Goal: Task Accomplishment & Management: Manage account settings

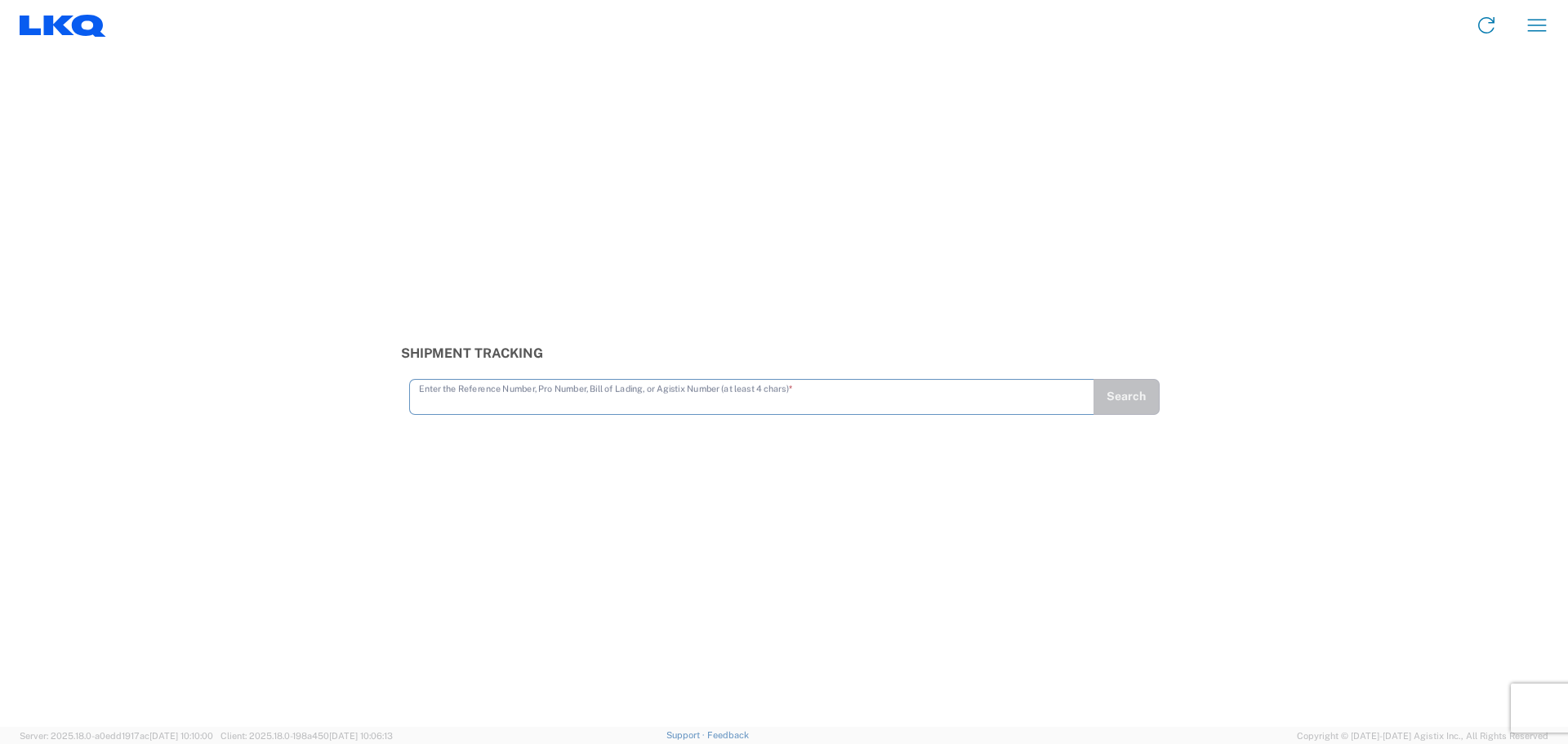
click at [712, 413] on agx-input-control "Enter the Reference Number, Pro Number, Bill of Lading, or Agistix Number (at l…" at bounding box center [751, 397] width 684 height 36
click at [713, 398] on input "text" at bounding box center [751, 388] width 666 height 28
type input "56370116"
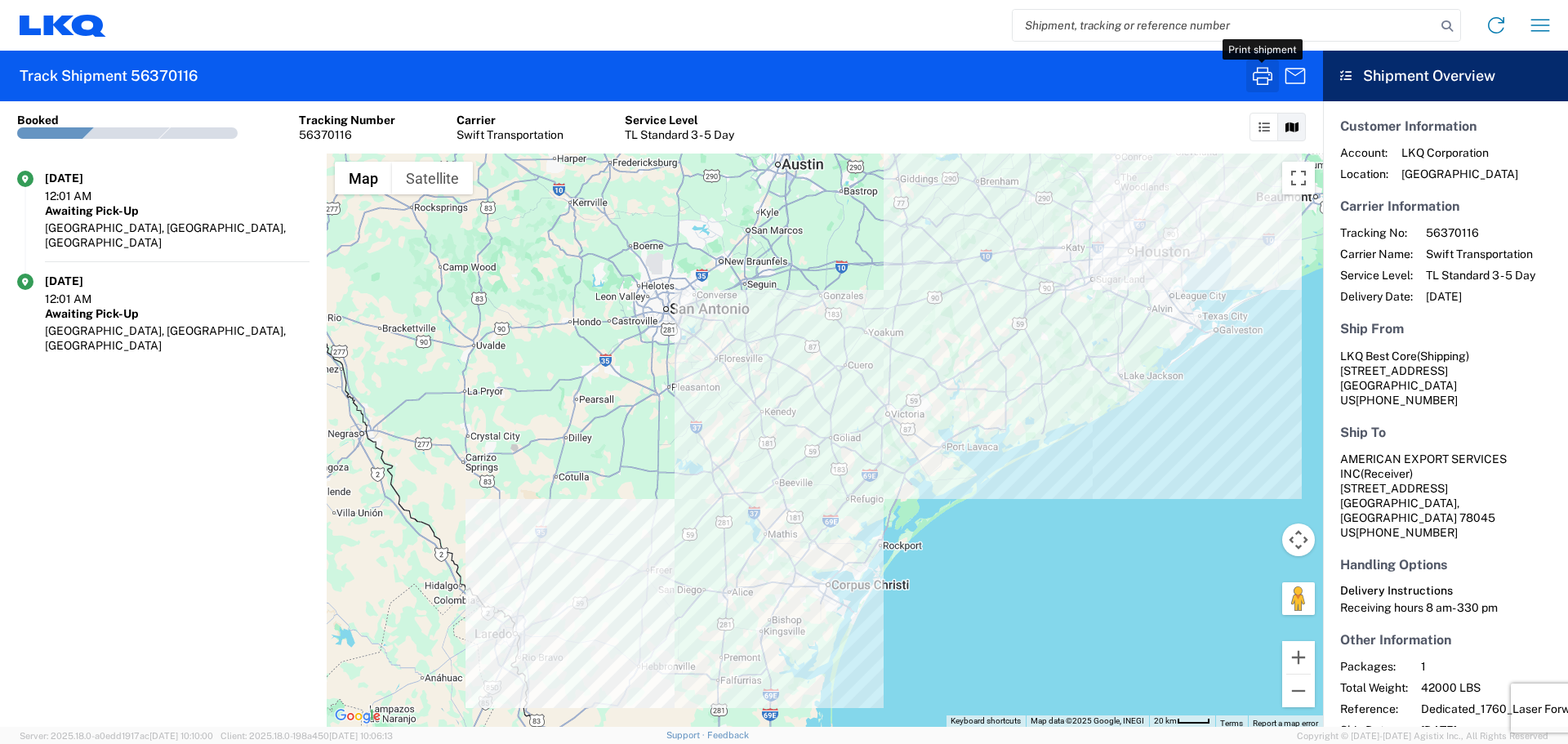
click at [1258, 70] on icon "button" at bounding box center [1262, 76] width 26 height 26
click at [1067, 34] on input "search" at bounding box center [1223, 25] width 423 height 31
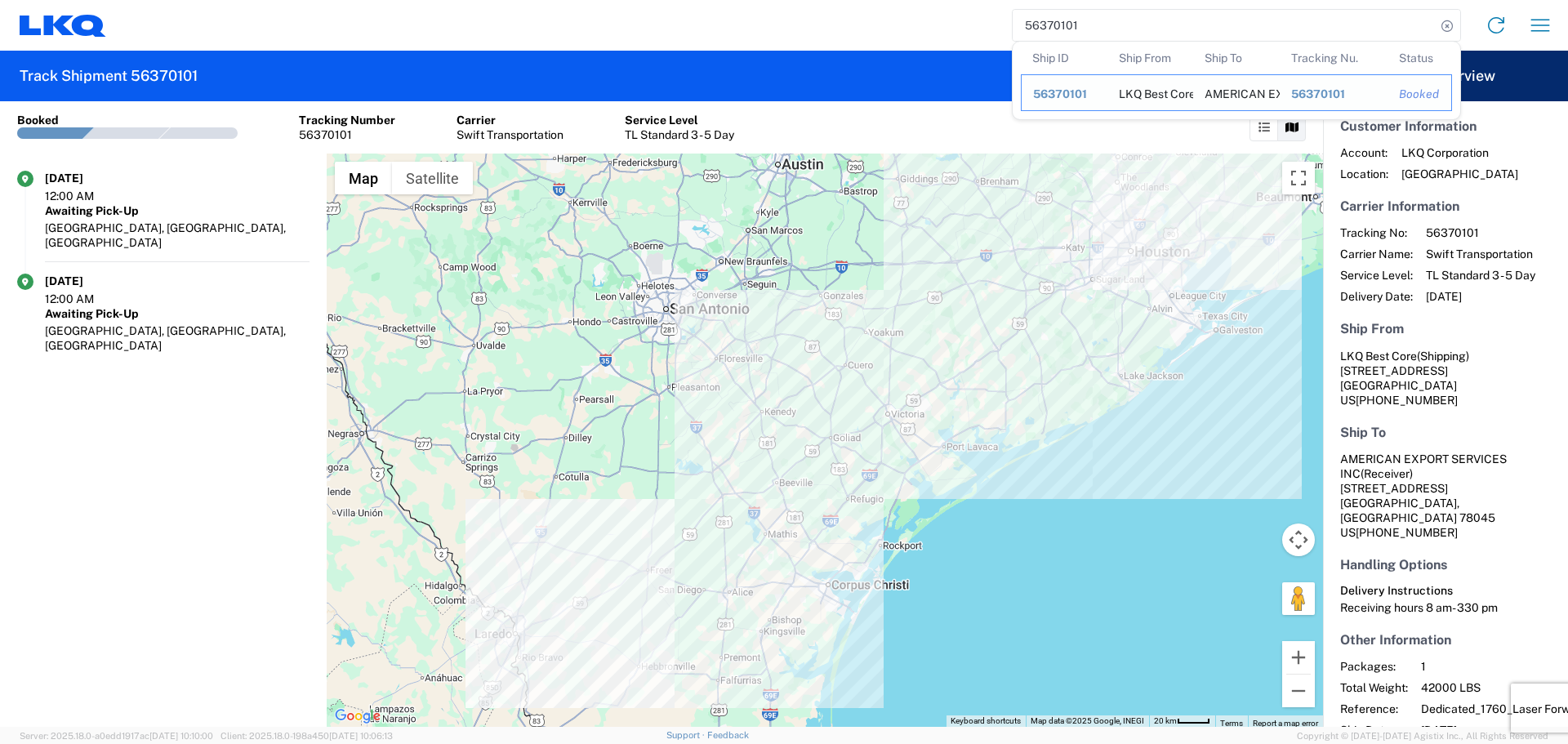
click at [1077, 100] on div "56370101" at bounding box center [1063, 93] width 62 height 15
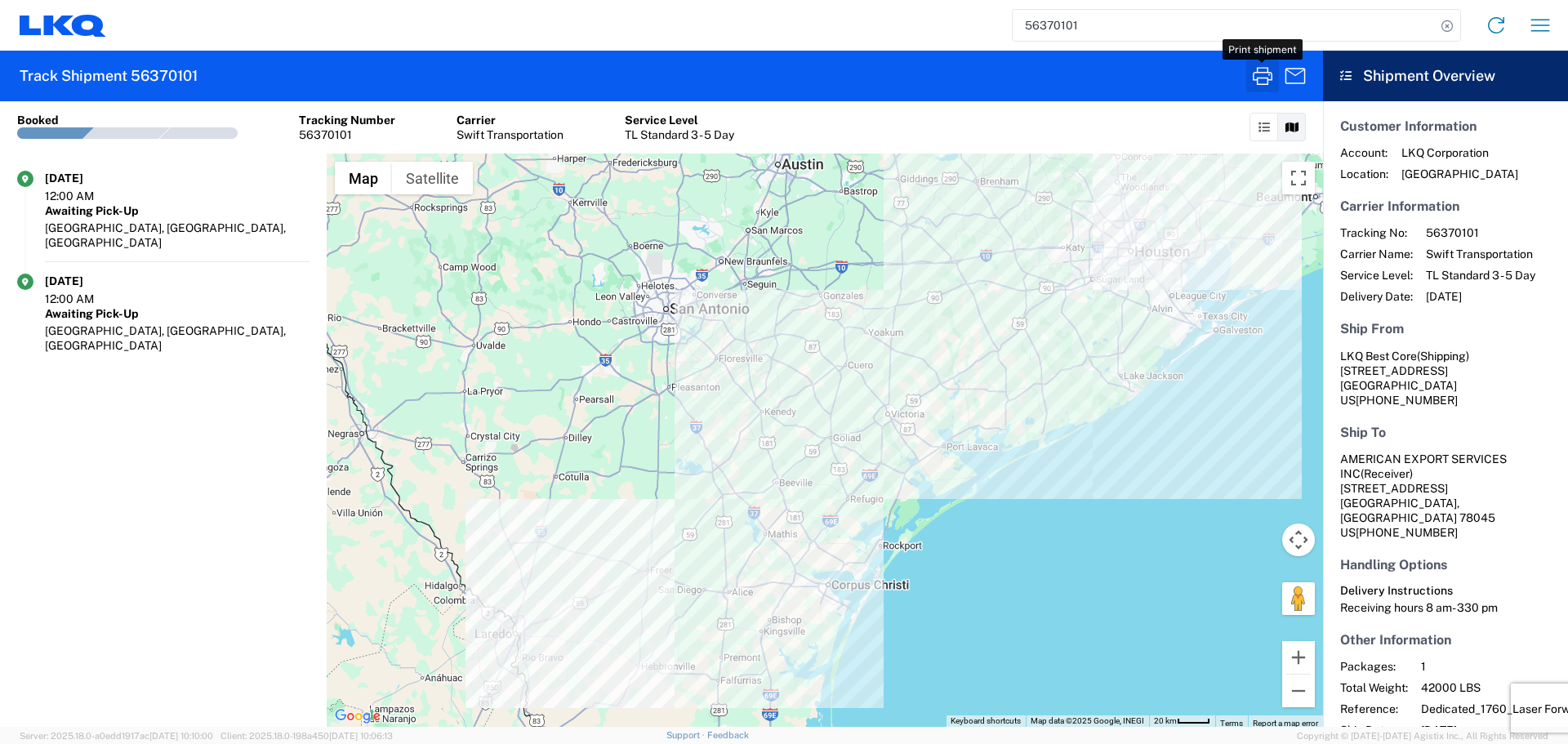
click at [1258, 73] on icon "button" at bounding box center [1262, 76] width 19 height 18
click at [1057, 26] on input "56370101" at bounding box center [1223, 25] width 423 height 31
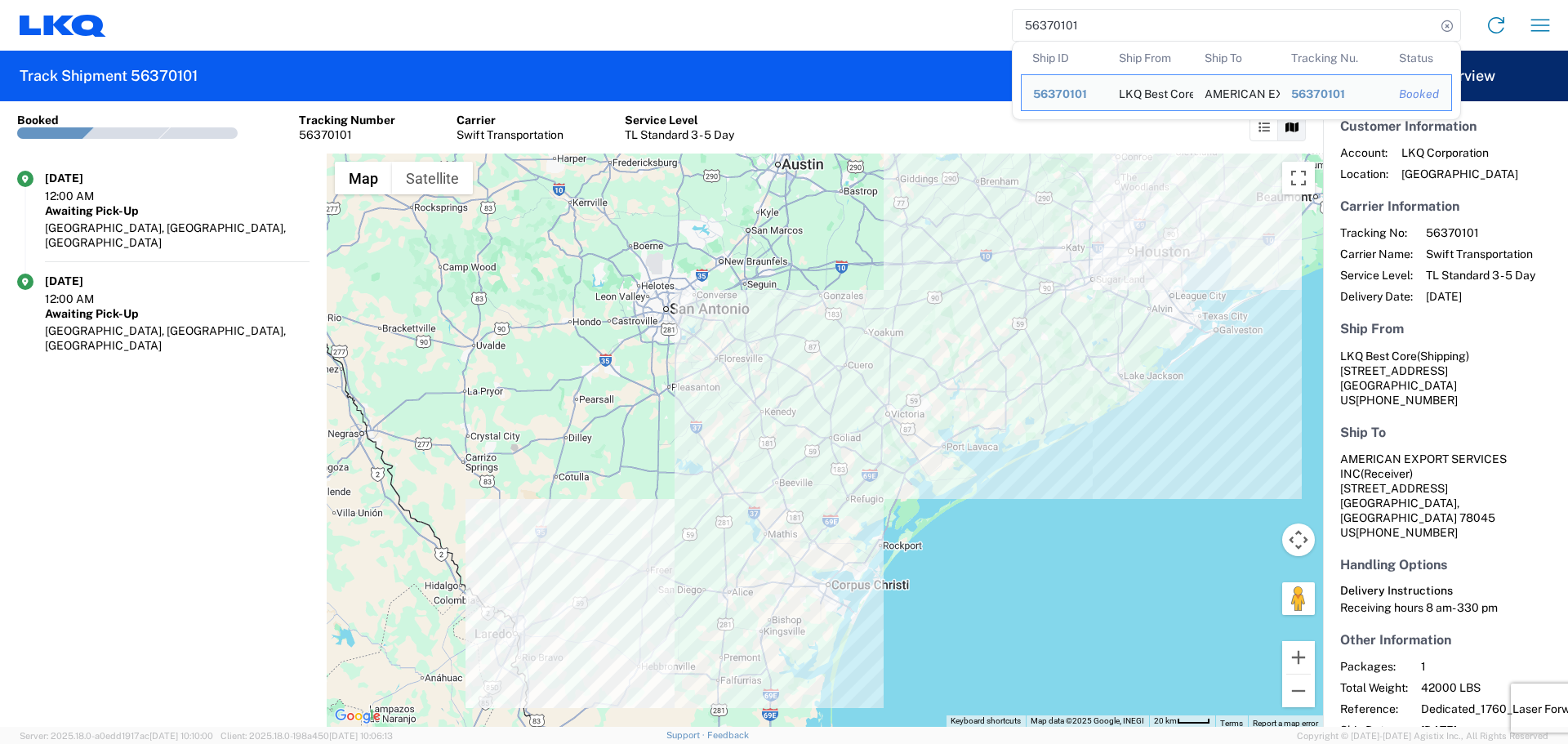
click at [1057, 26] on input "56370101" at bounding box center [1223, 25] width 423 height 31
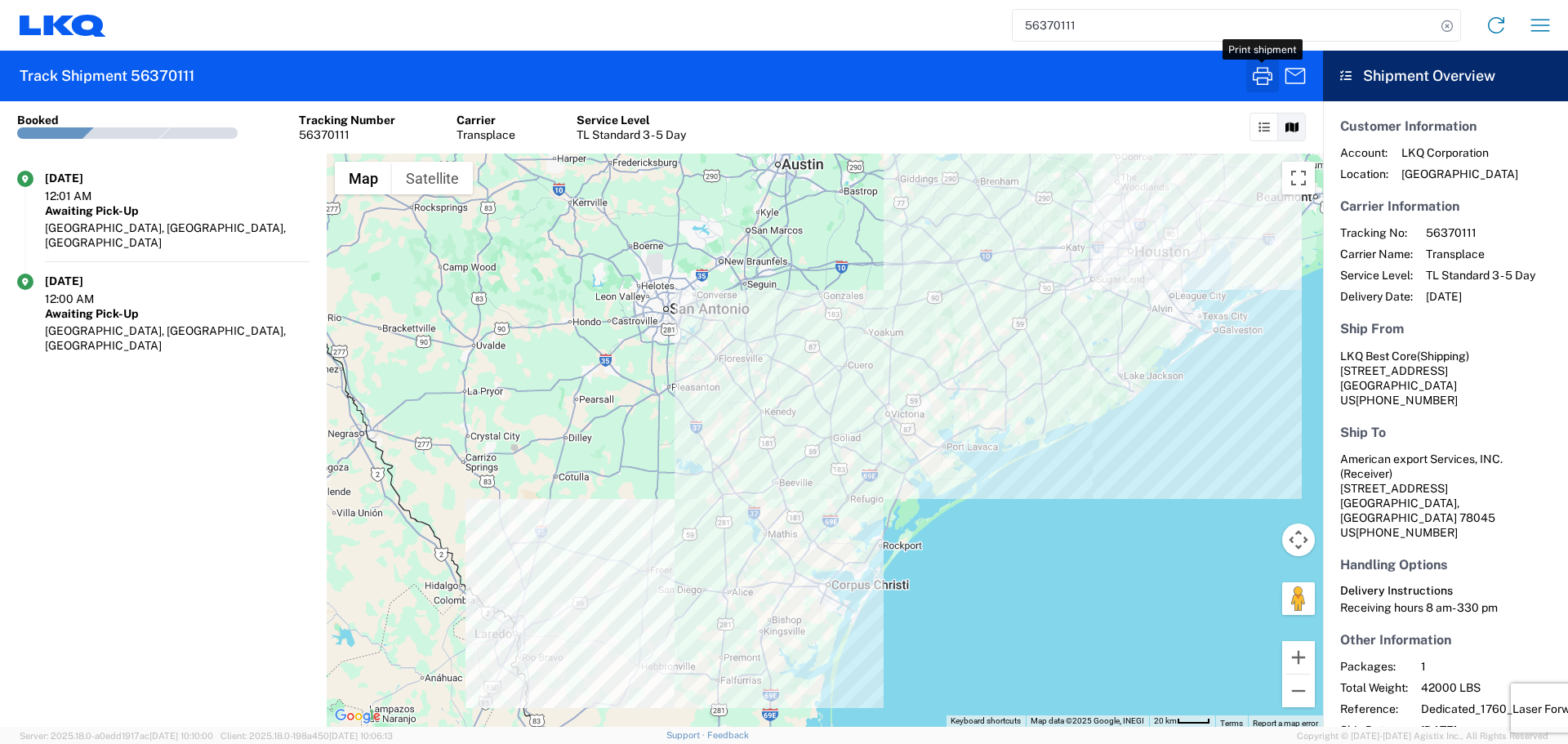
click at [1268, 69] on icon "button" at bounding box center [1262, 76] width 19 height 18
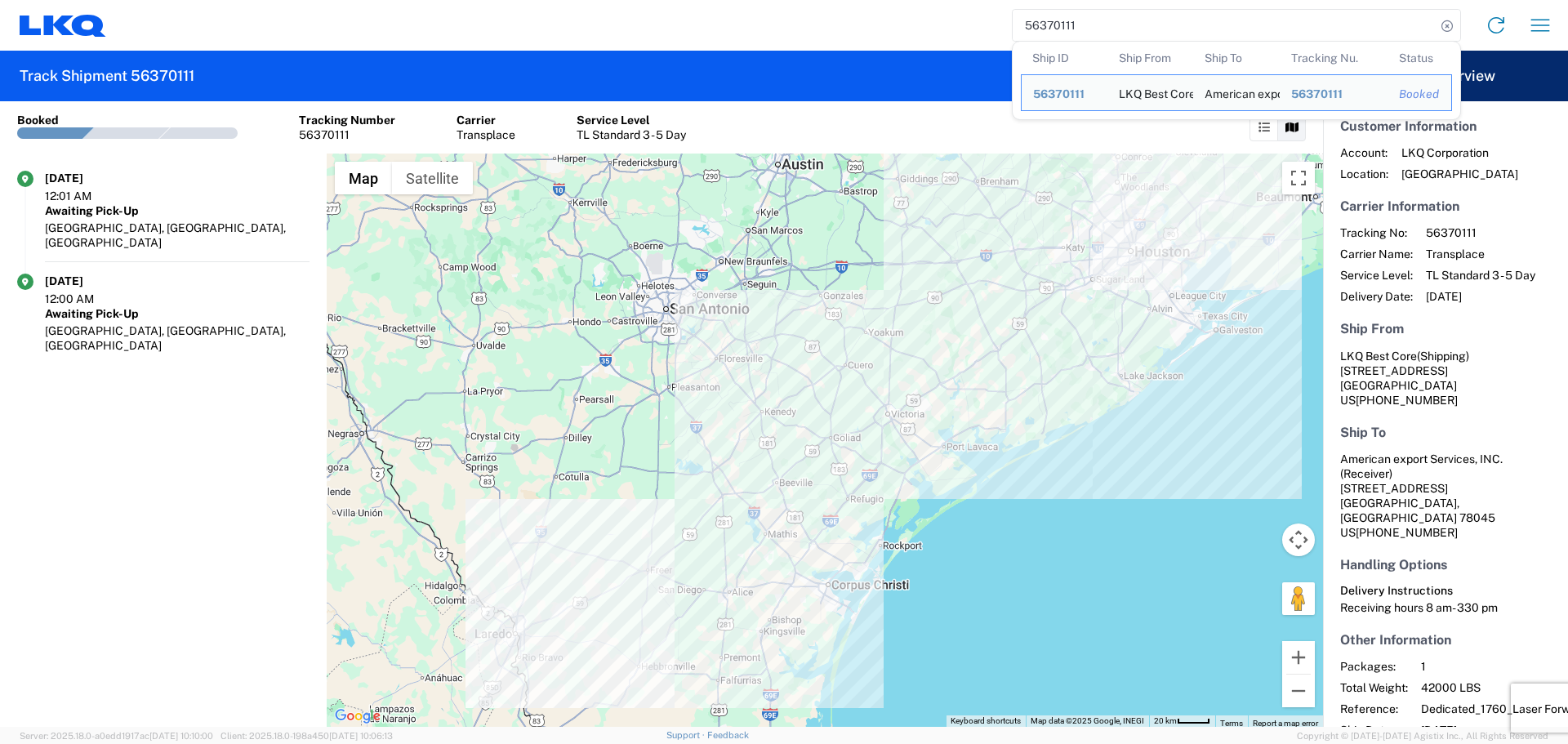
click at [1057, 33] on input "56370111" at bounding box center [1223, 25] width 423 height 31
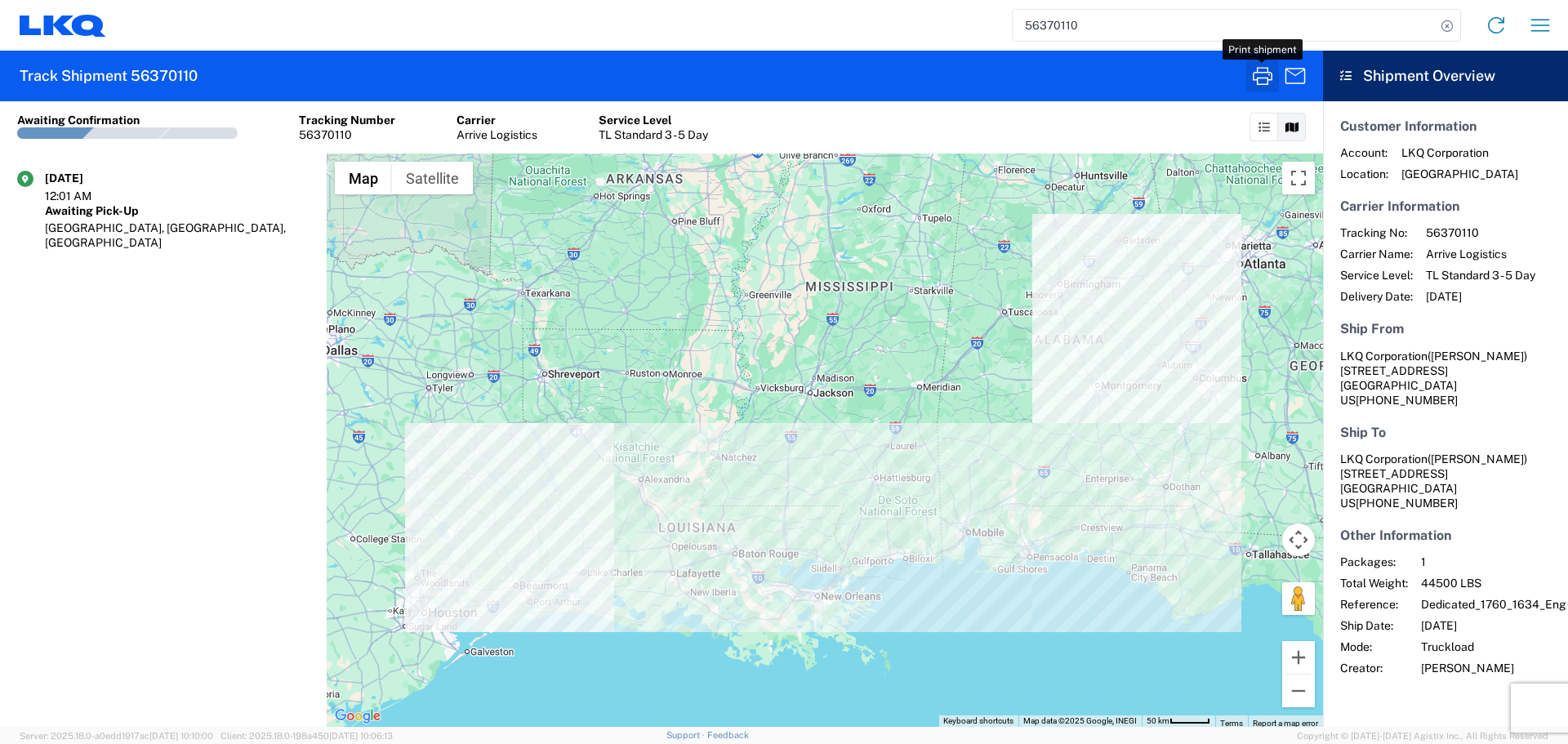
click at [1265, 76] on icon "button" at bounding box center [1262, 76] width 26 height 26
click at [1054, 26] on input "56370110" at bounding box center [1223, 25] width 423 height 31
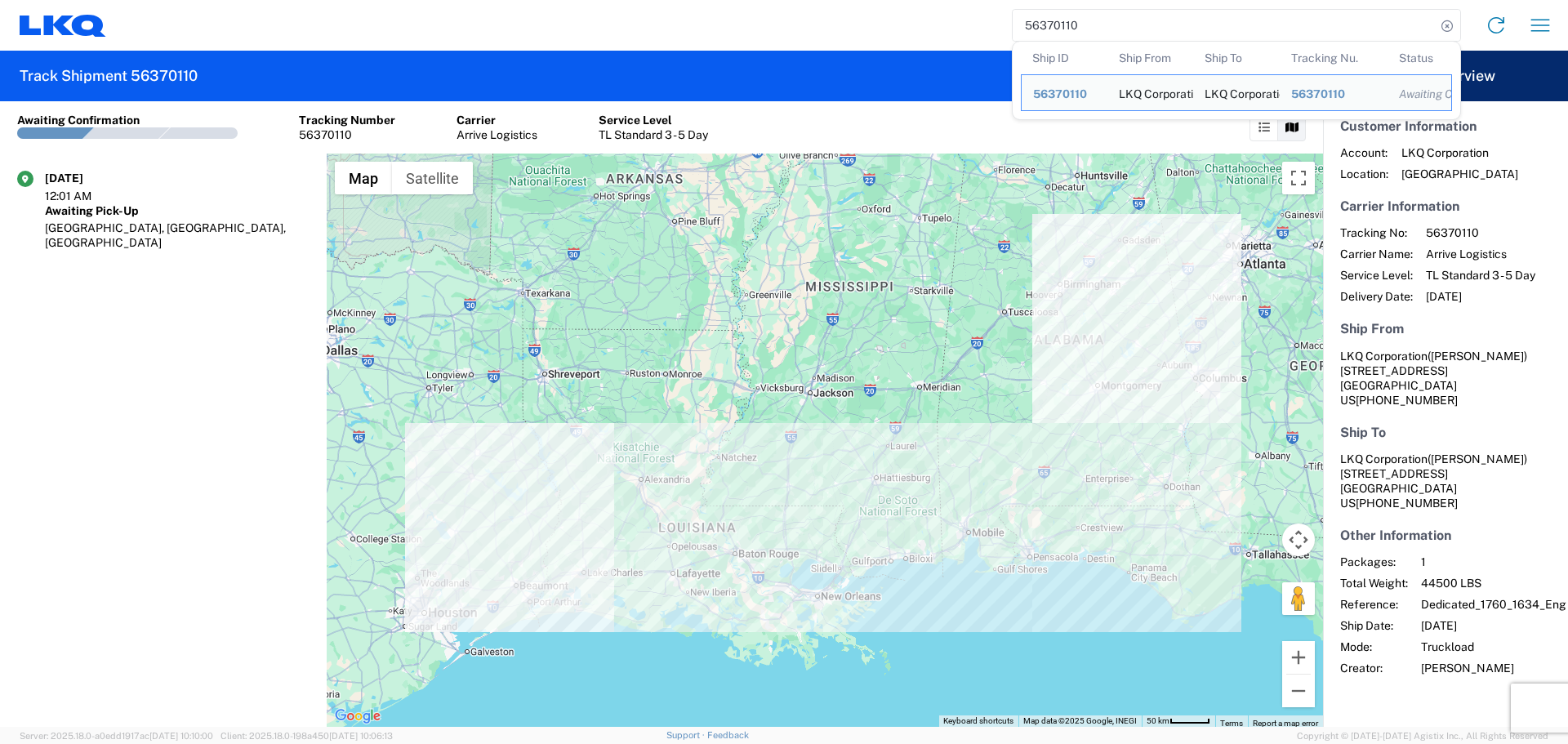
click at [1054, 26] on input "56370110" at bounding box center [1223, 25] width 423 height 31
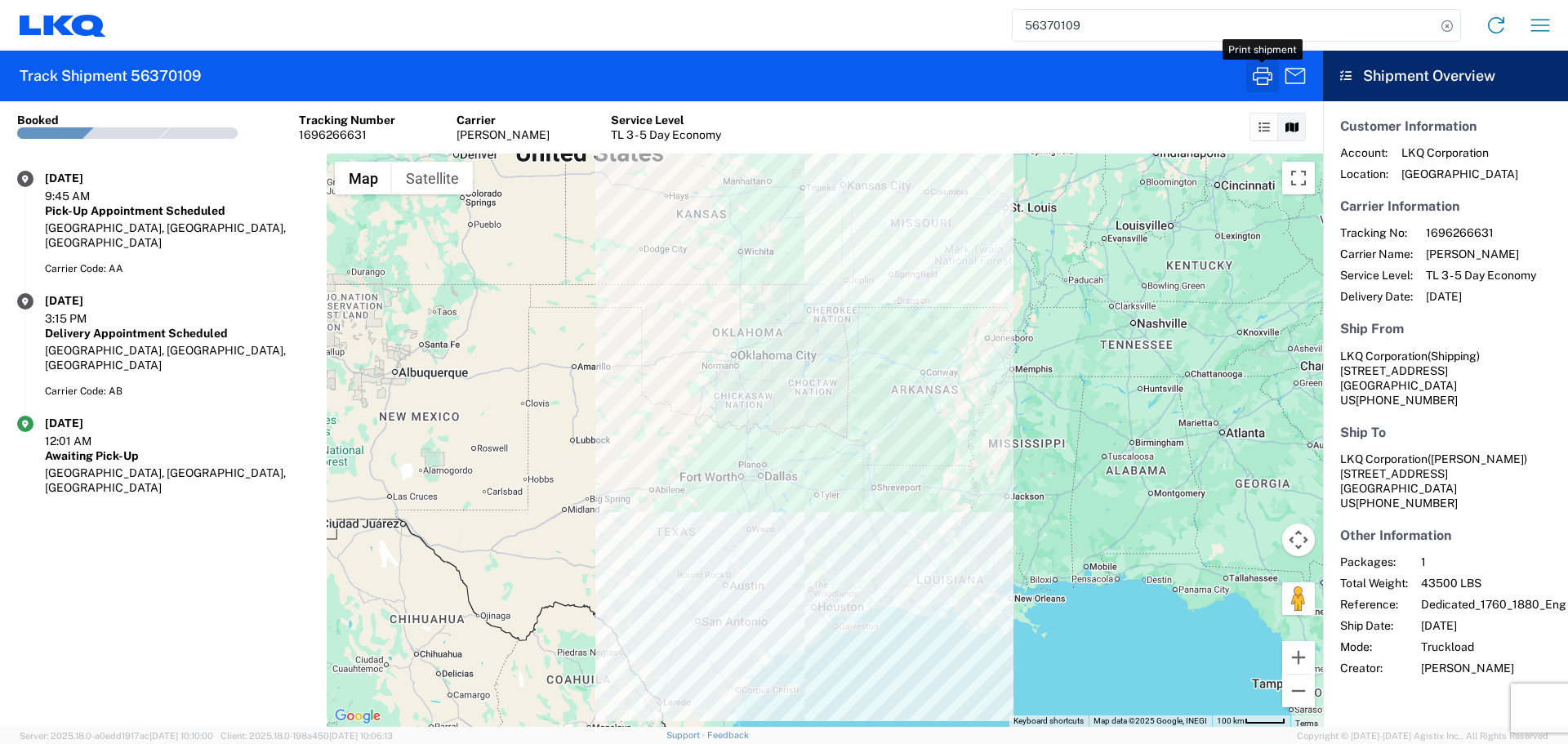
click at [1259, 72] on icon "button" at bounding box center [1262, 76] width 26 height 26
click at [1049, 34] on input "56370109" at bounding box center [1223, 25] width 423 height 31
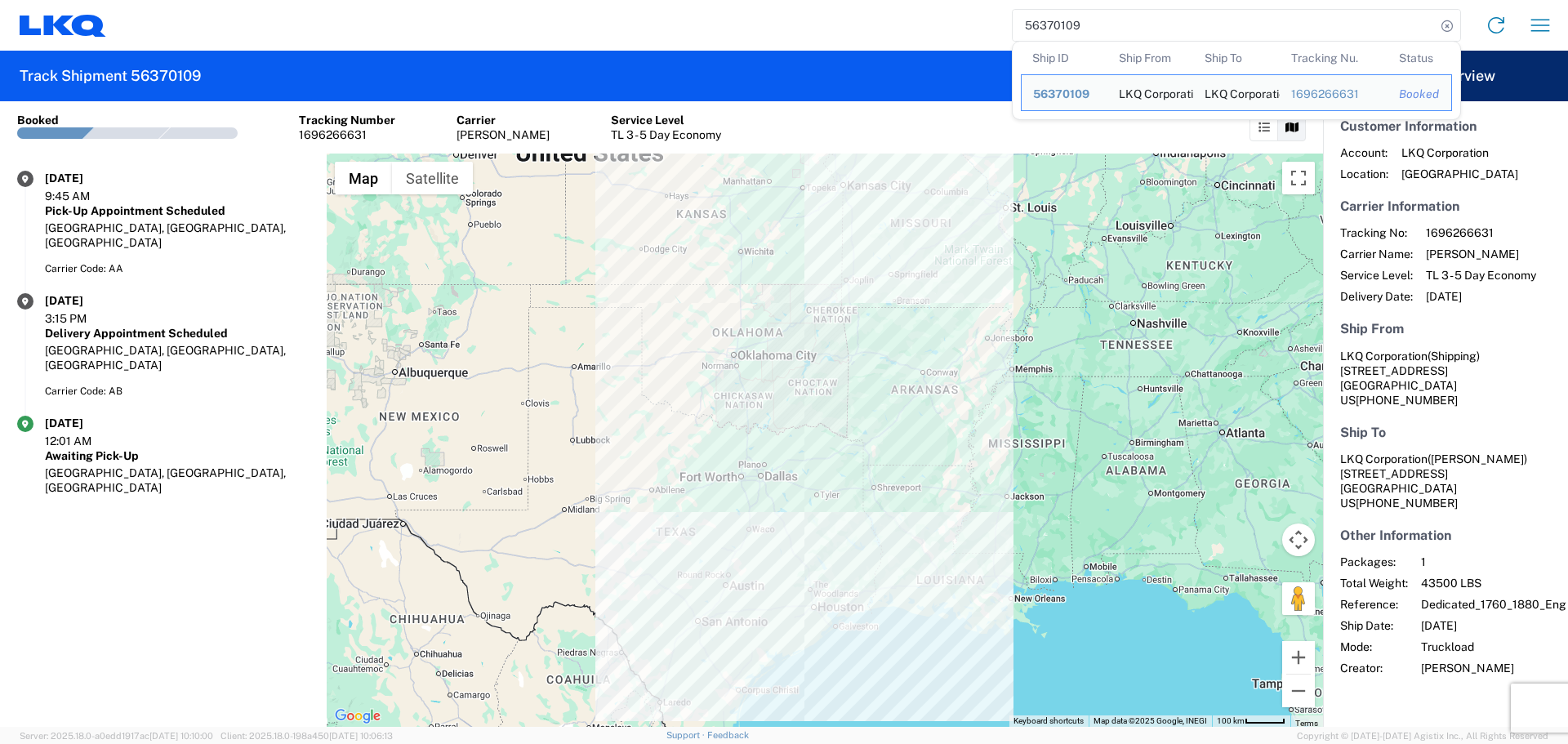
click at [1049, 34] on input "56370109" at bounding box center [1223, 25] width 423 height 31
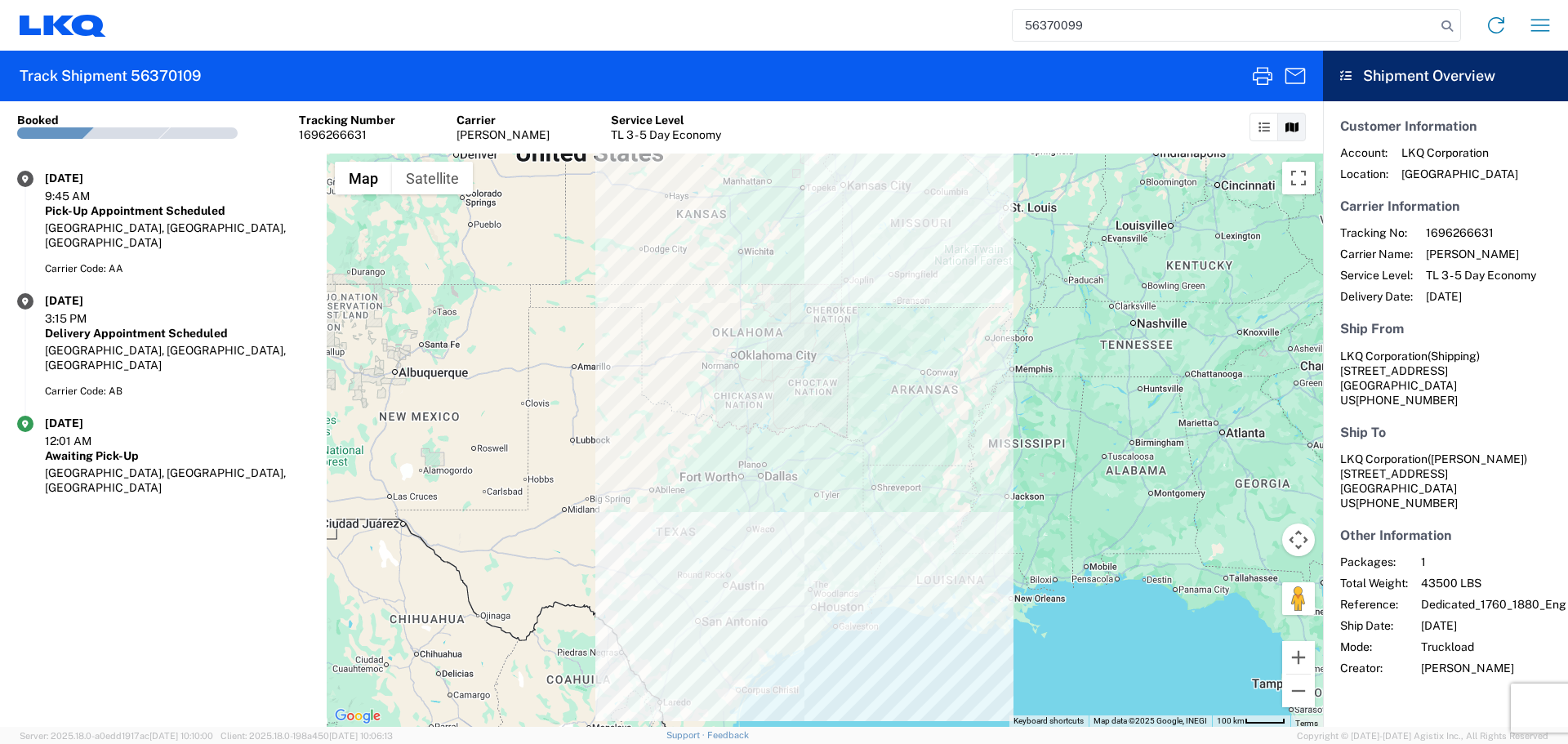
type input "56370099"
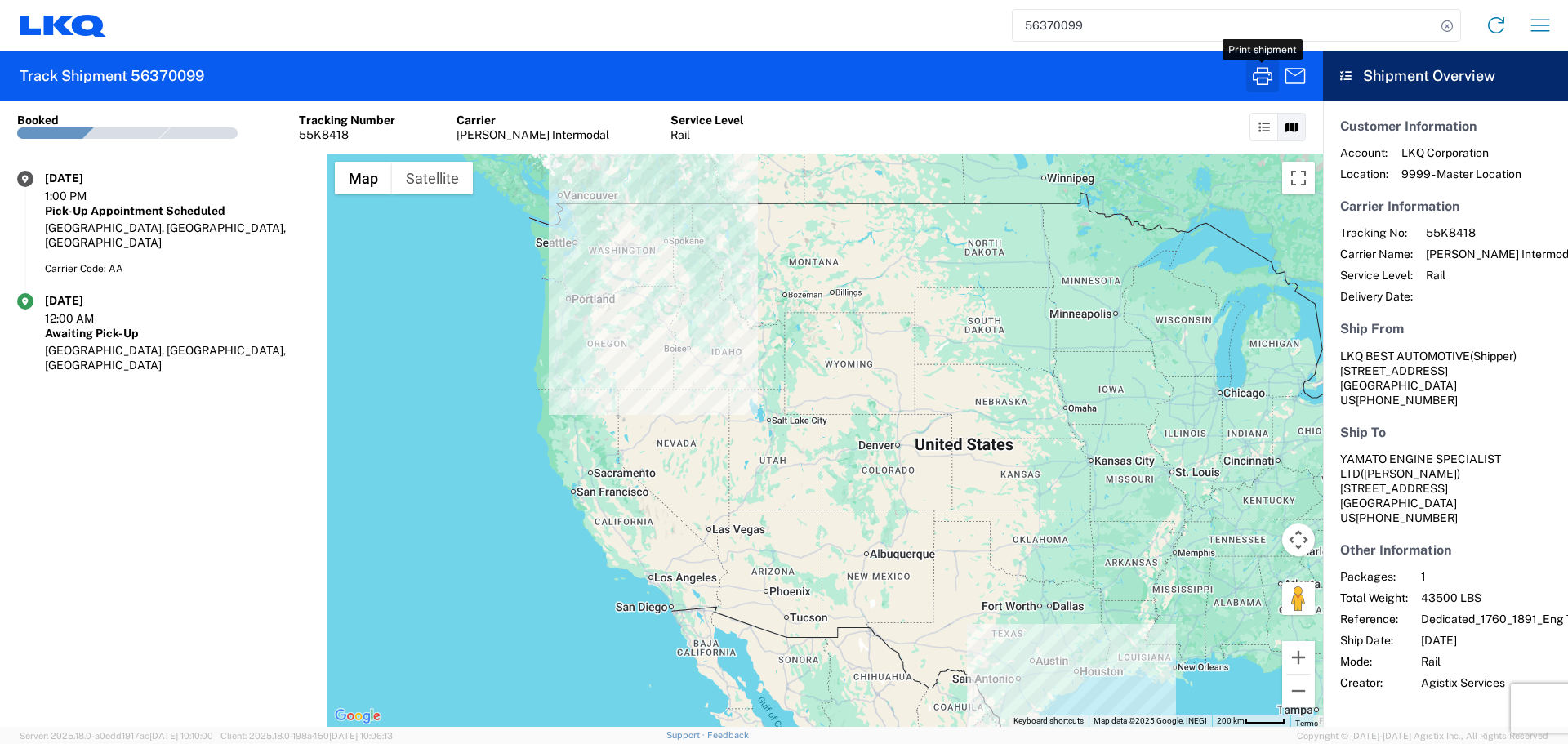
click at [1258, 67] on icon "button" at bounding box center [1262, 76] width 26 height 26
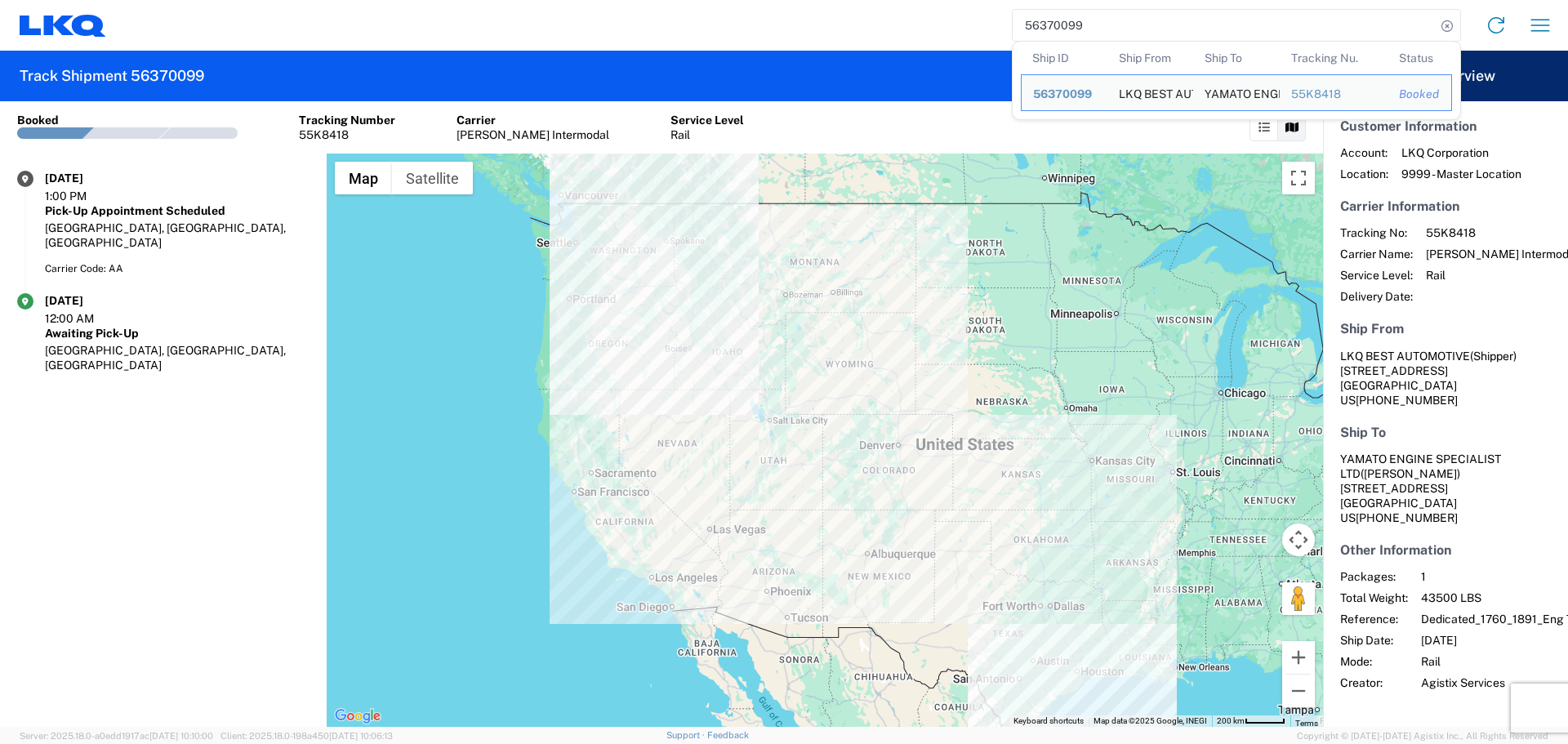
click at [1031, 19] on input "56370099" at bounding box center [1223, 25] width 423 height 31
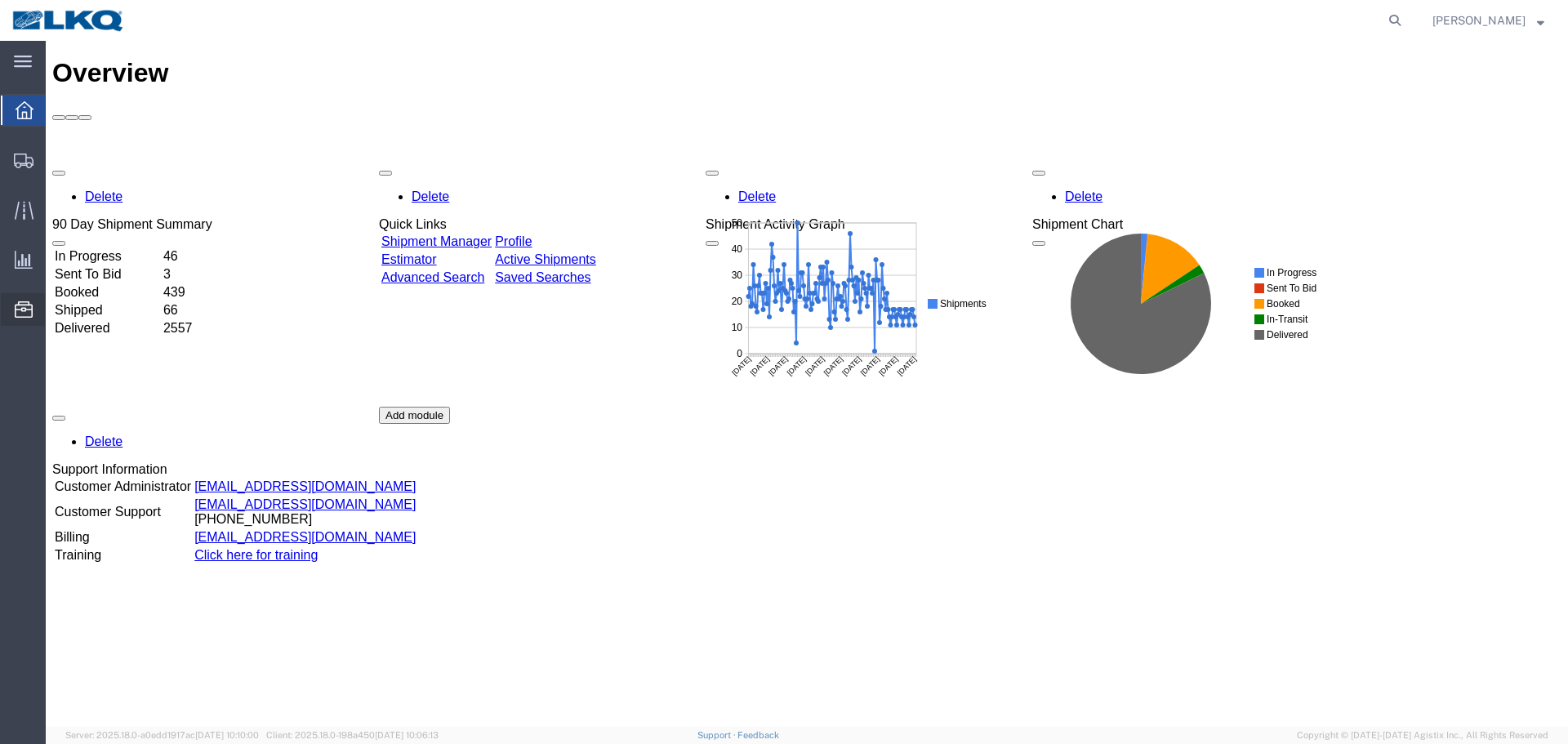
click at [0, 0] on span "Location Appointment" at bounding box center [0, 0] width 0 height 0
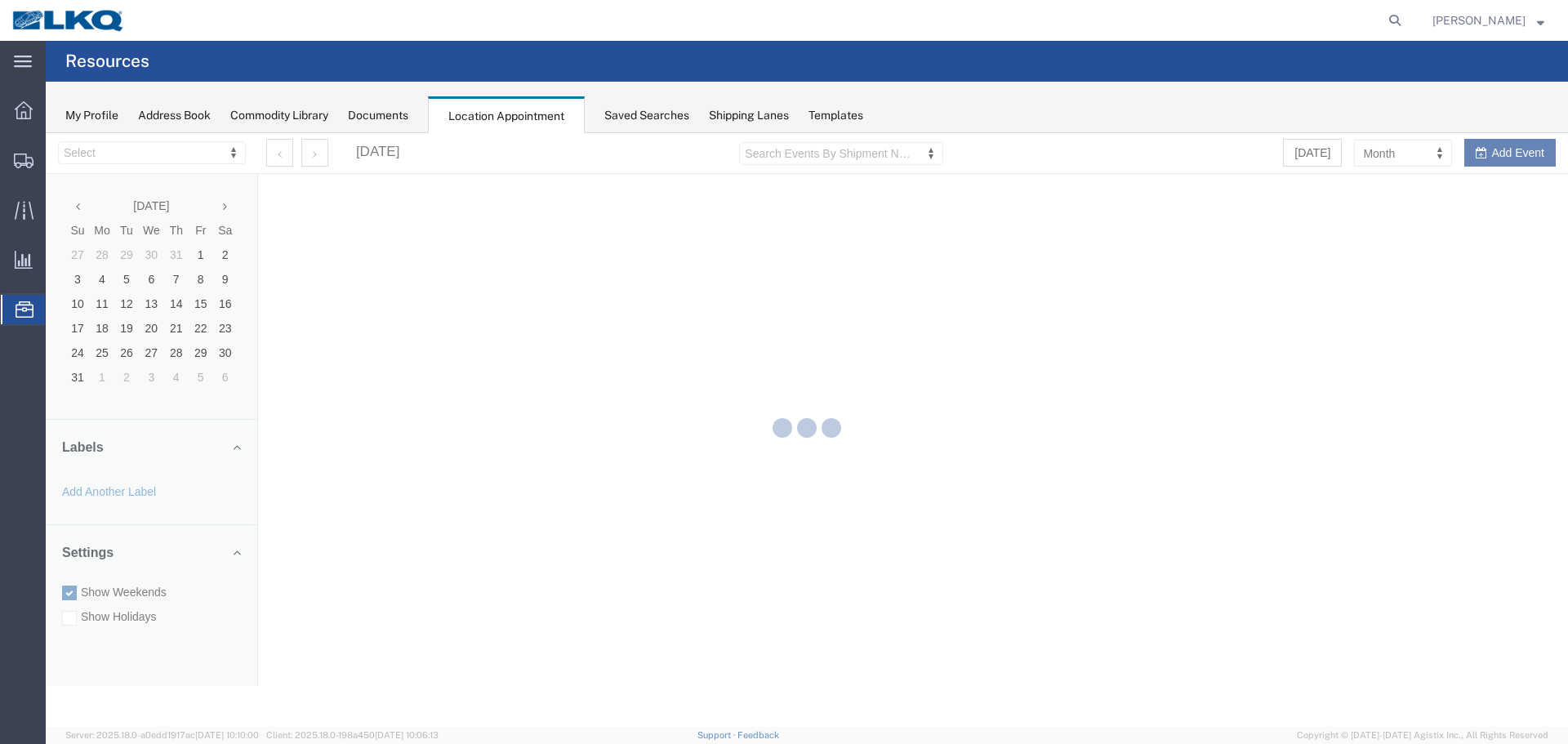
select select "27634"
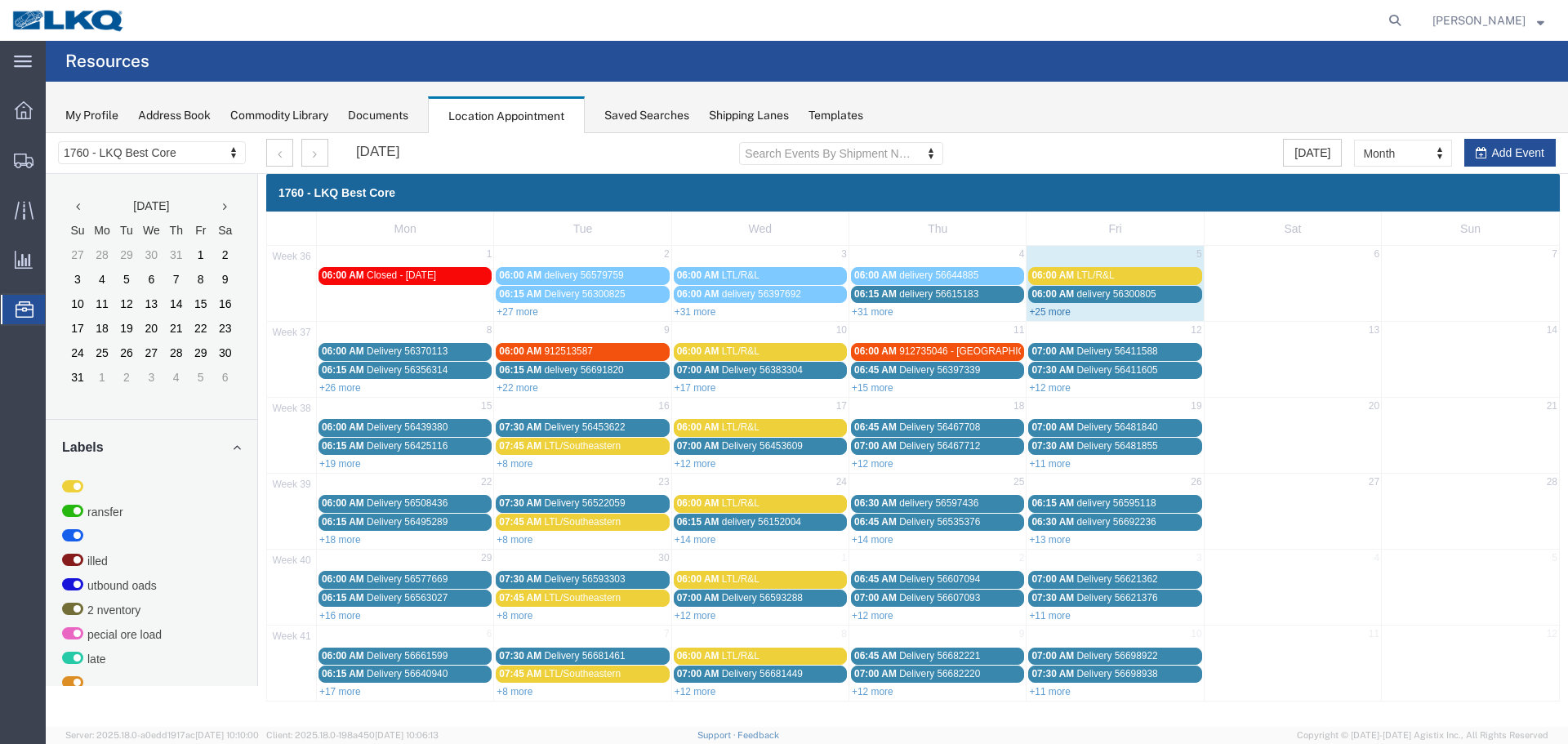
click at [1043, 311] on link "+25 more" at bounding box center [1049, 311] width 41 height 11
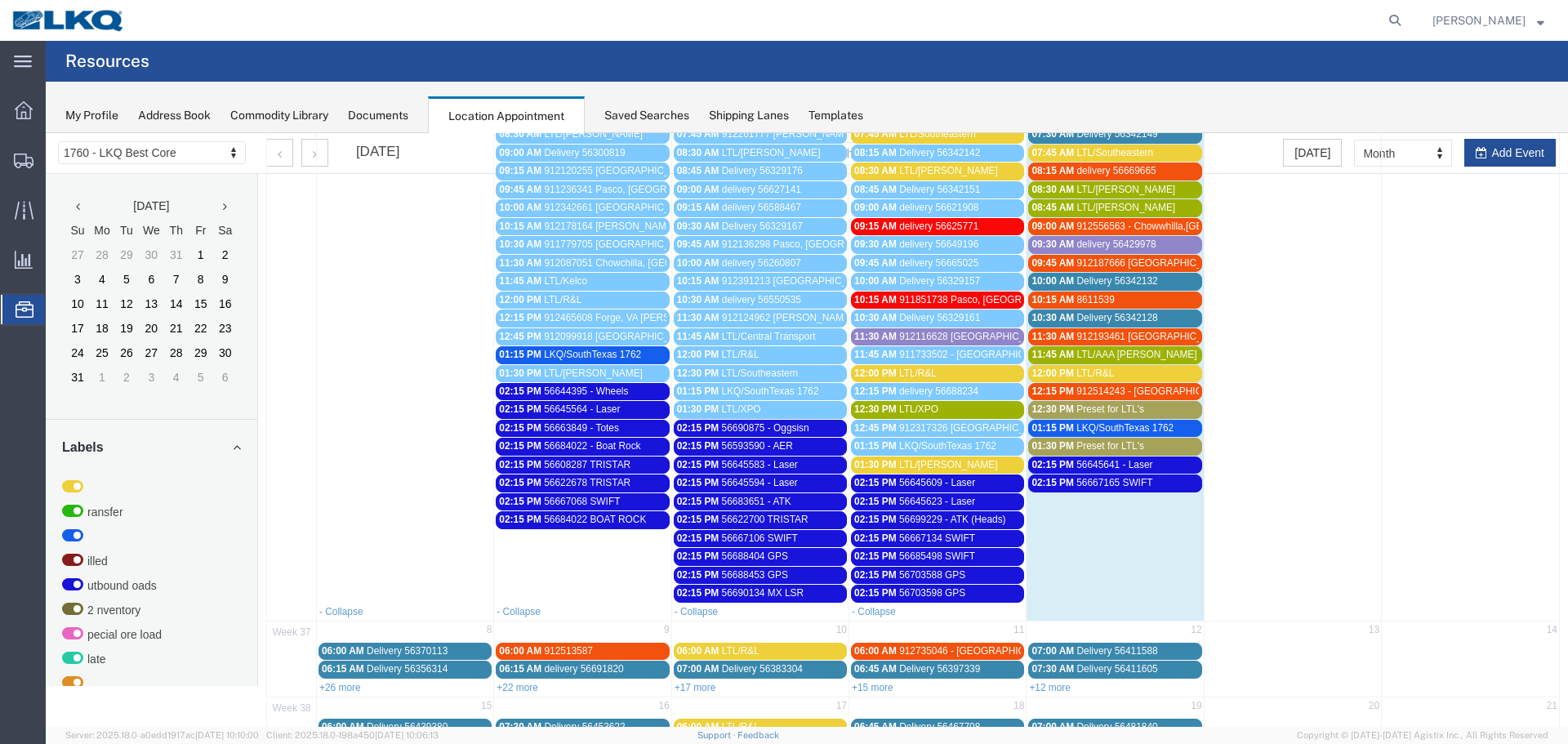
scroll to position [245, 0]
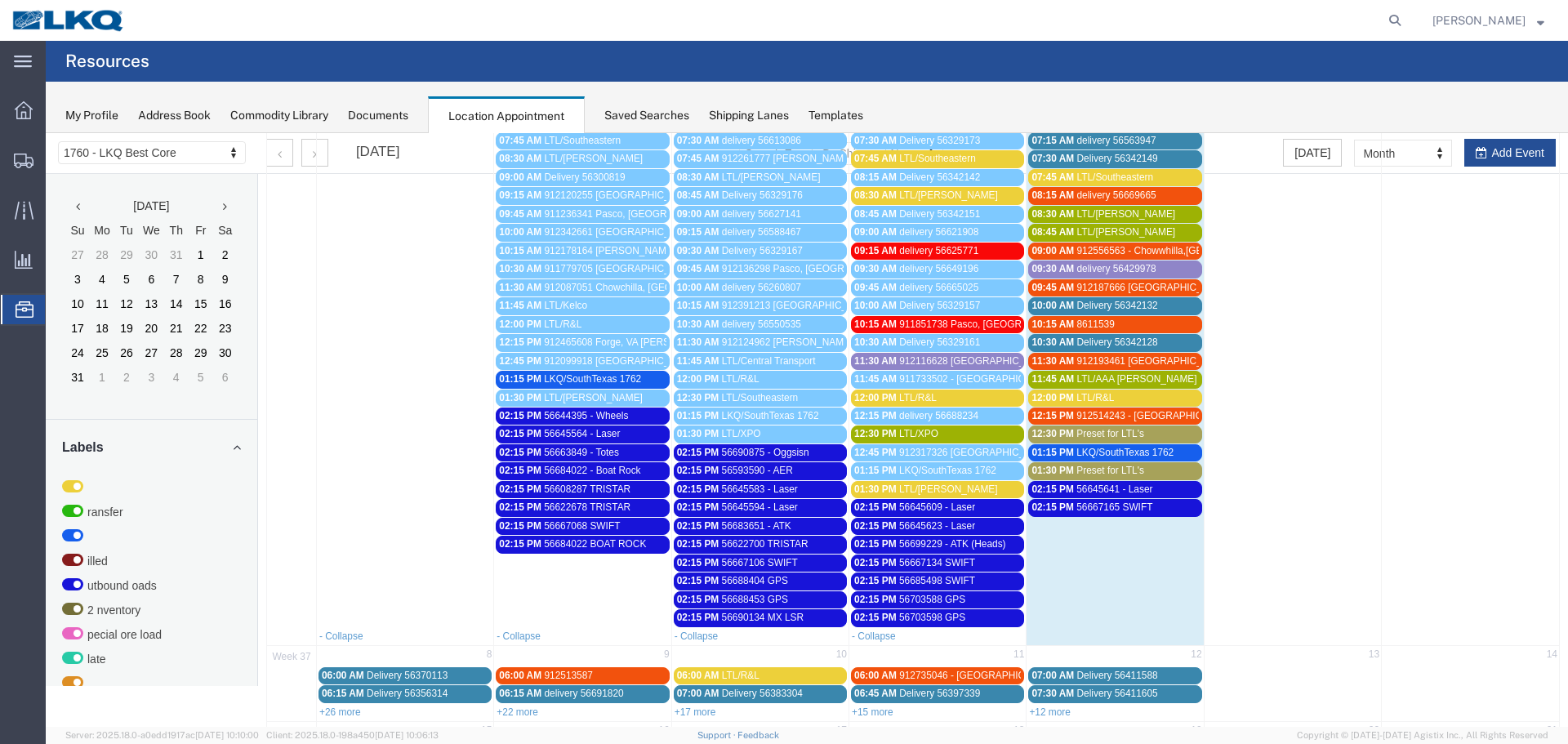
click at [1125, 492] on span "56645641 - Laser" at bounding box center [1114, 489] width 76 height 11
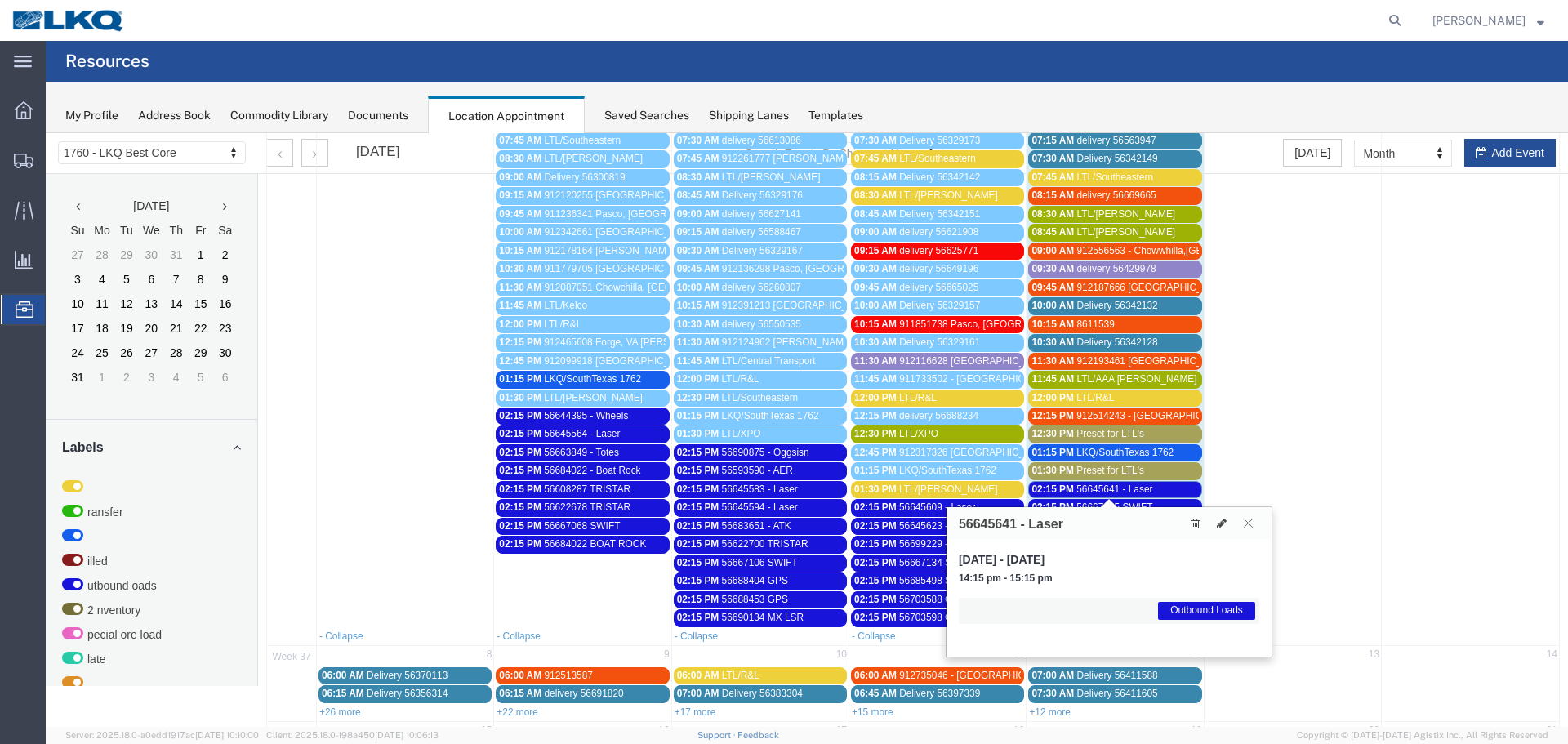
click at [986, 521] on h3 "56645641 - Laser" at bounding box center [1010, 524] width 105 height 15
copy h3 "56645641"
click at [1251, 527] on icon at bounding box center [1248, 522] width 9 height 10
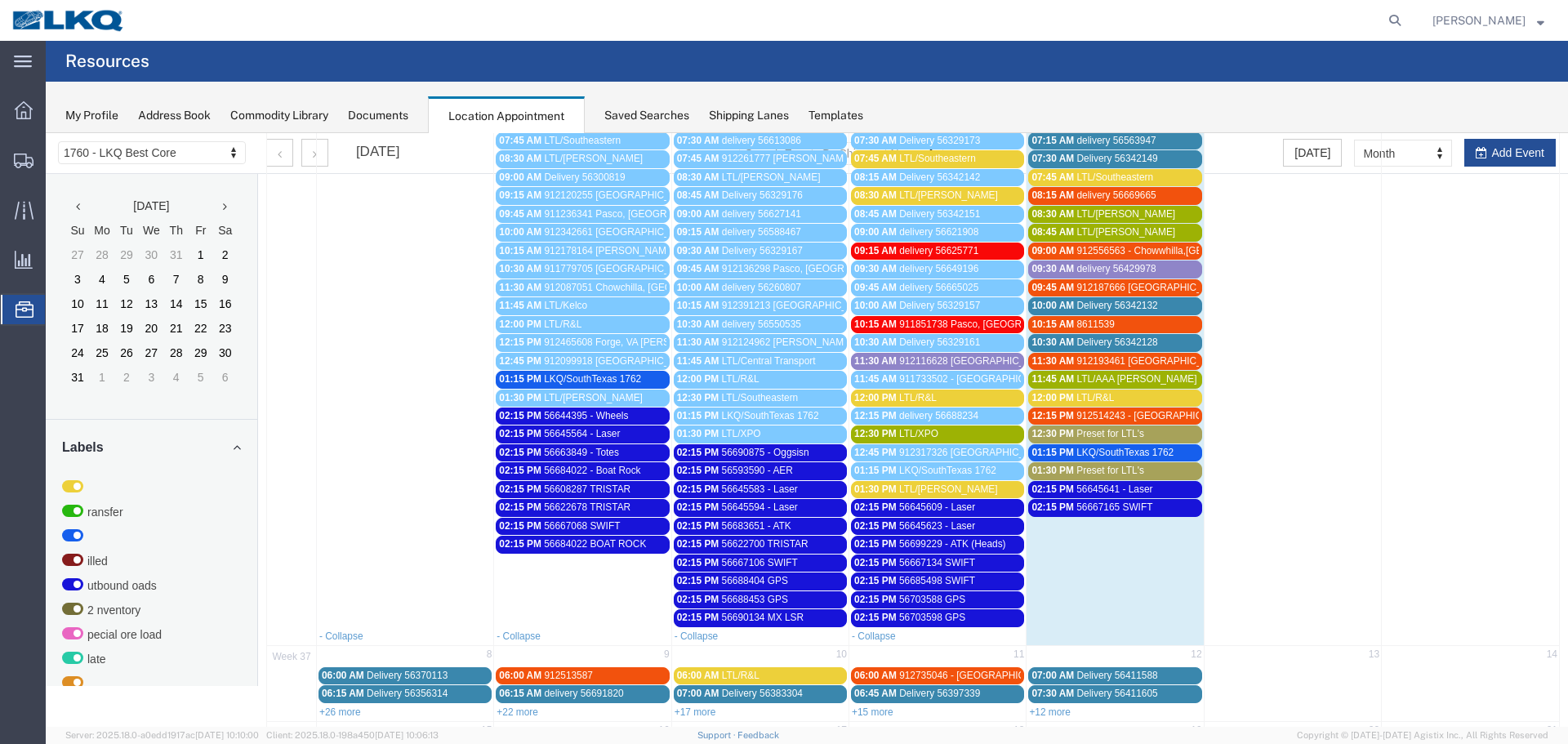
click at [1123, 504] on span "56667165 SWIFT" at bounding box center [1114, 507] width 76 height 11
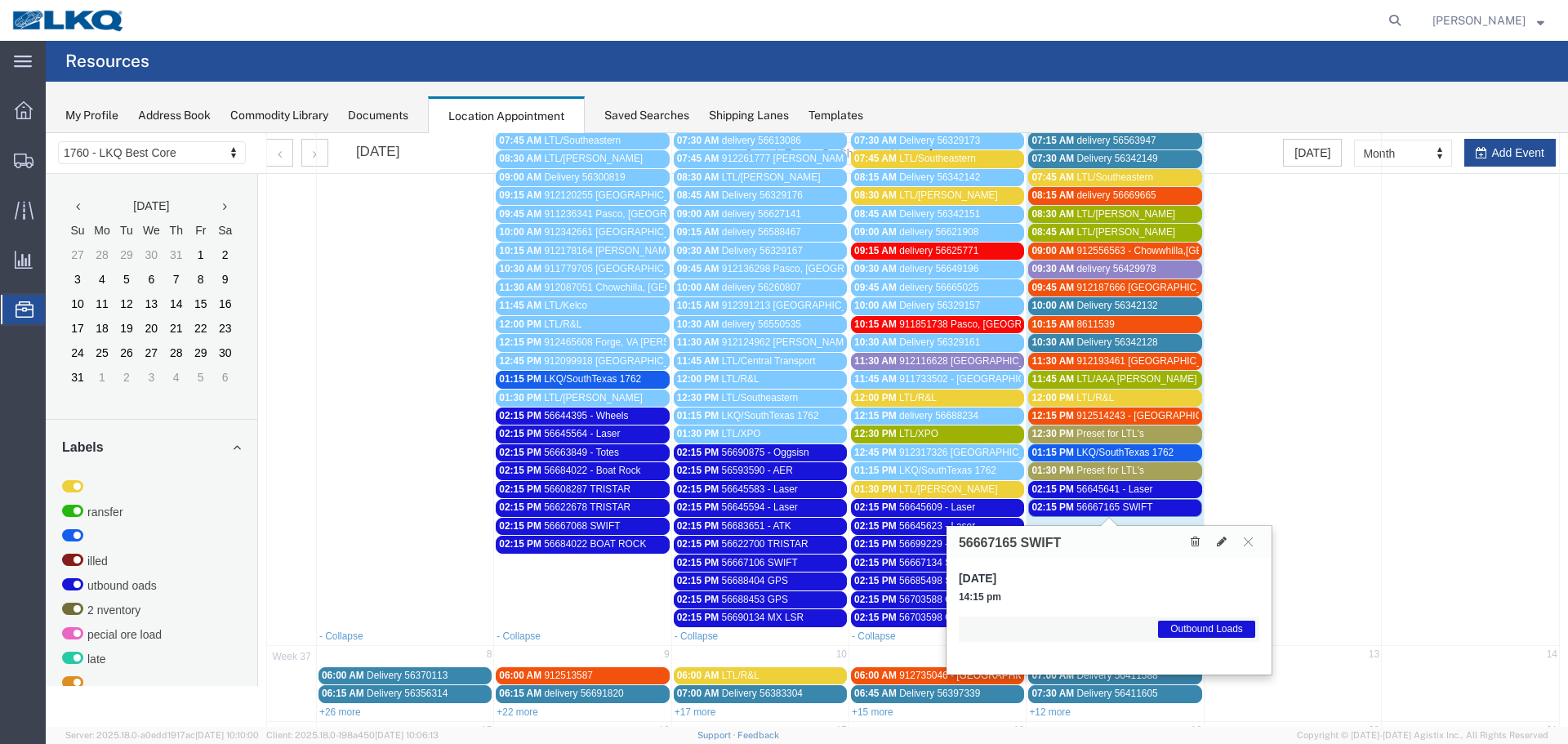
click at [981, 543] on h3 "56667165 SWIFT" at bounding box center [1010, 543] width 102 height 15
copy h3 "56667165"
click at [1246, 547] on button at bounding box center [1248, 542] width 22 height 16
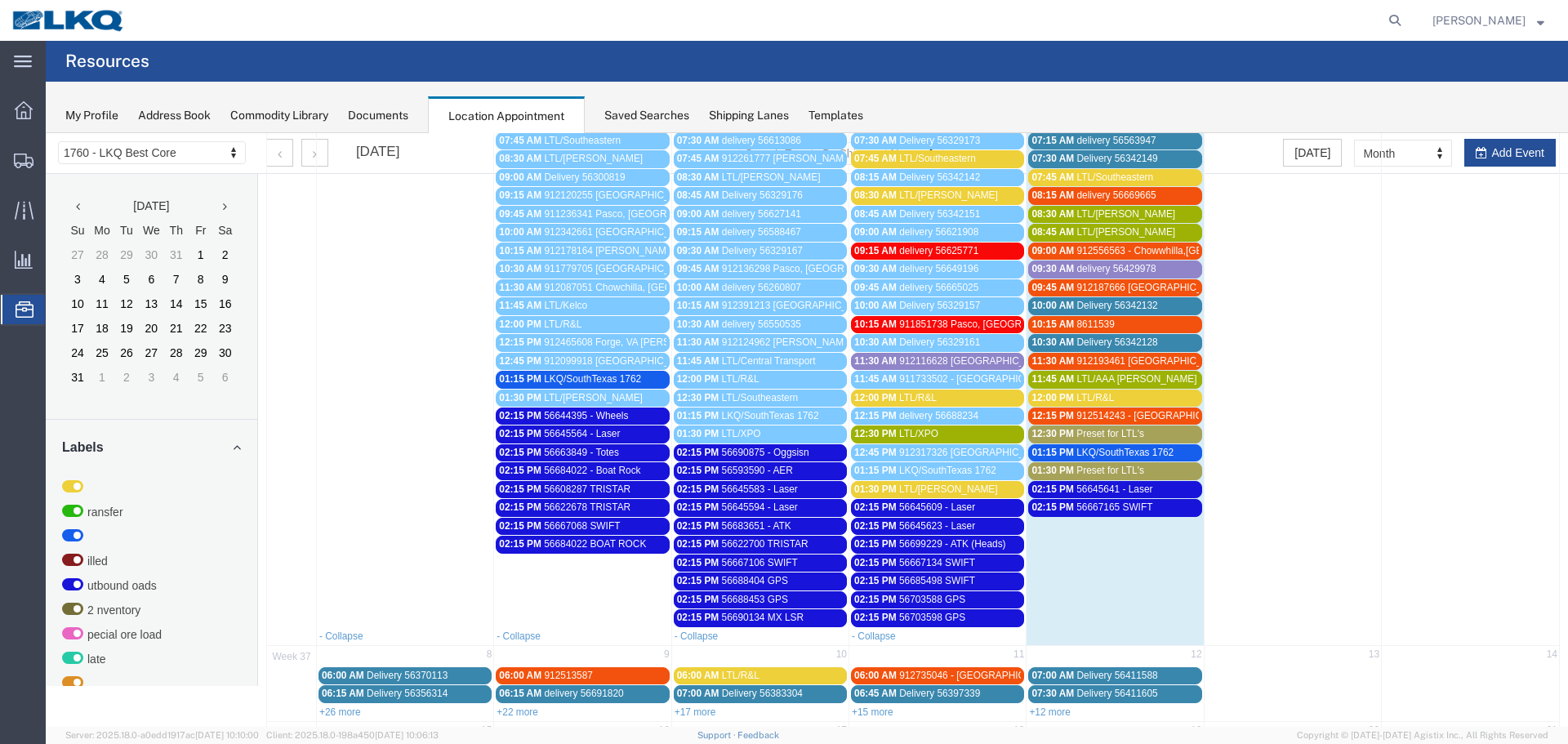
click at [1462, 150] on td at bounding box center [1470, 323] width 177 height 606
select select "1"
select select
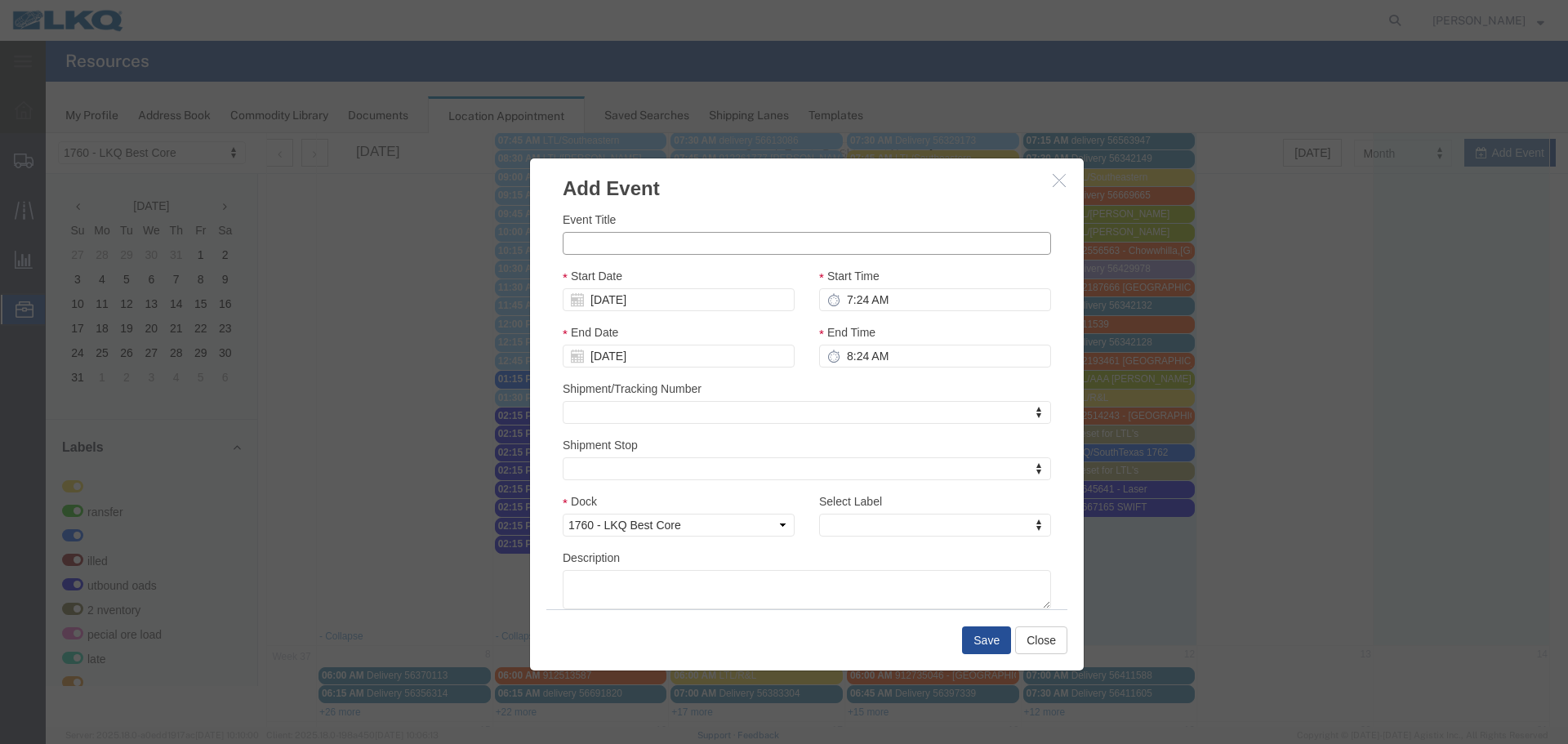
click at [747, 241] on input "Event Title" at bounding box center [806, 244] width 488 height 23
type input "56720363 GPS"
click at [633, 291] on input "09/07/2025" at bounding box center [679, 300] width 232 height 23
click at [703, 379] on td "5" at bounding box center [697, 377] width 25 height 25
click at [856, 296] on input "7:24 AM" at bounding box center [935, 300] width 232 height 23
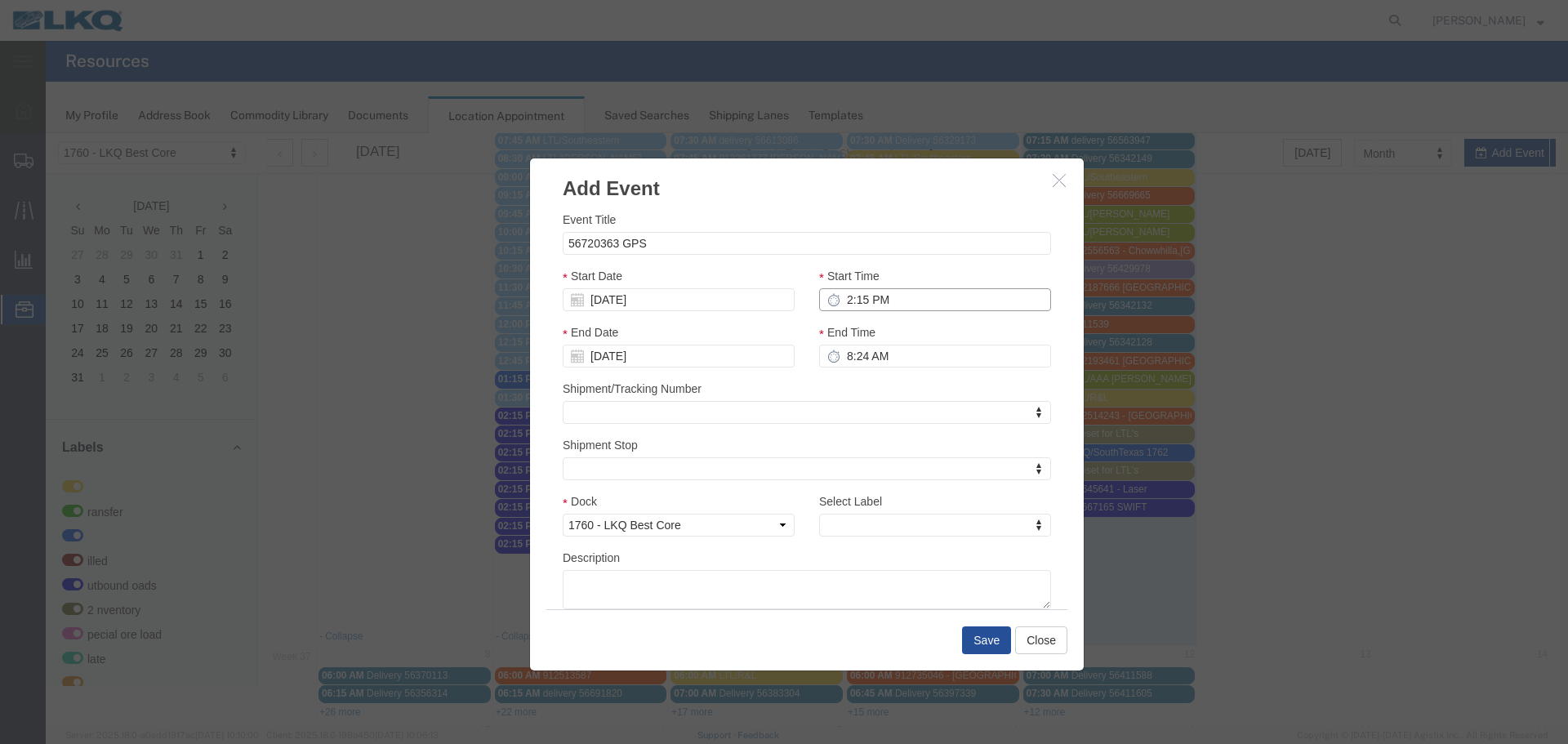
type input "2:15 PM"
click at [839, 361] on input "8:24 AM" at bounding box center [935, 356] width 232 height 23
type input "2:15 PM"
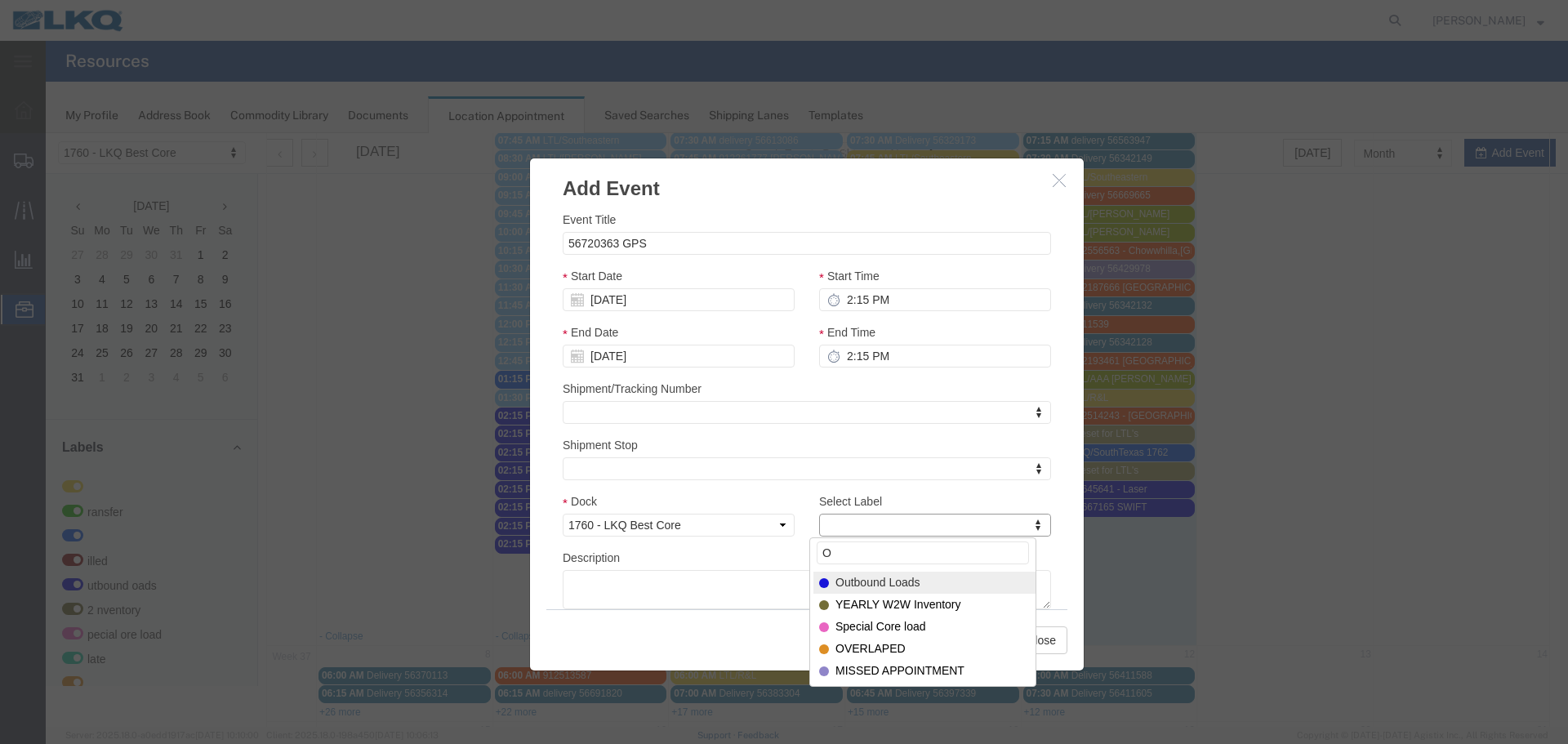
type input "O"
select select "80"
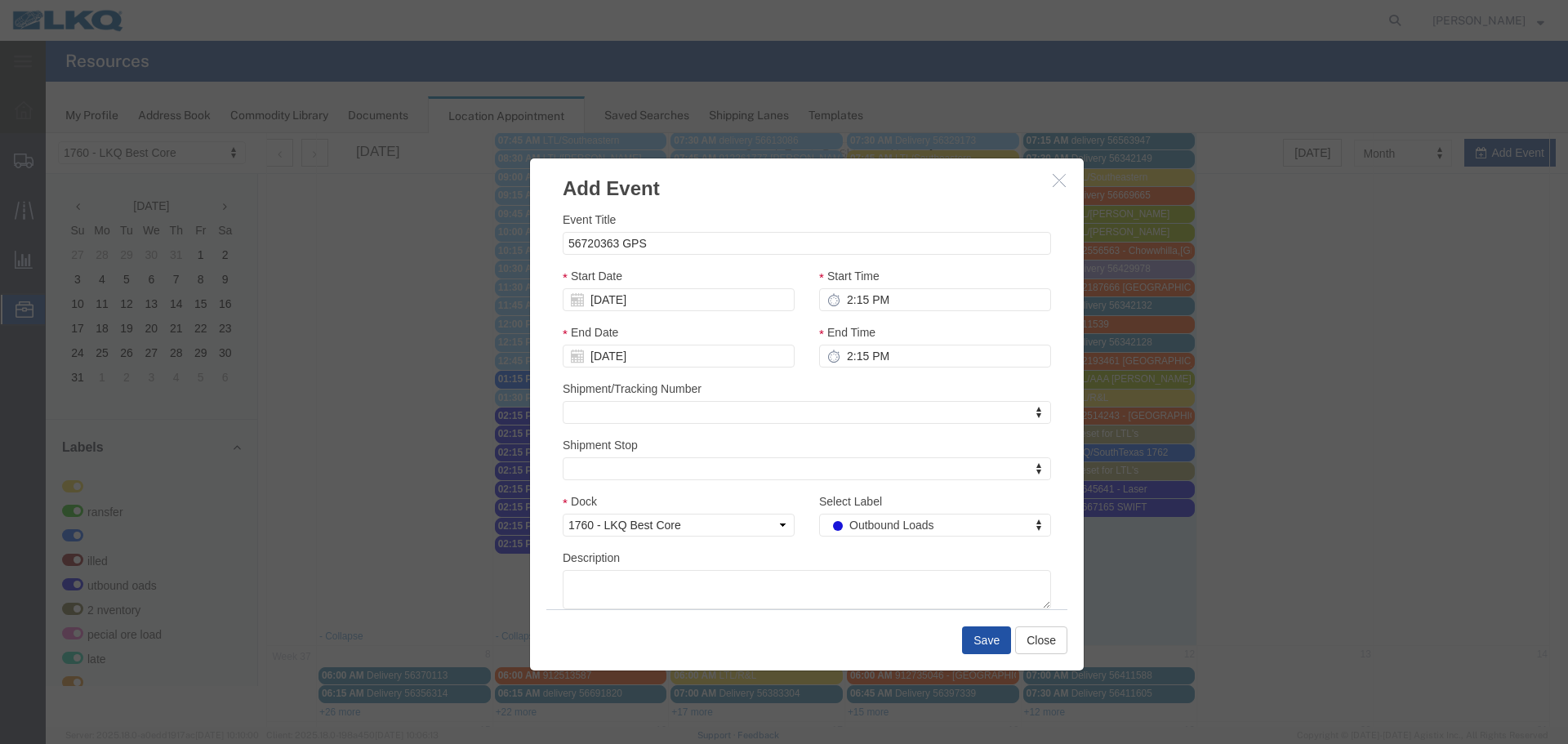
click at [989, 643] on button "Save" at bounding box center [987, 640] width 49 height 28
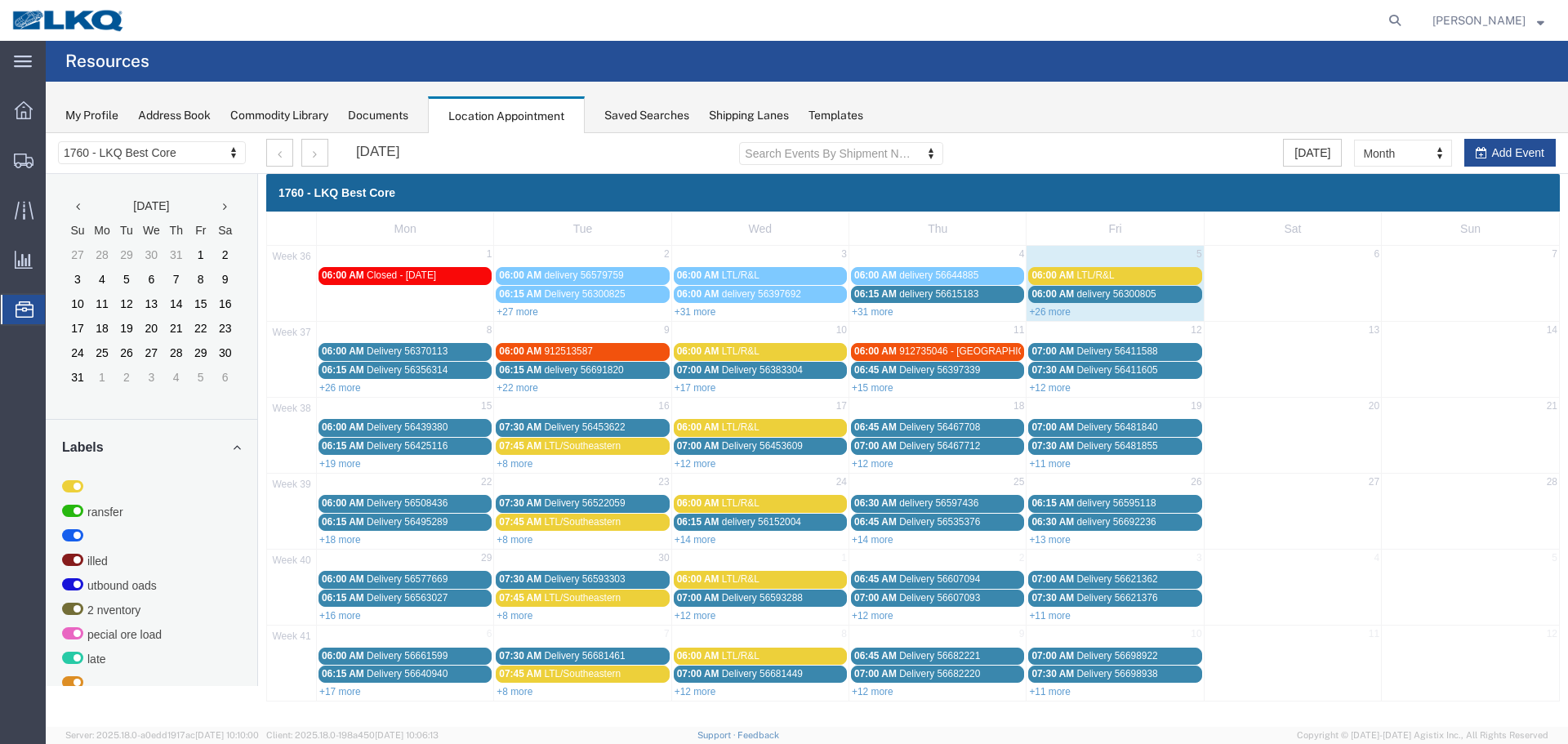
scroll to position [0, 0]
click at [1055, 310] on link "+26 more" at bounding box center [1049, 311] width 41 height 11
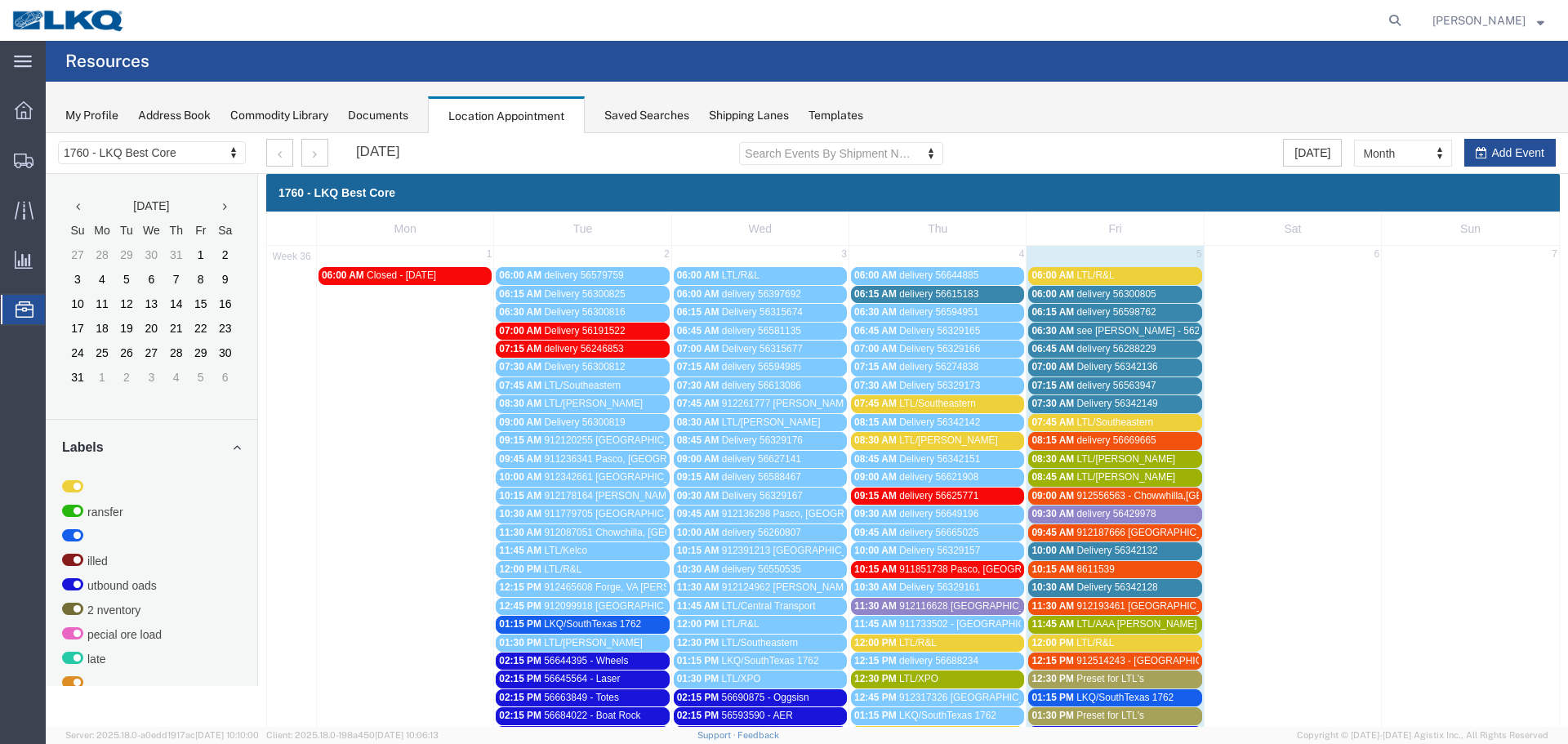
click at [944, 397] on link "07:45 AM LTL/Southeastern" at bounding box center [937, 403] width 173 height 17
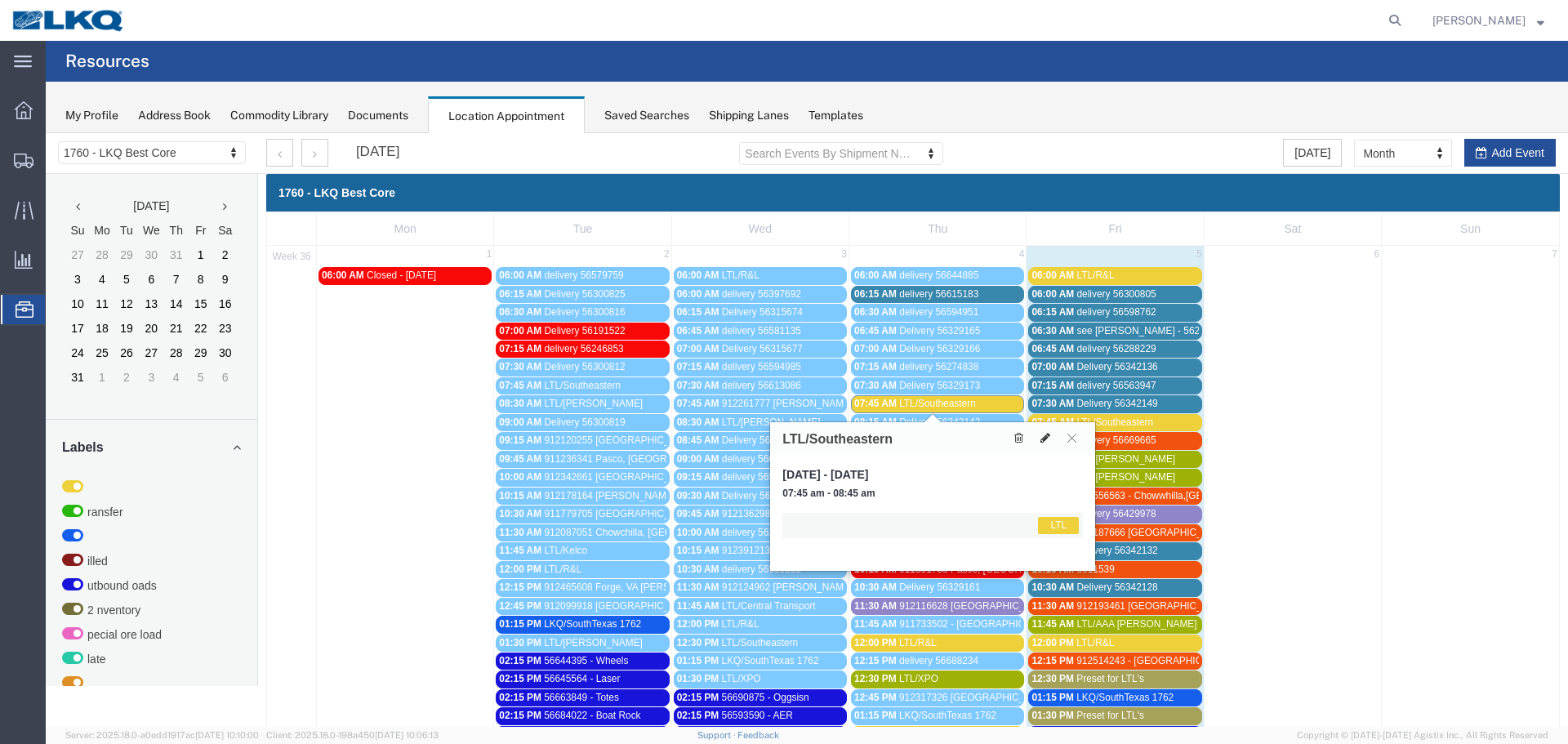
click at [1041, 433] on icon at bounding box center [1045, 437] width 10 height 11
select select "1"
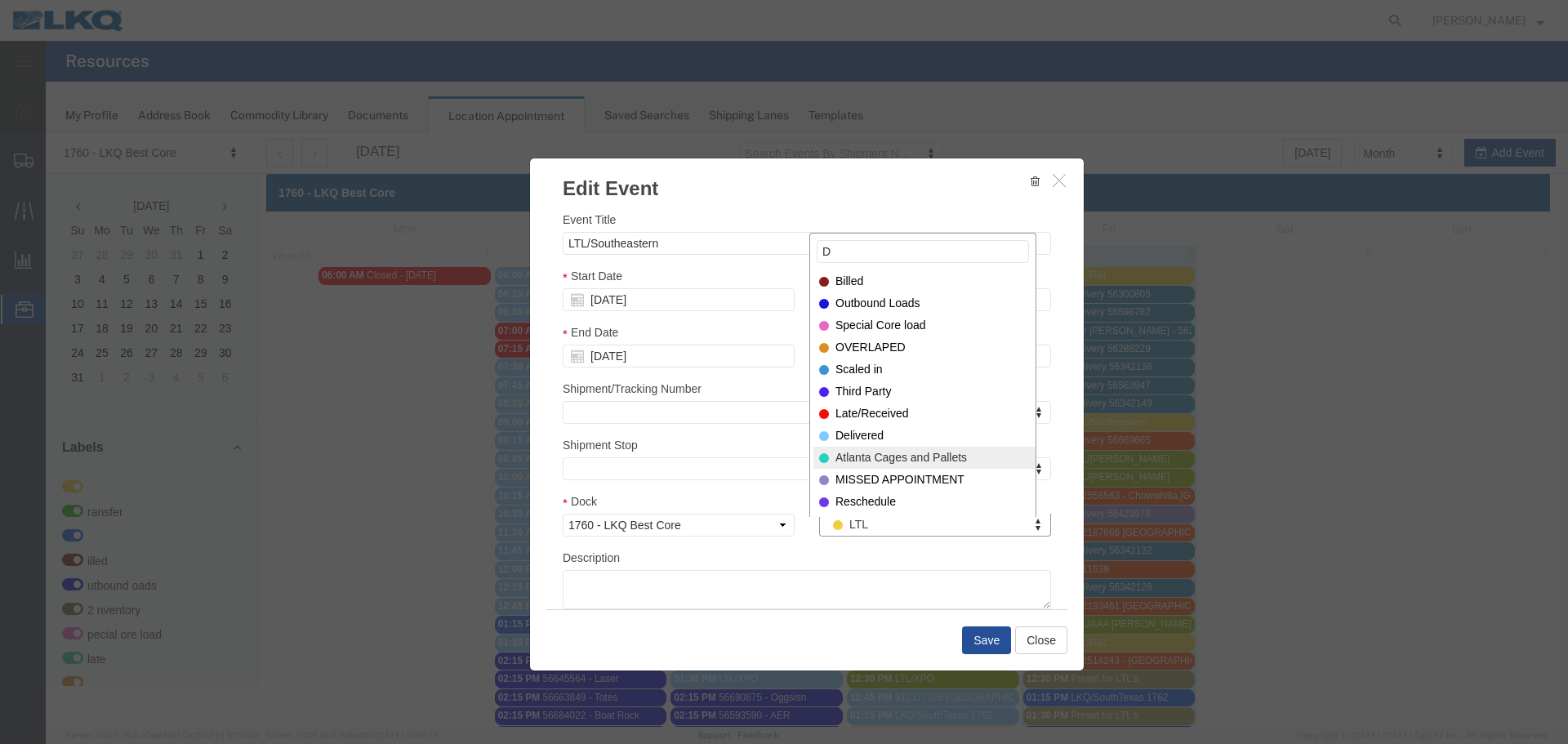
type input "D"
select select "40"
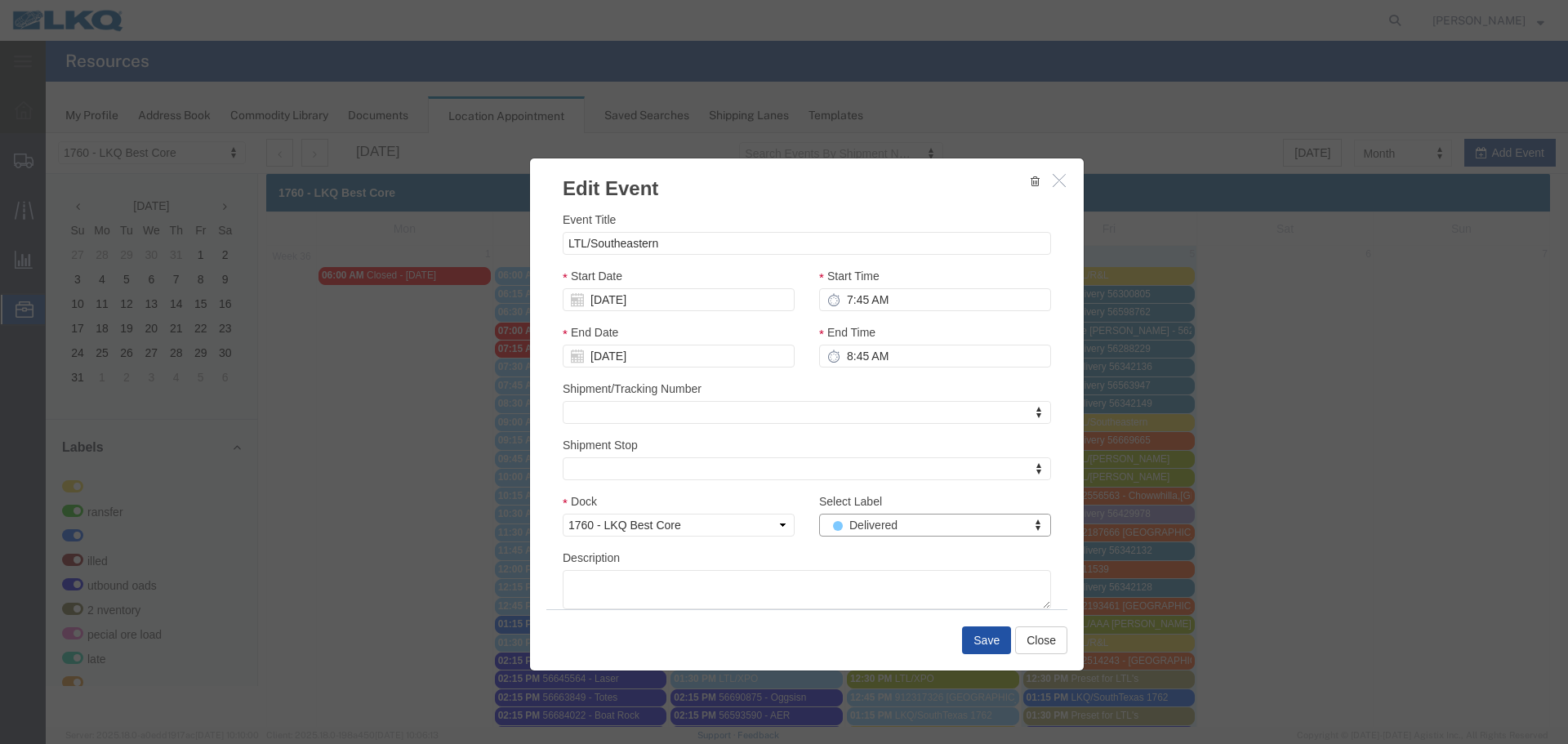
click at [975, 633] on button "Save" at bounding box center [987, 640] width 49 height 28
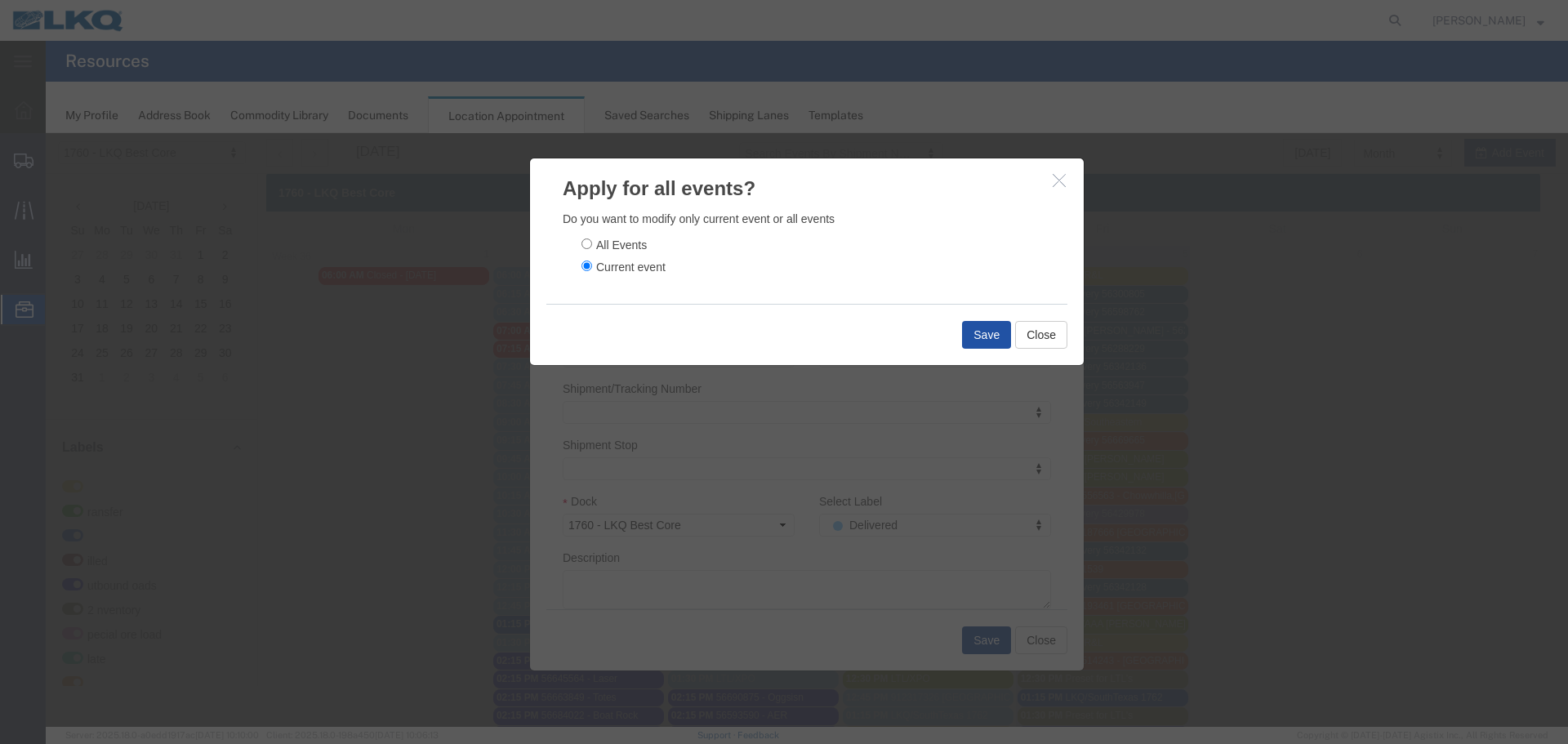
click at [967, 330] on button "Save" at bounding box center [987, 335] width 49 height 28
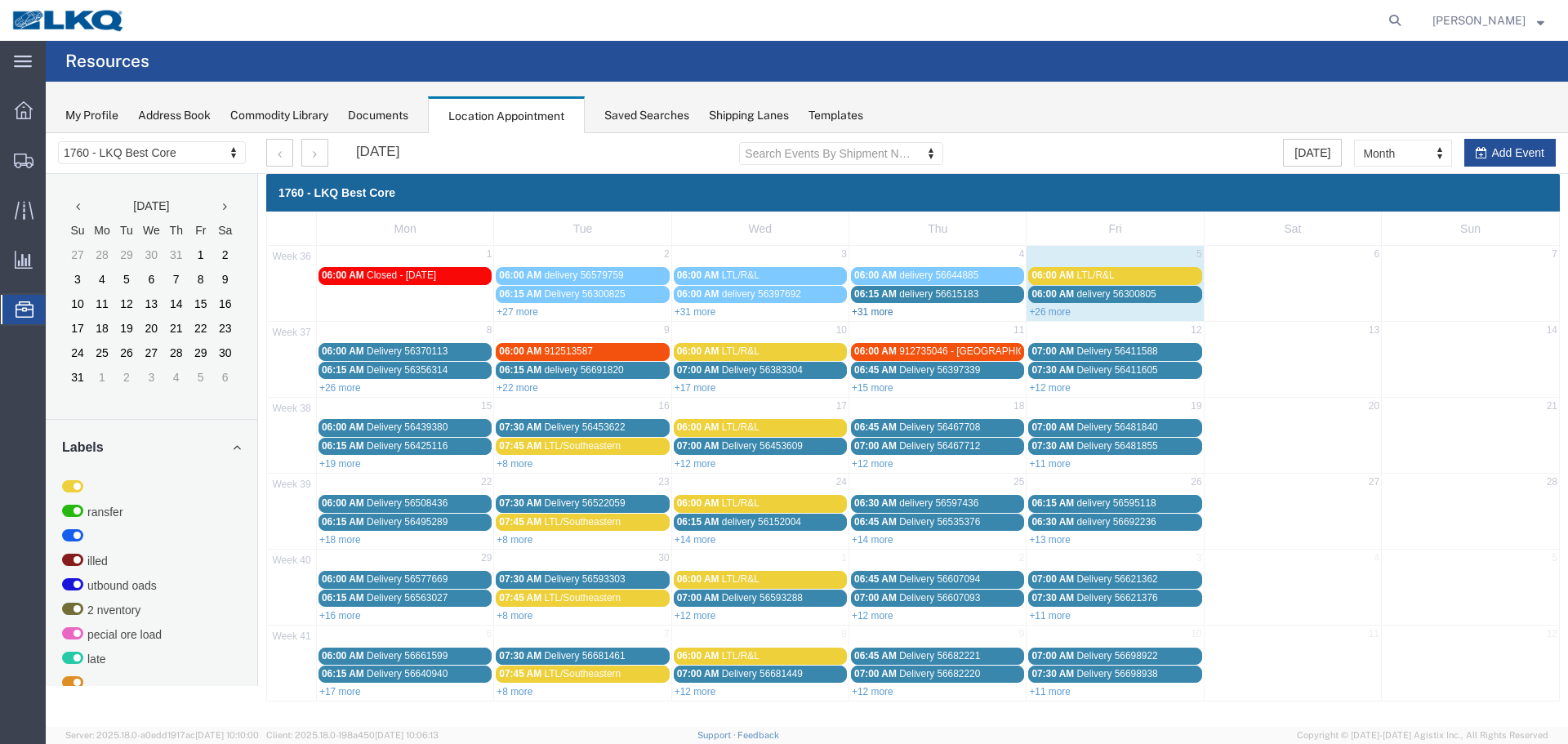
click at [876, 316] on link "+31 more" at bounding box center [872, 311] width 41 height 11
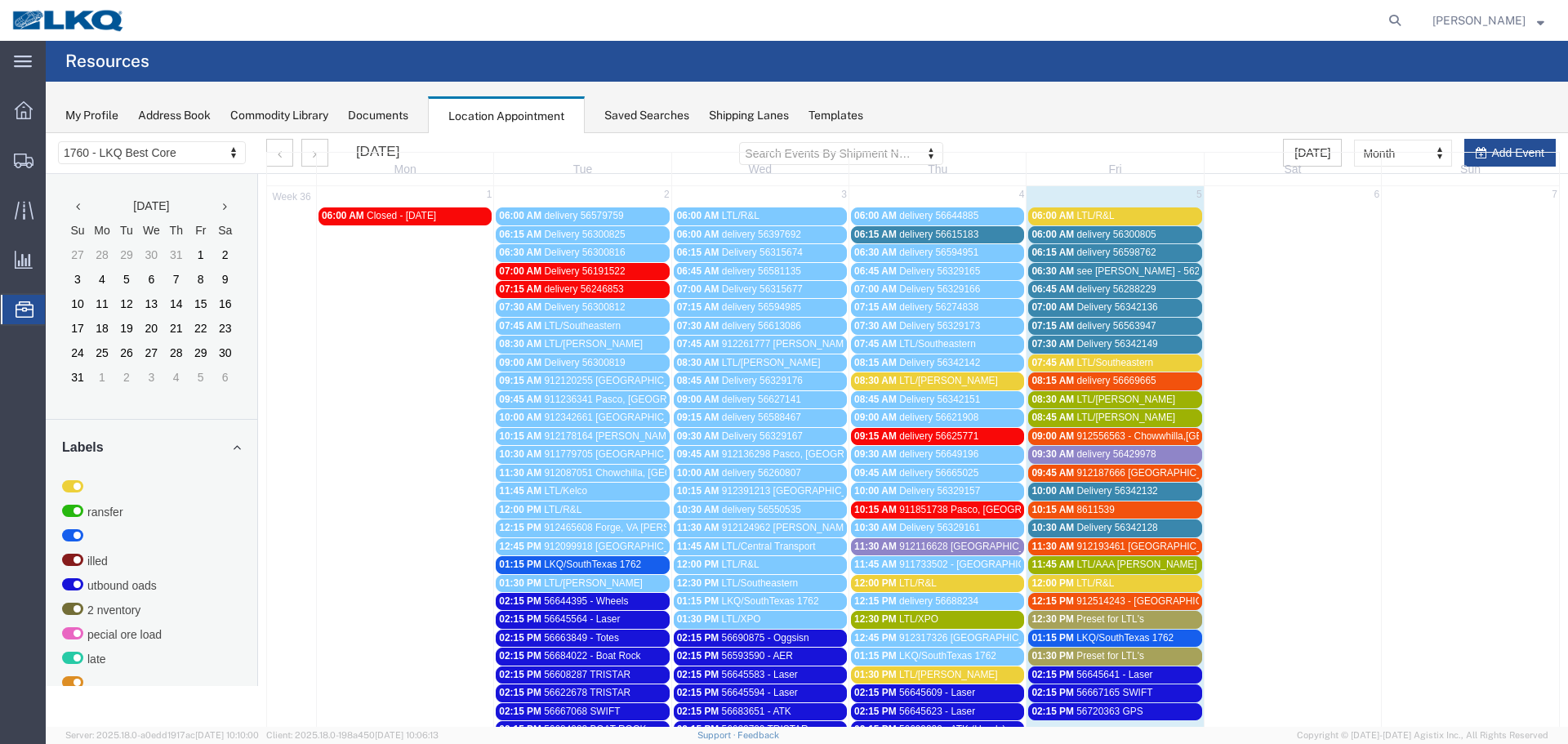
scroll to position [82, 0]
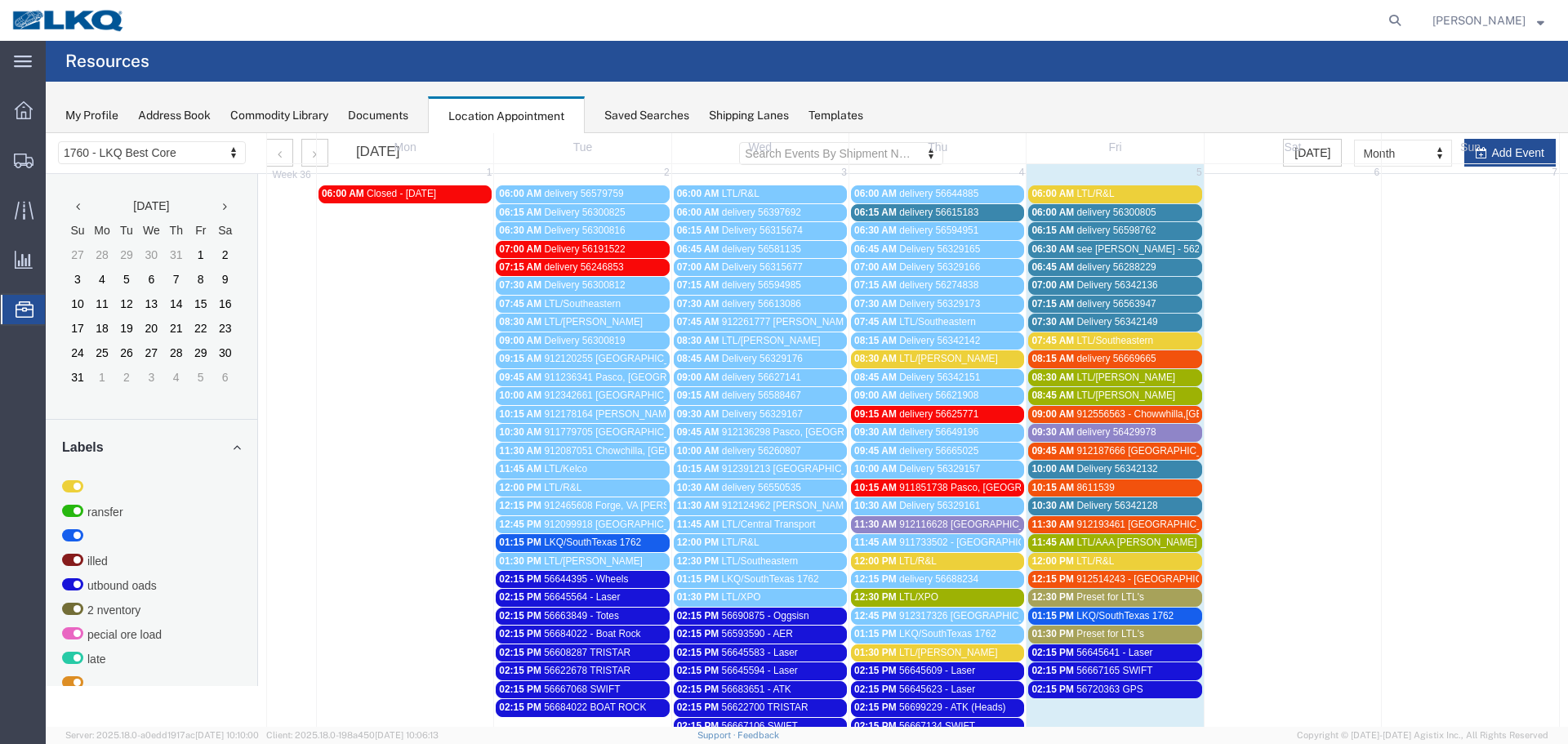
click at [923, 358] on span "LTL/Estes" at bounding box center [948, 358] width 98 height 11
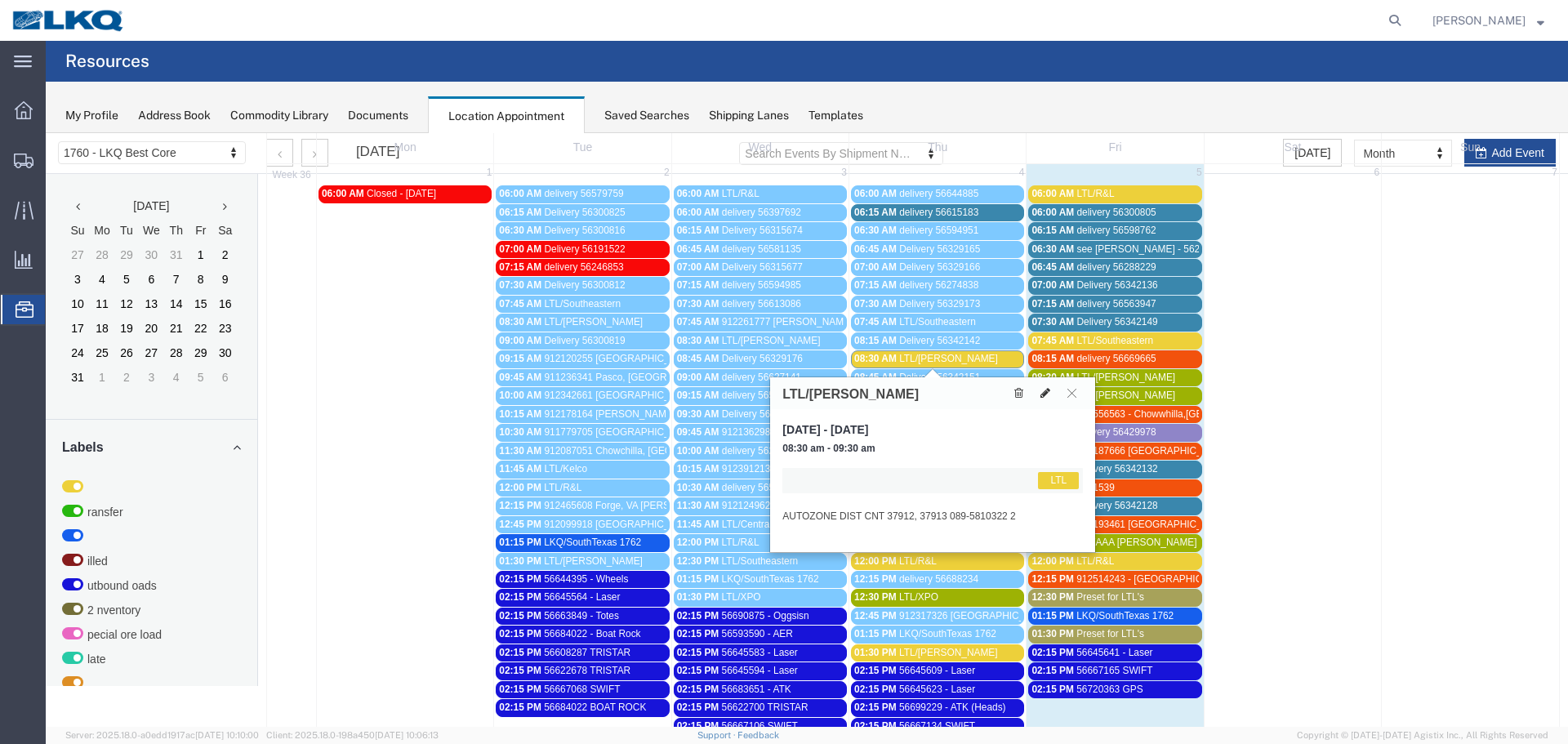
click at [1045, 398] on icon at bounding box center [1045, 392] width 10 height 11
select select "1"
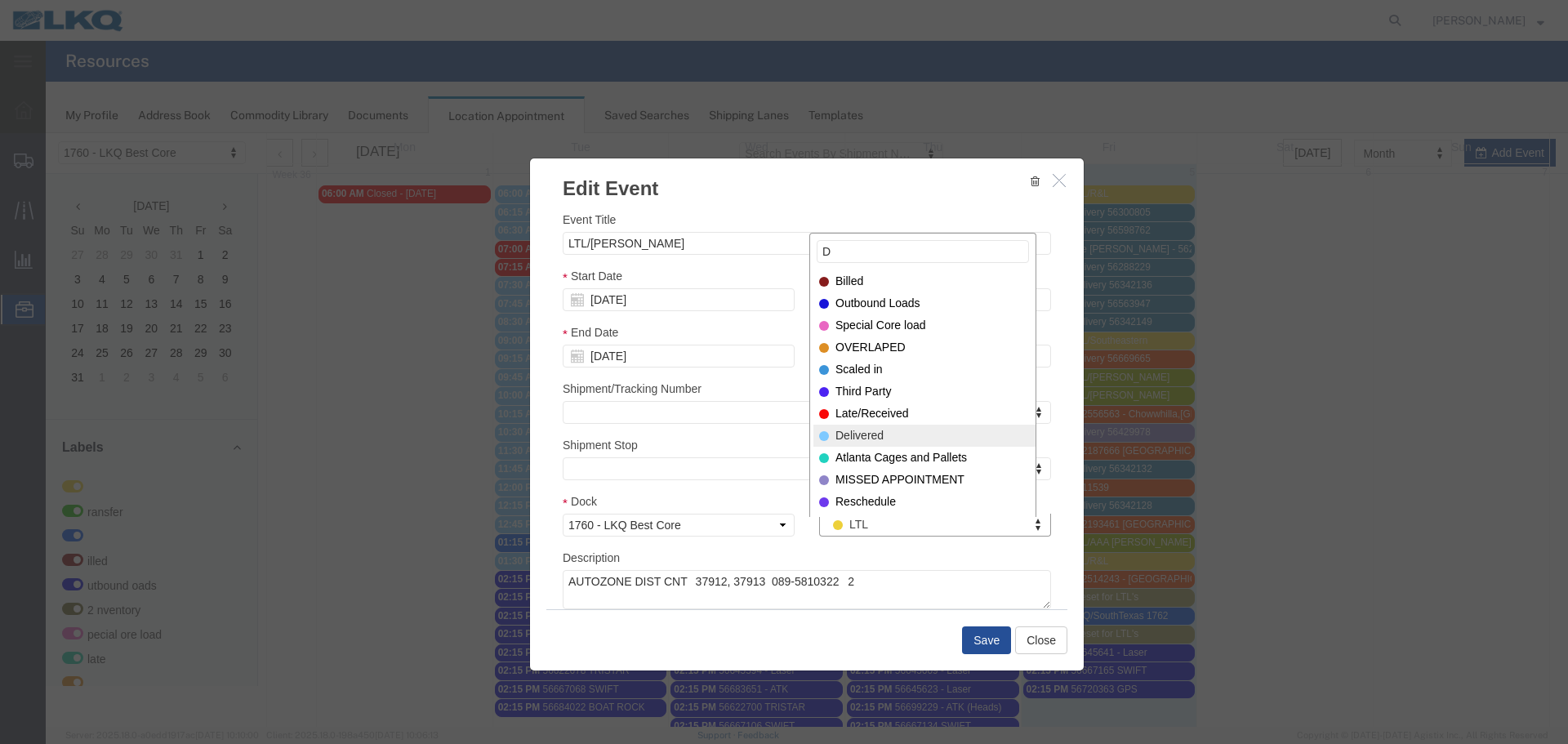
type input "D"
select select "40"
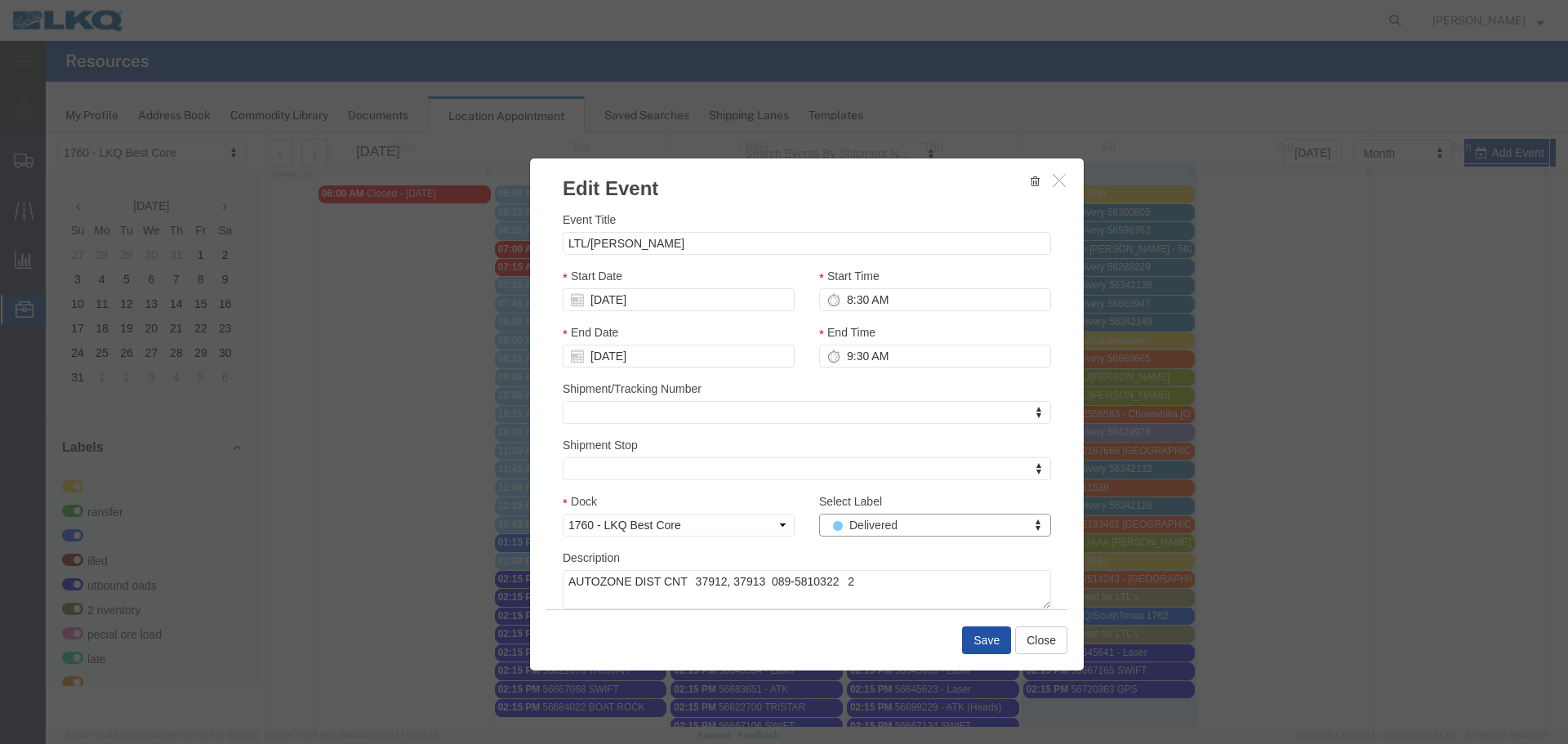
click at [985, 645] on button "Save" at bounding box center [987, 640] width 49 height 28
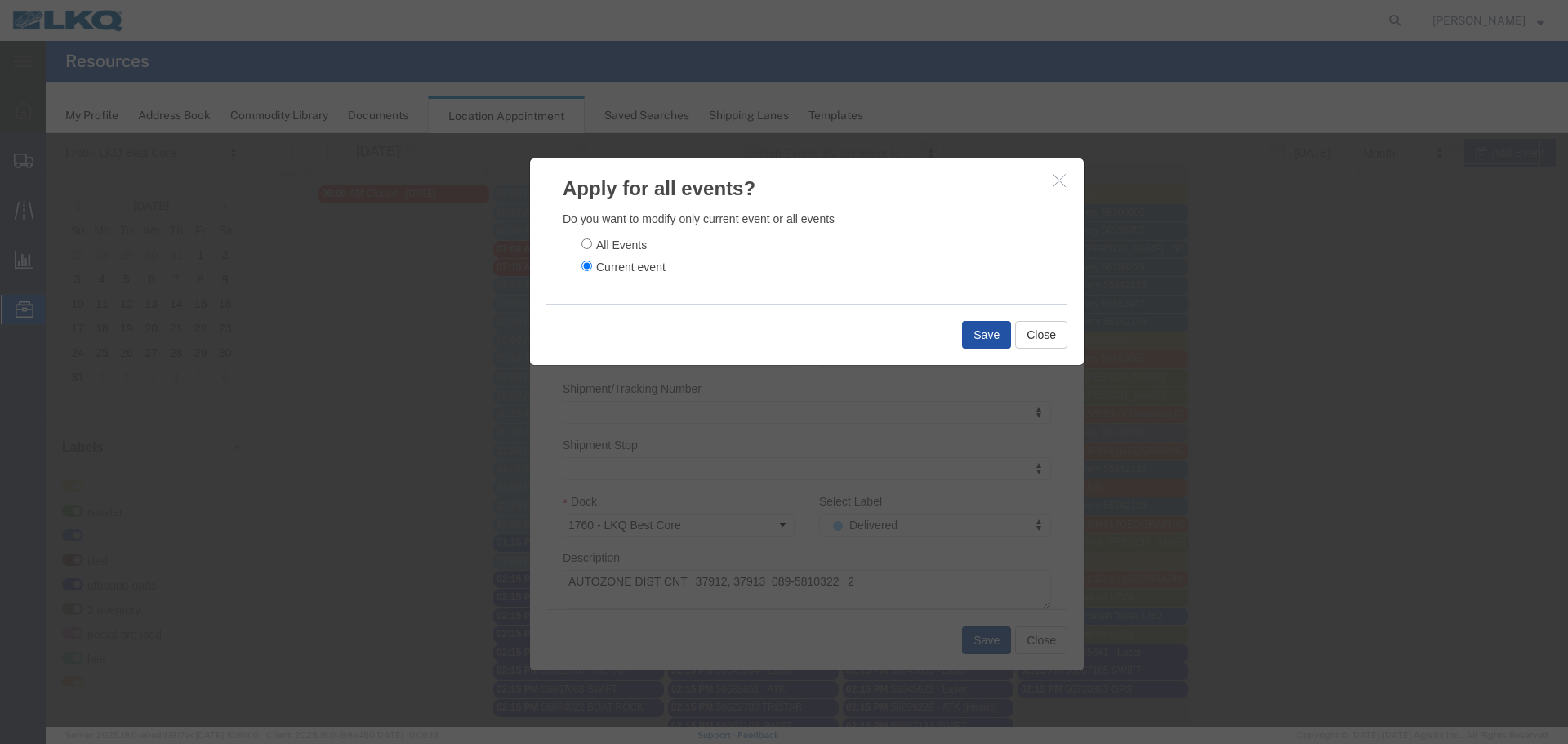
click at [969, 336] on button "Save" at bounding box center [987, 335] width 49 height 28
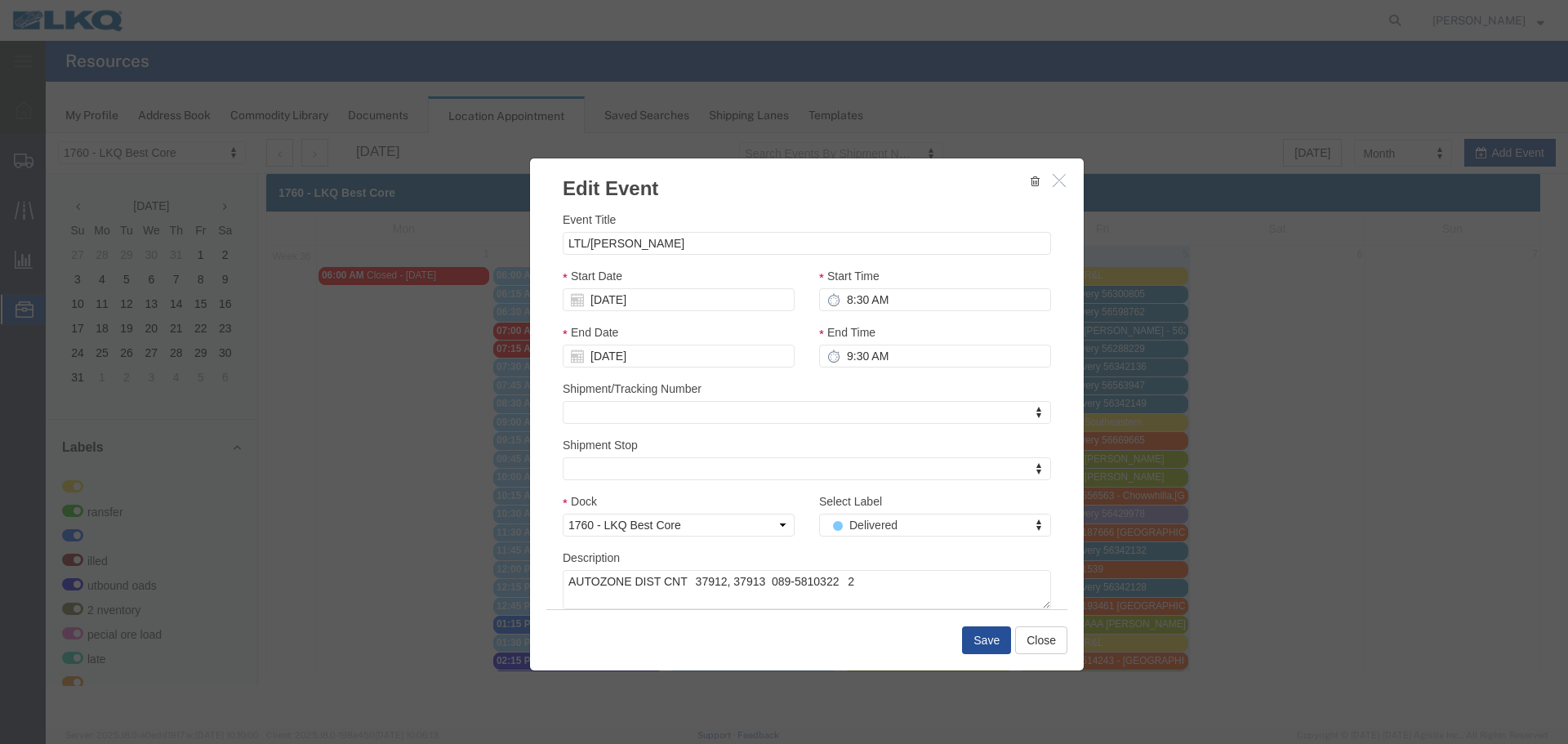
scroll to position [0, 0]
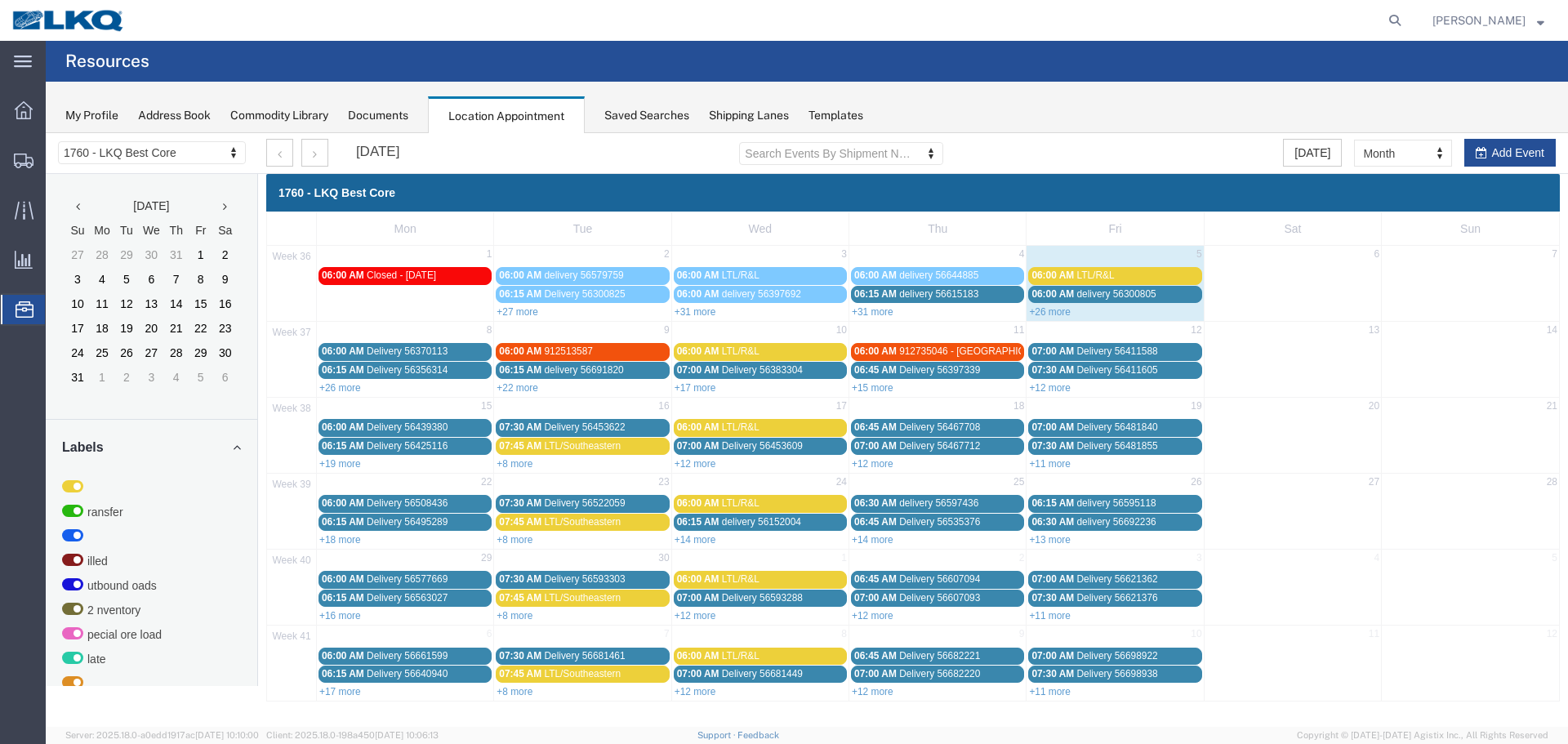
click at [879, 303] on link "06:15 AM delivery 56615183" at bounding box center [937, 294] width 173 height 17
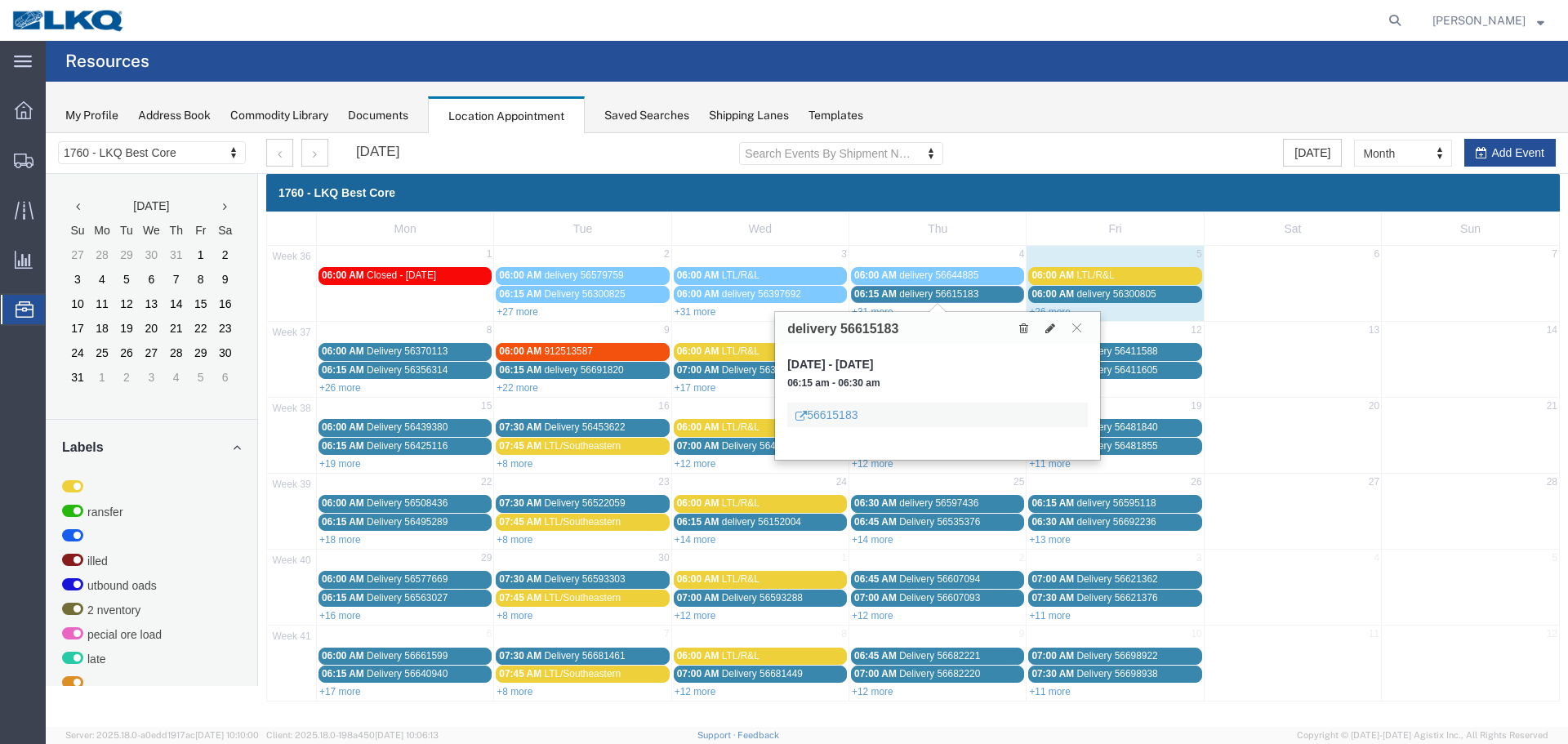
click at [1063, 325] on div at bounding box center [1049, 327] width 75 height 18
click at [1067, 325] on button at bounding box center [1076, 328] width 22 height 16
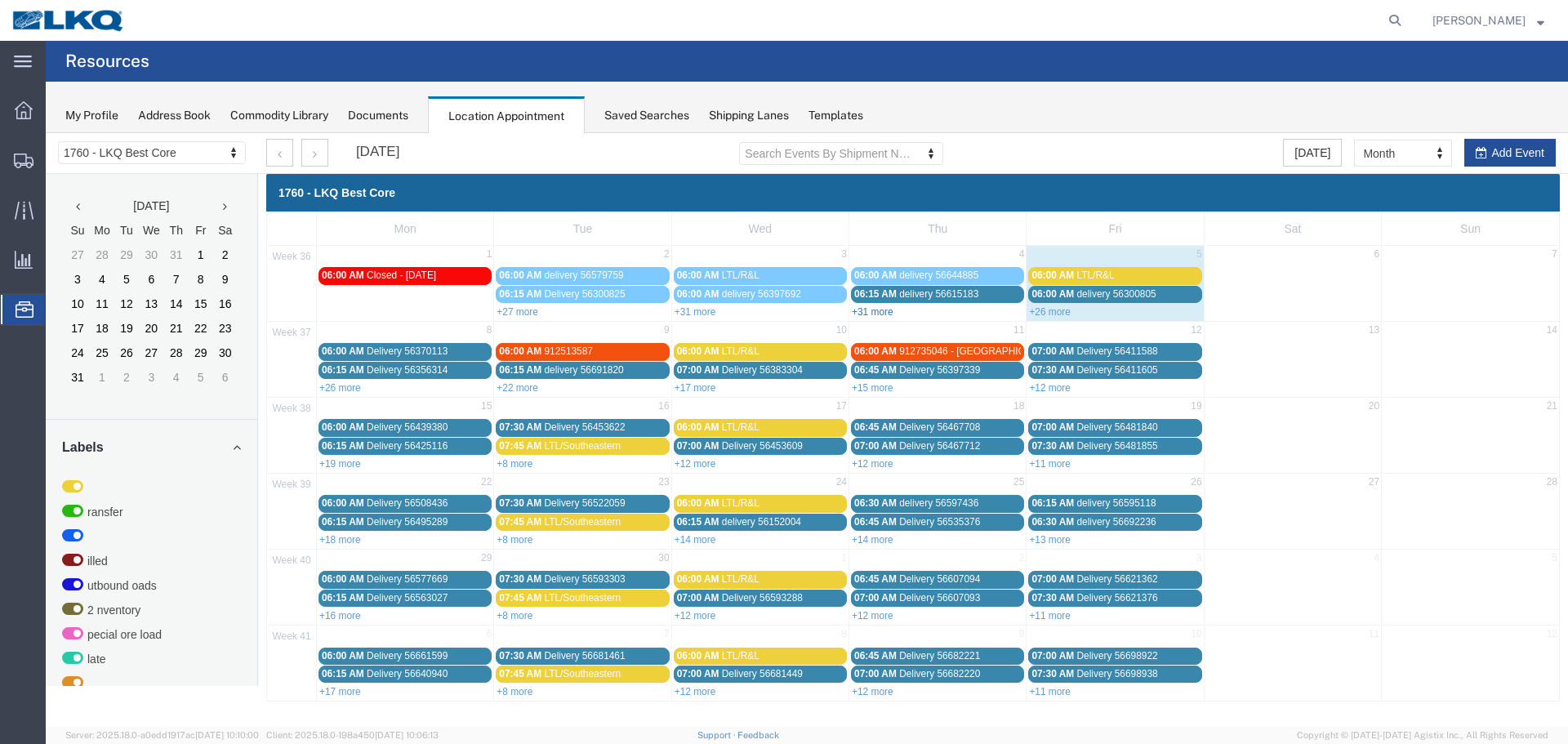
click at [869, 308] on link "+31 more" at bounding box center [872, 311] width 41 height 11
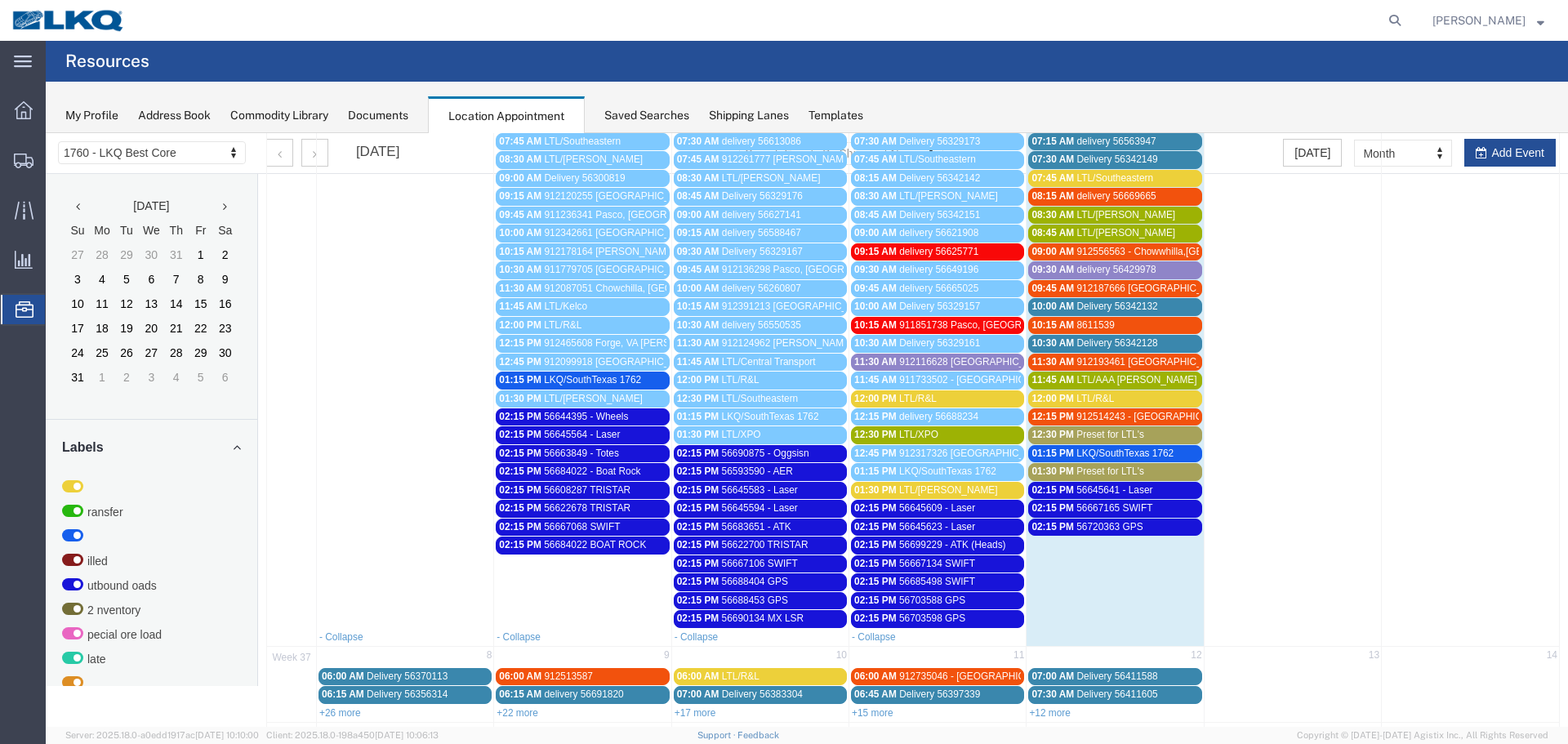
scroll to position [245, 0]
click at [939, 435] on div "12:30 PM LTL/XPO" at bounding box center [937, 434] width 166 height 12
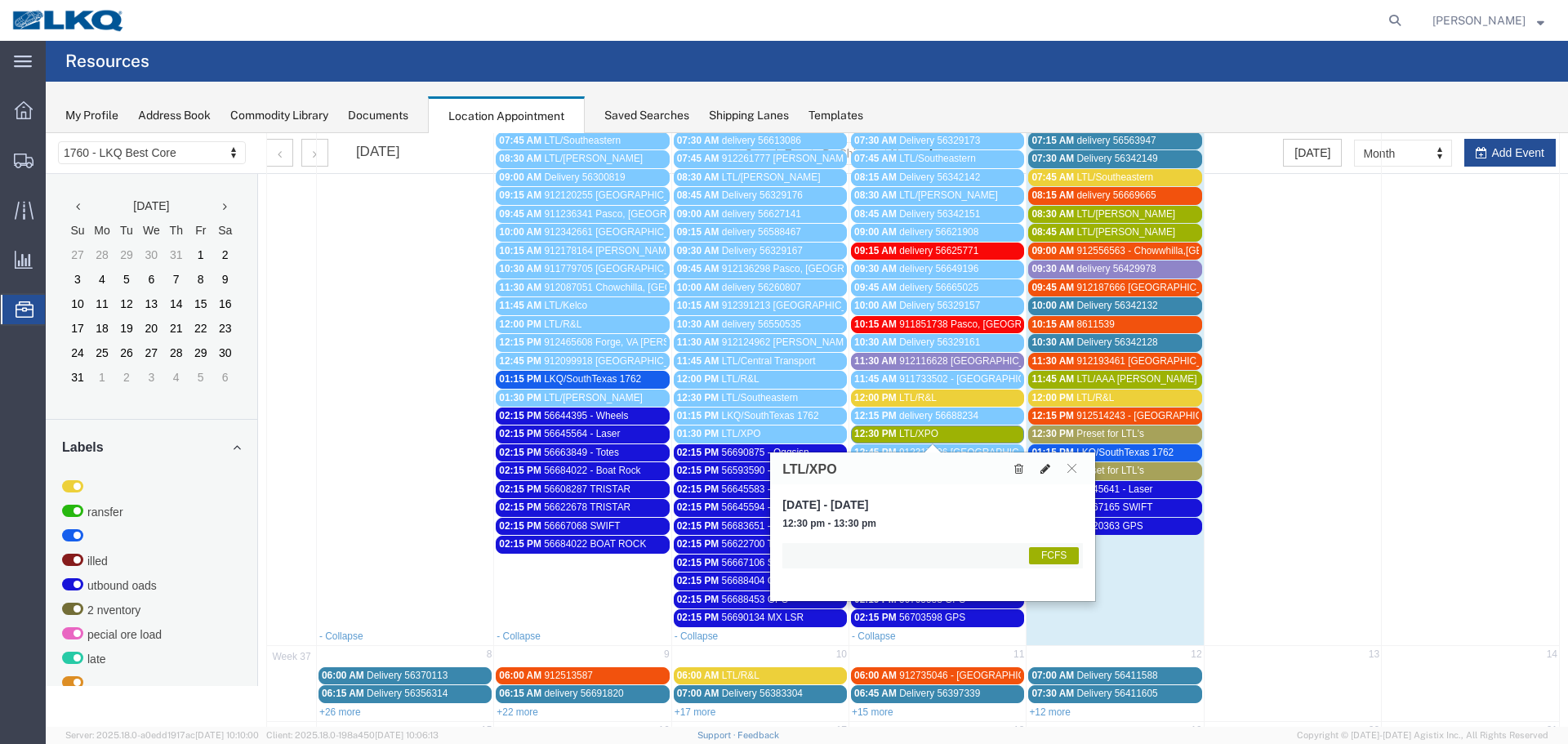
click at [1050, 471] on icon at bounding box center [1045, 468] width 10 height 11
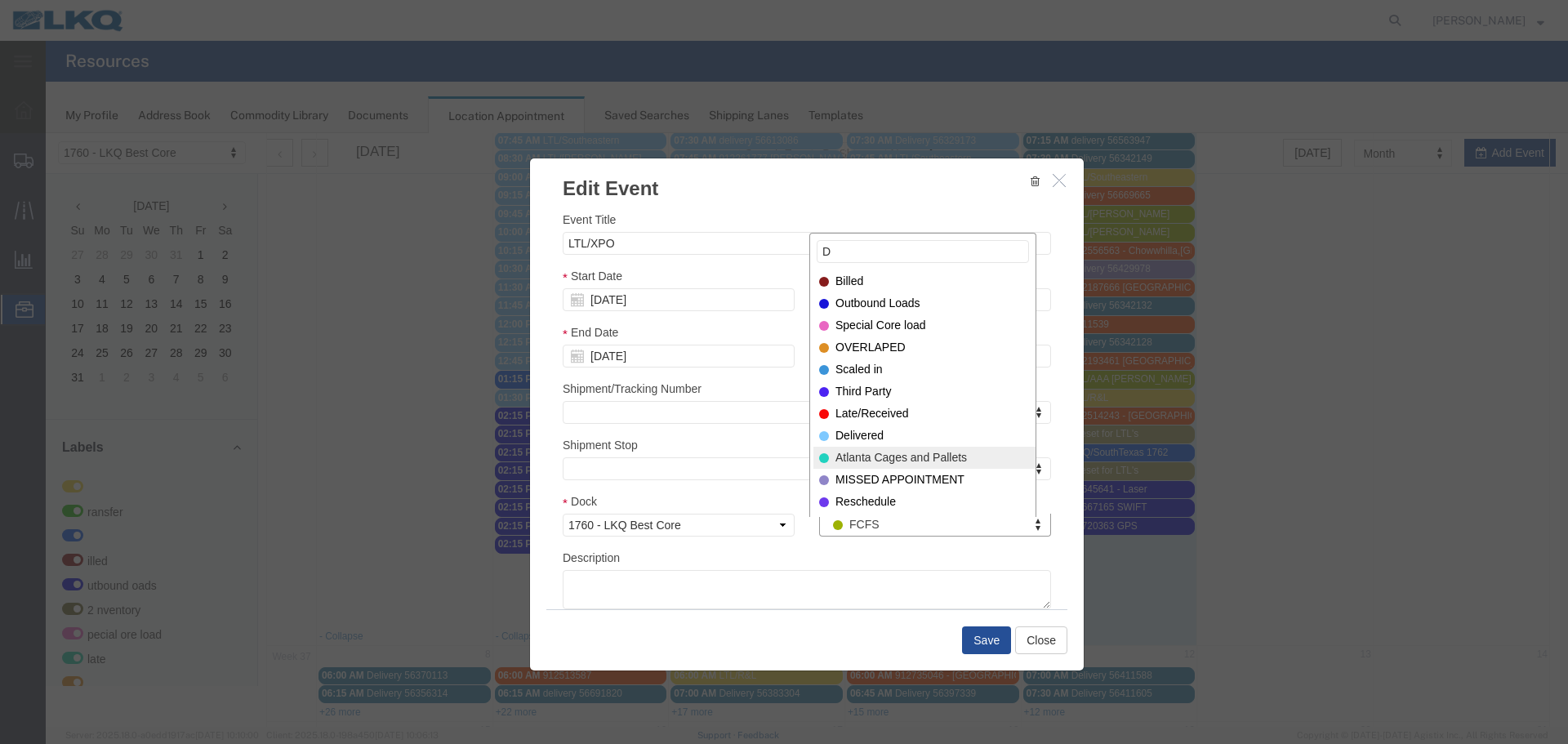
type input "D"
select select "40"
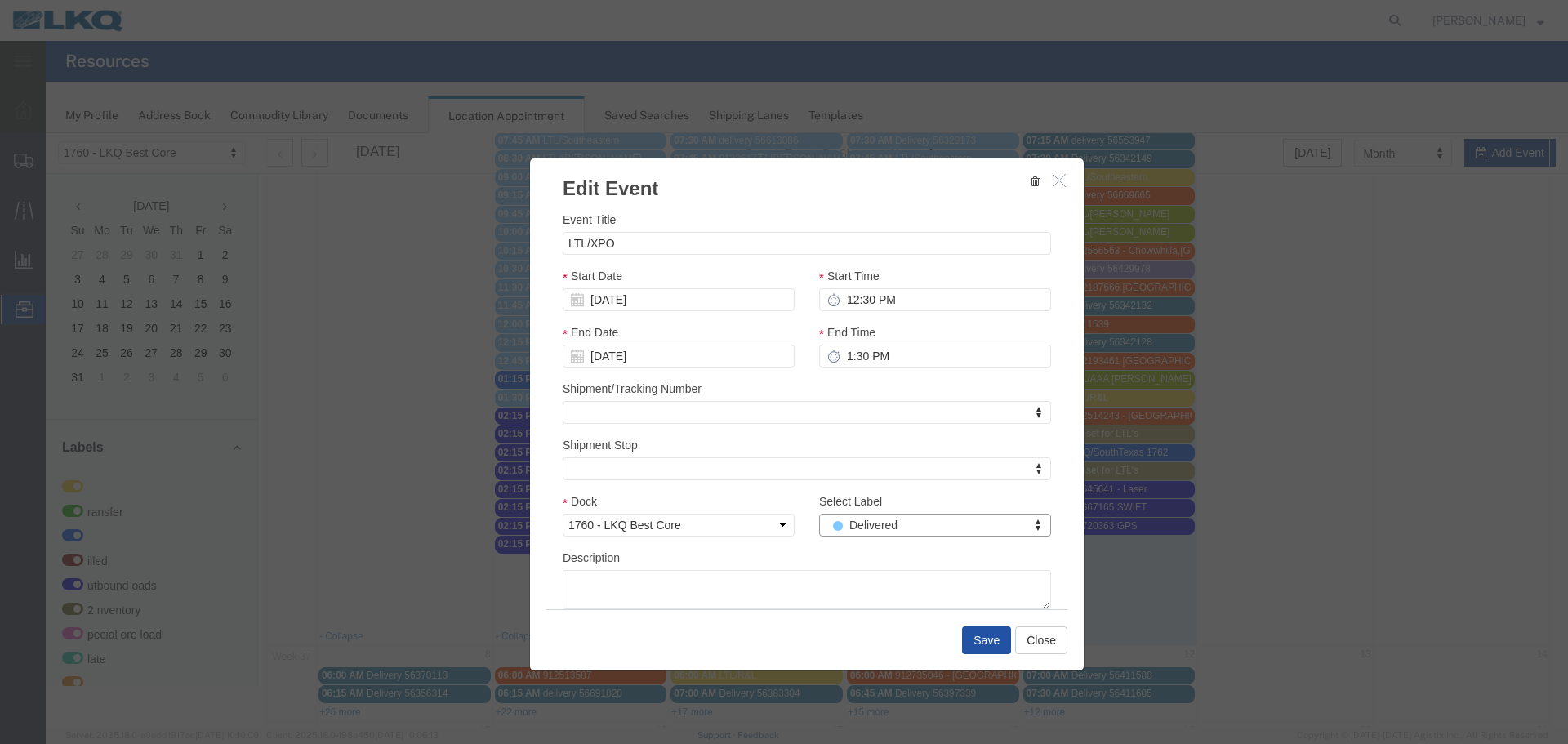
click at [984, 646] on button "Save" at bounding box center [987, 640] width 49 height 28
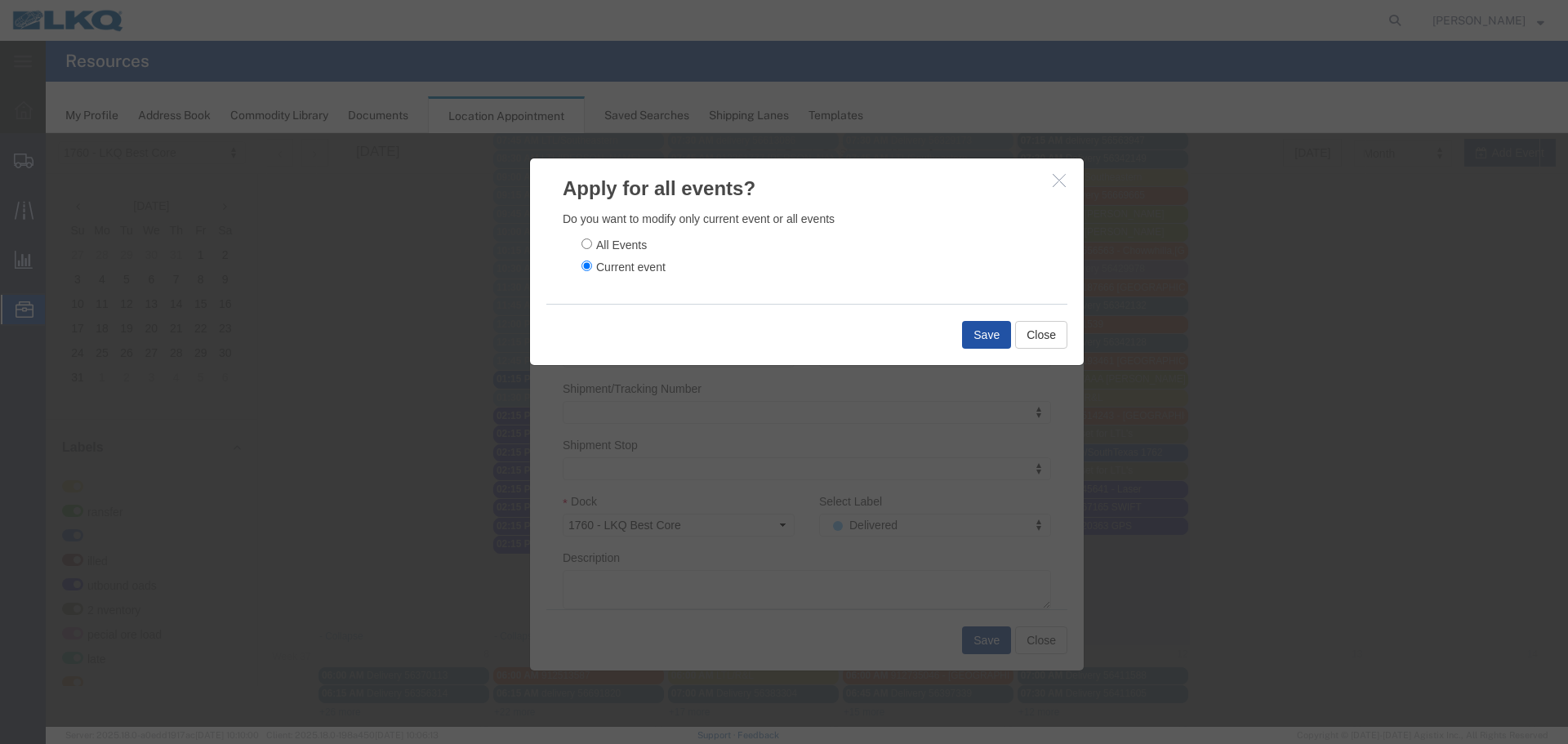
click at [991, 332] on button "Save" at bounding box center [987, 335] width 49 height 28
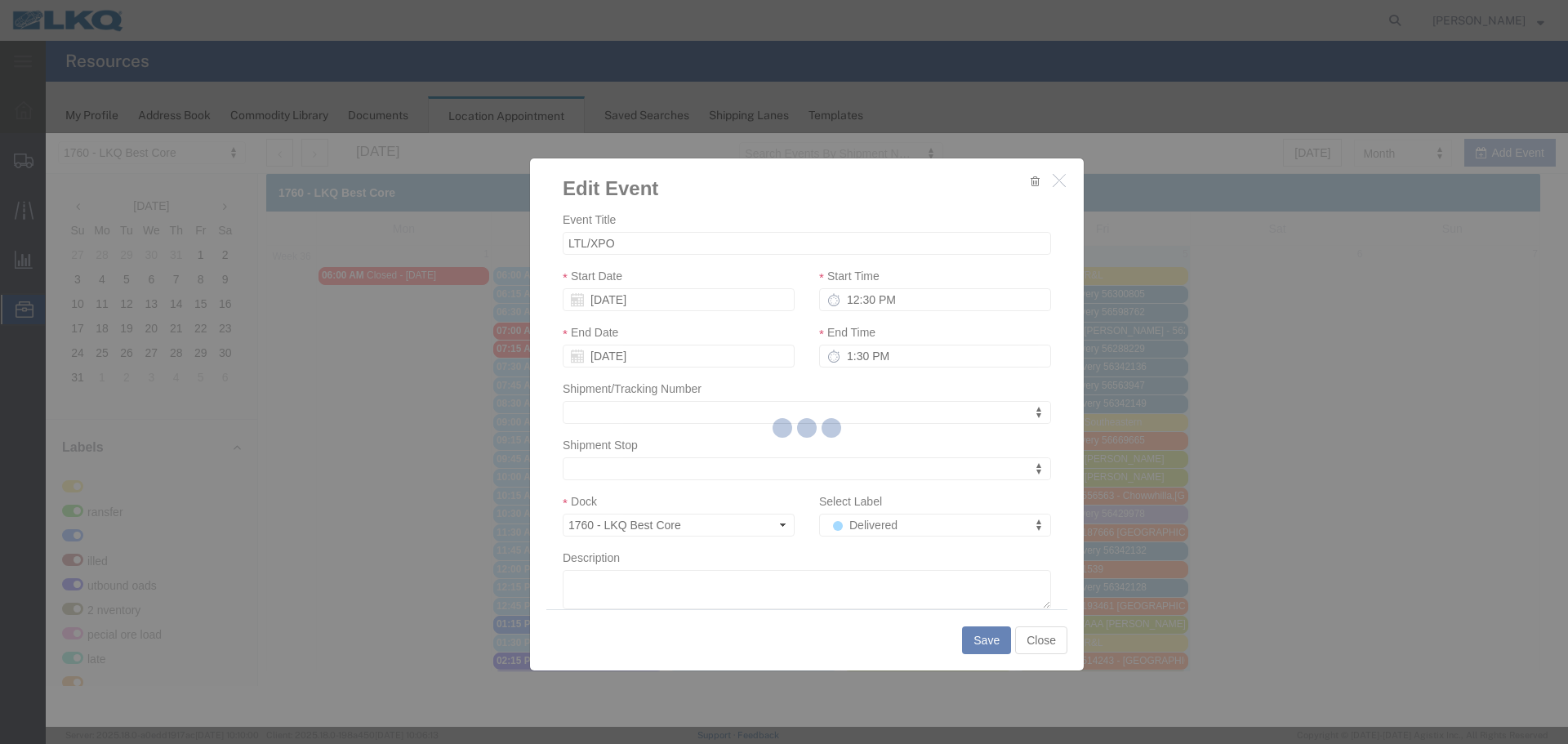
scroll to position [0, 0]
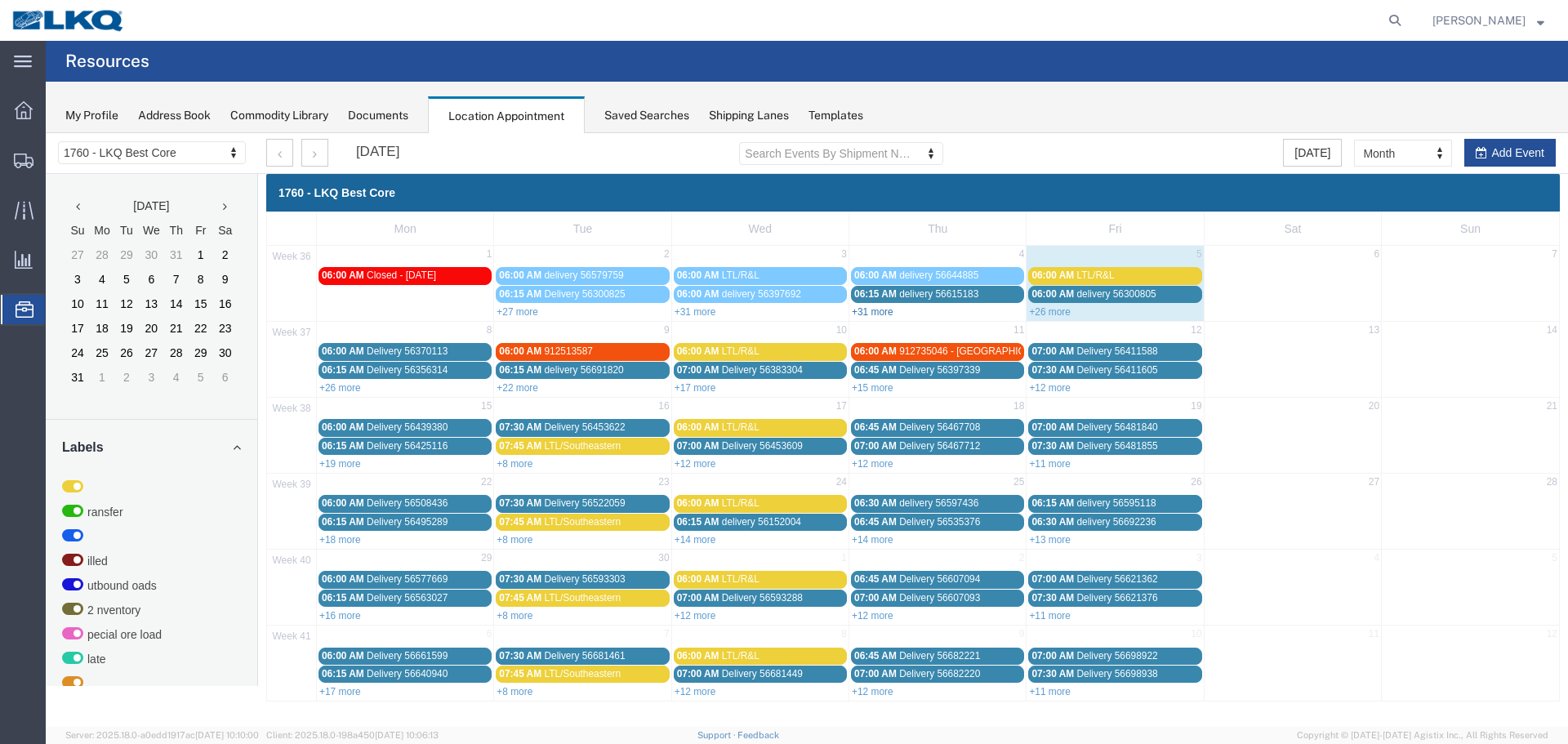
click at [877, 311] on link "+31 more" at bounding box center [872, 311] width 41 height 11
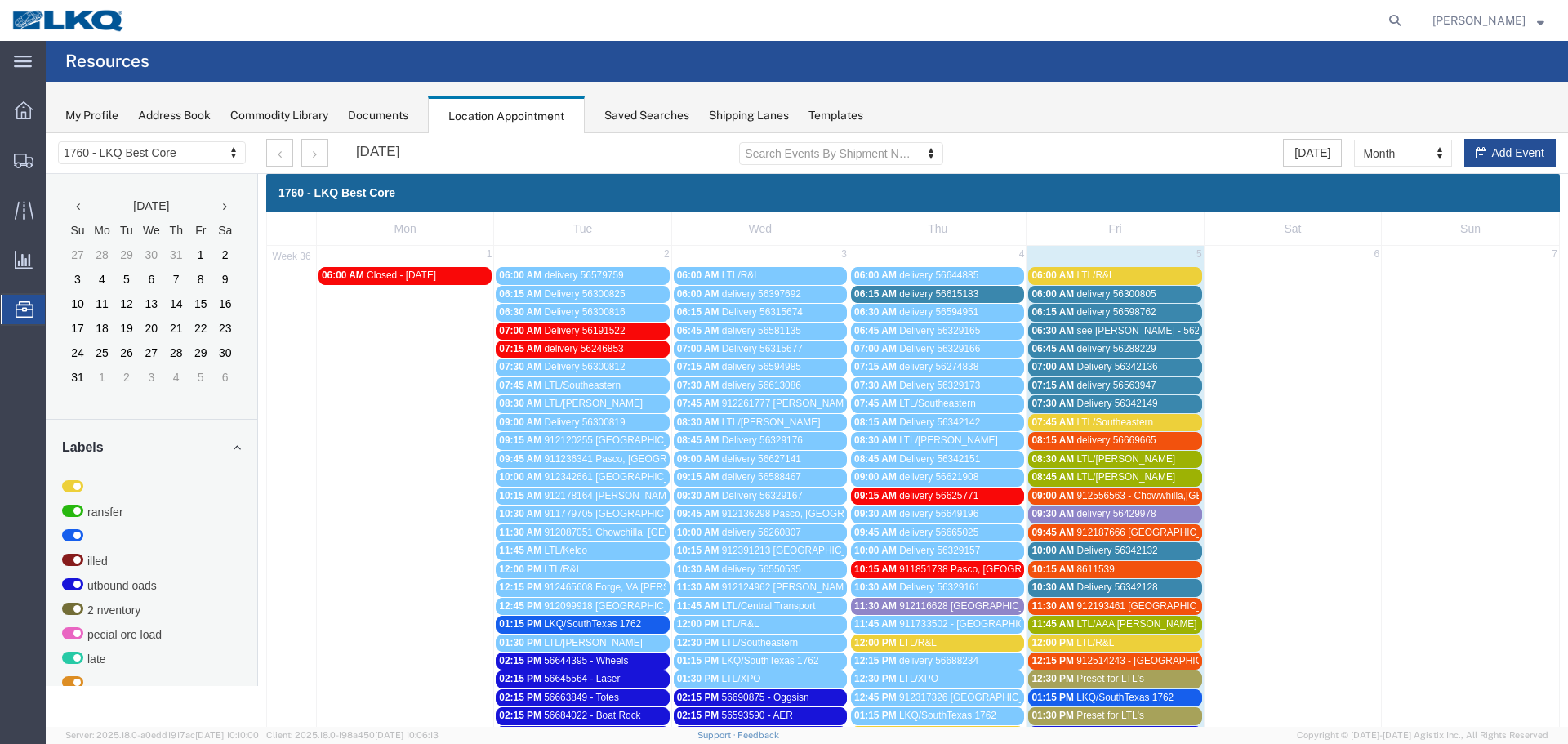
scroll to position [245, 0]
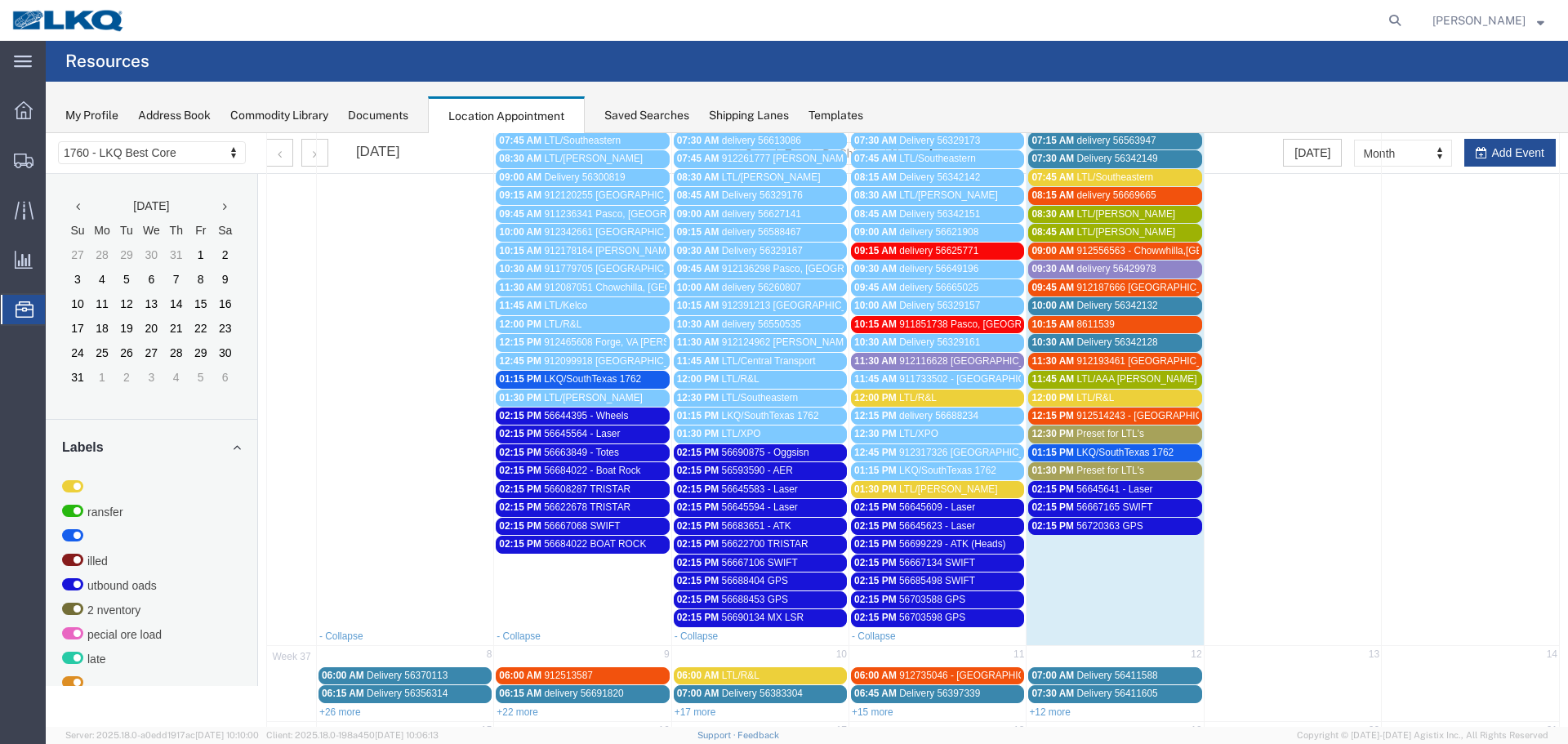
click at [930, 487] on span "LTL/Saia" at bounding box center [948, 489] width 98 height 11
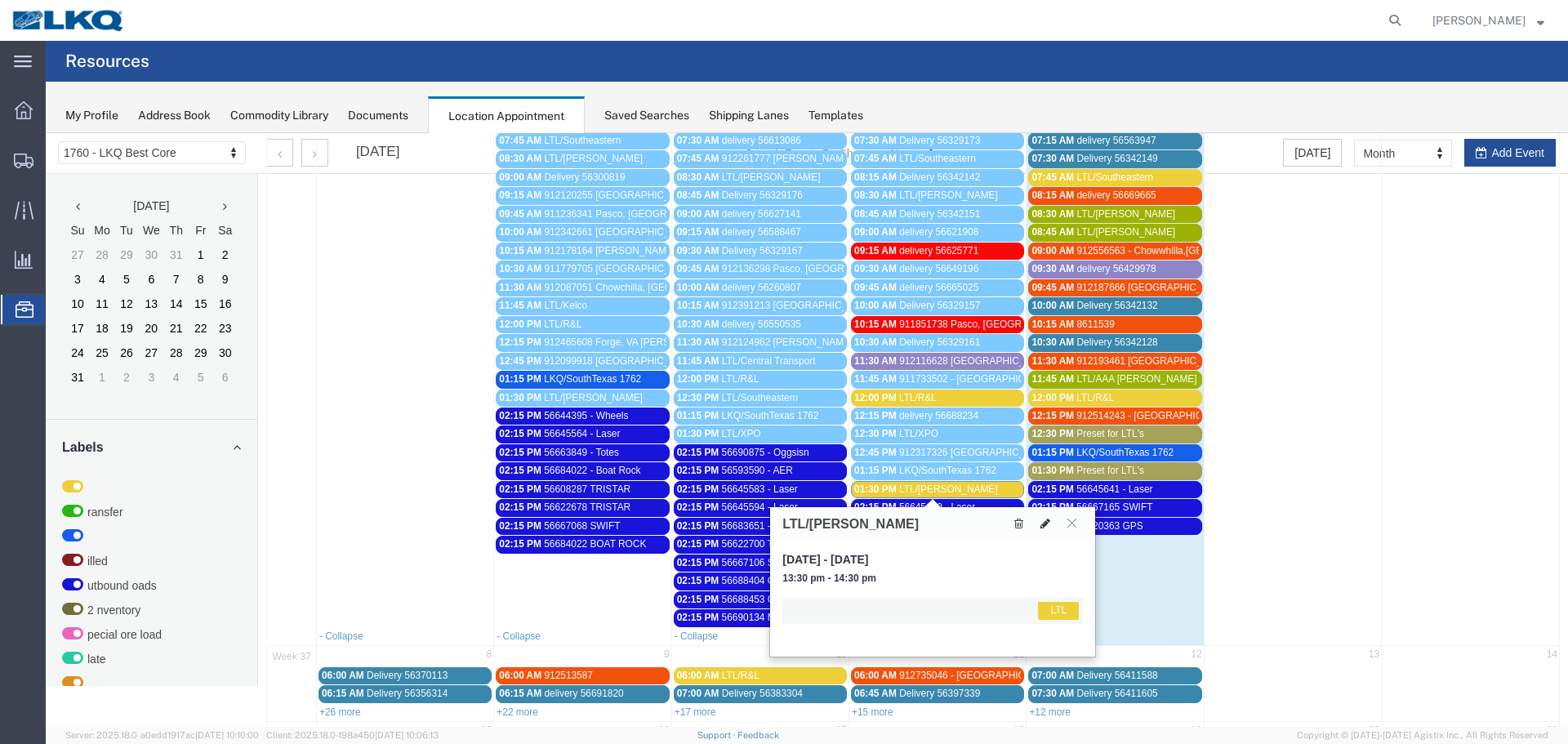
click at [1046, 524] on icon at bounding box center [1045, 523] width 10 height 11
select select "1"
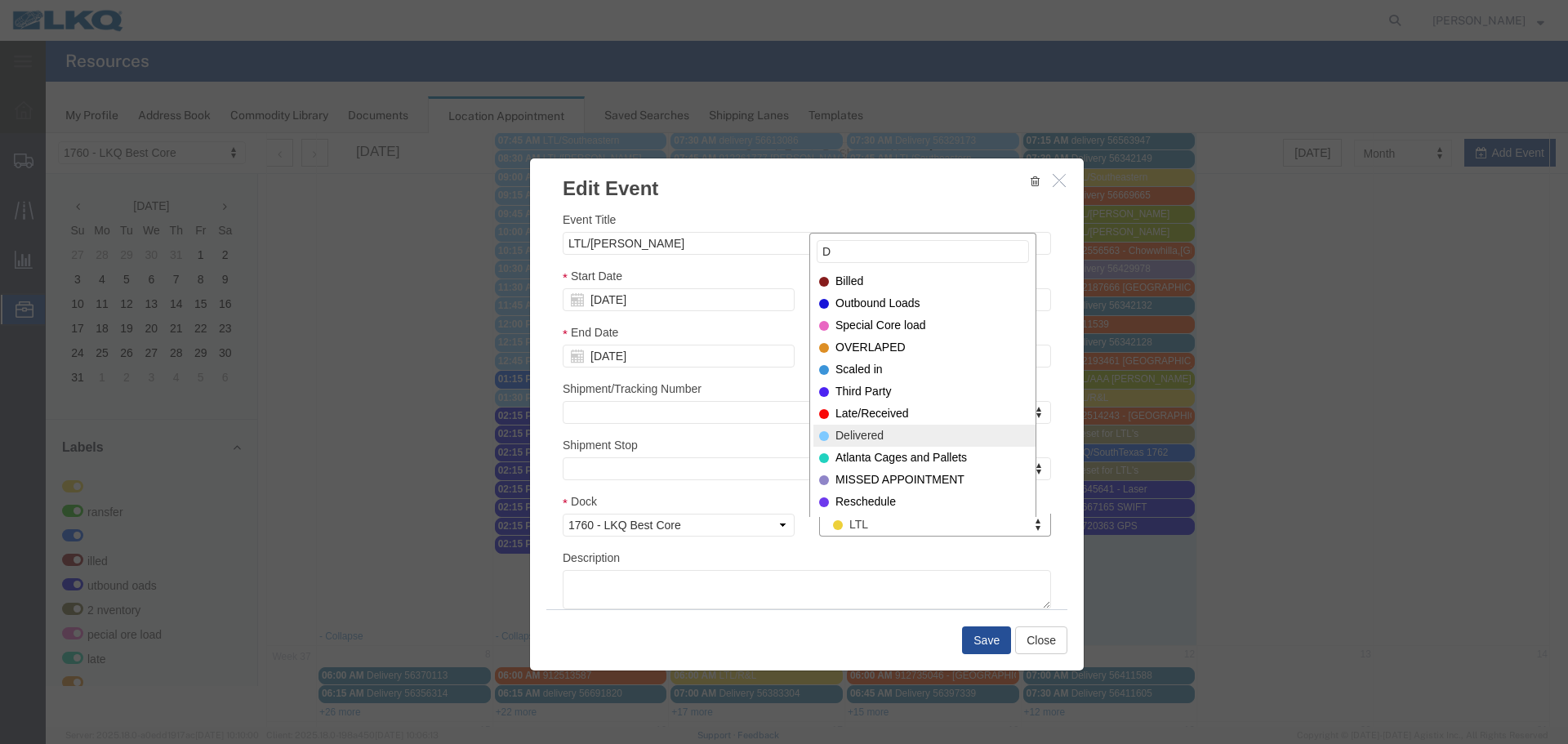
type input "D"
select select "40"
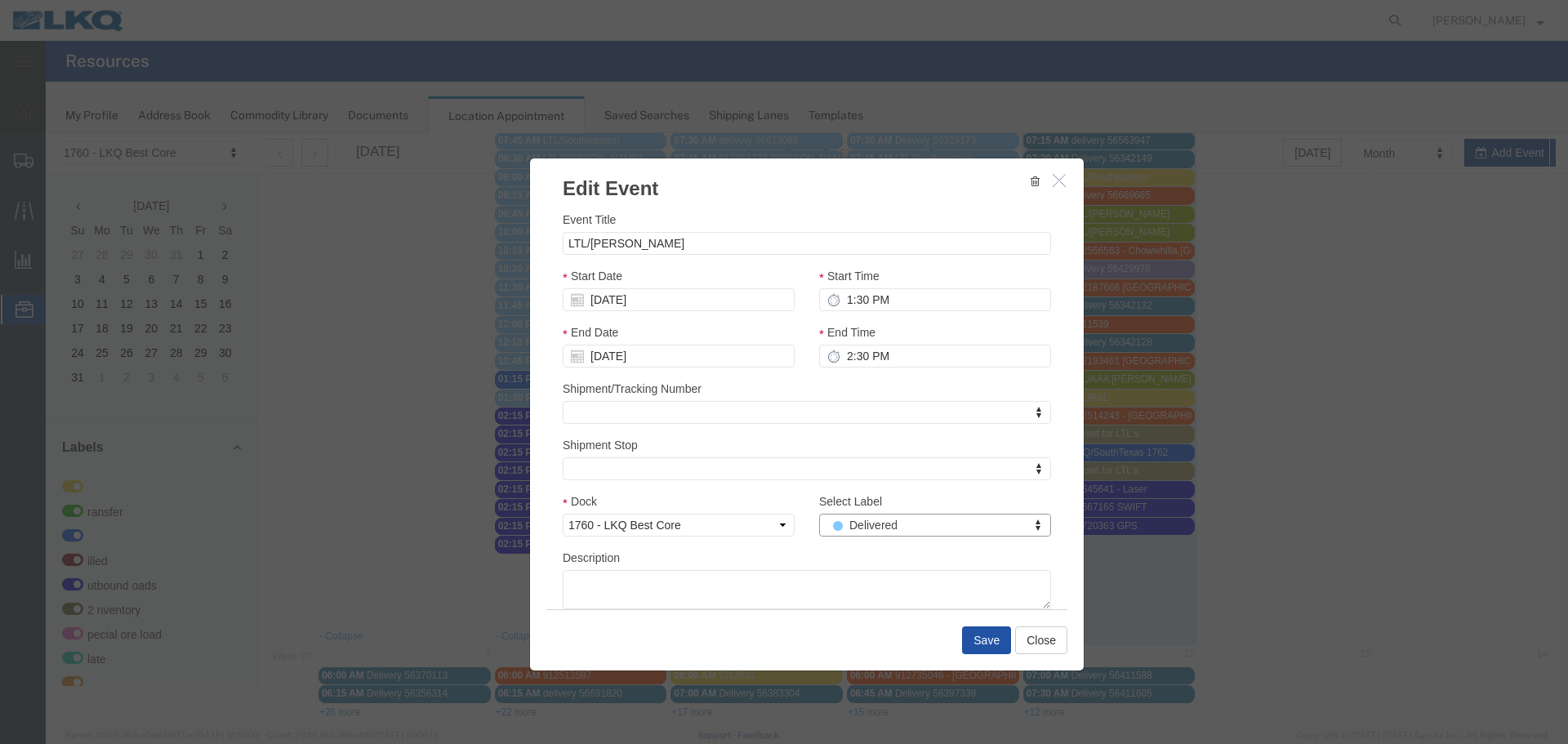
click at [974, 630] on button "Save" at bounding box center [987, 640] width 49 height 28
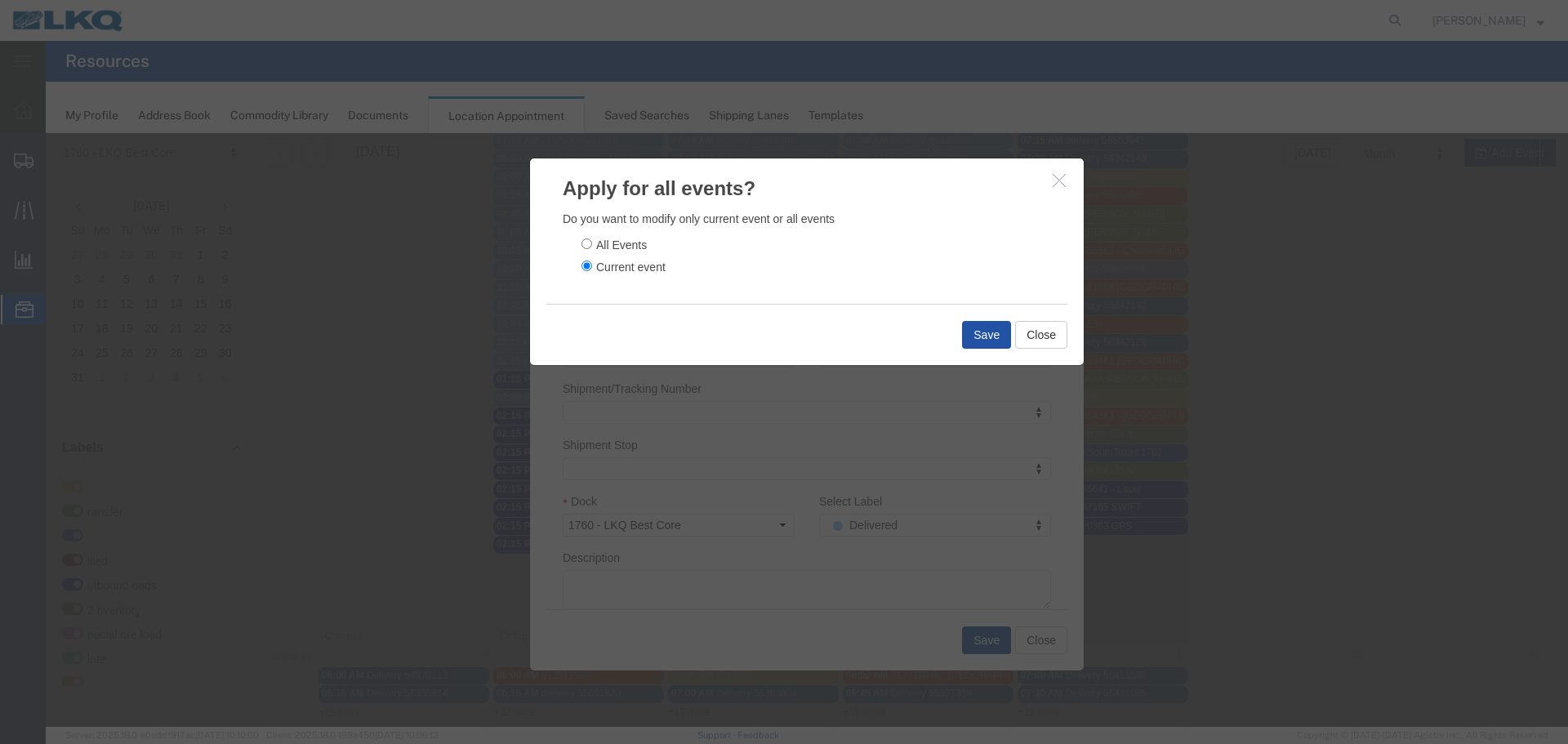
click at [962, 324] on button "Save" at bounding box center [987, 335] width 49 height 28
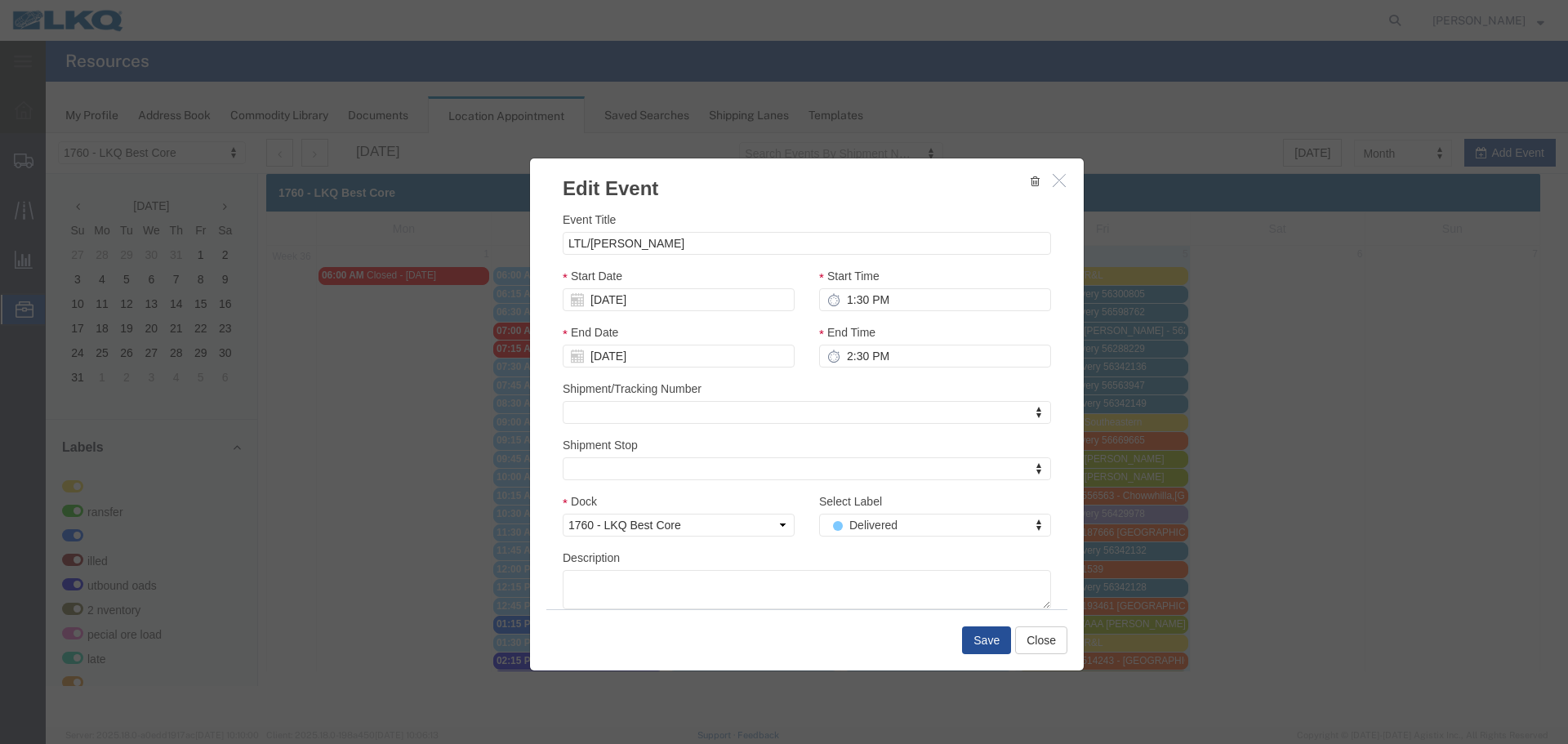
scroll to position [0, 0]
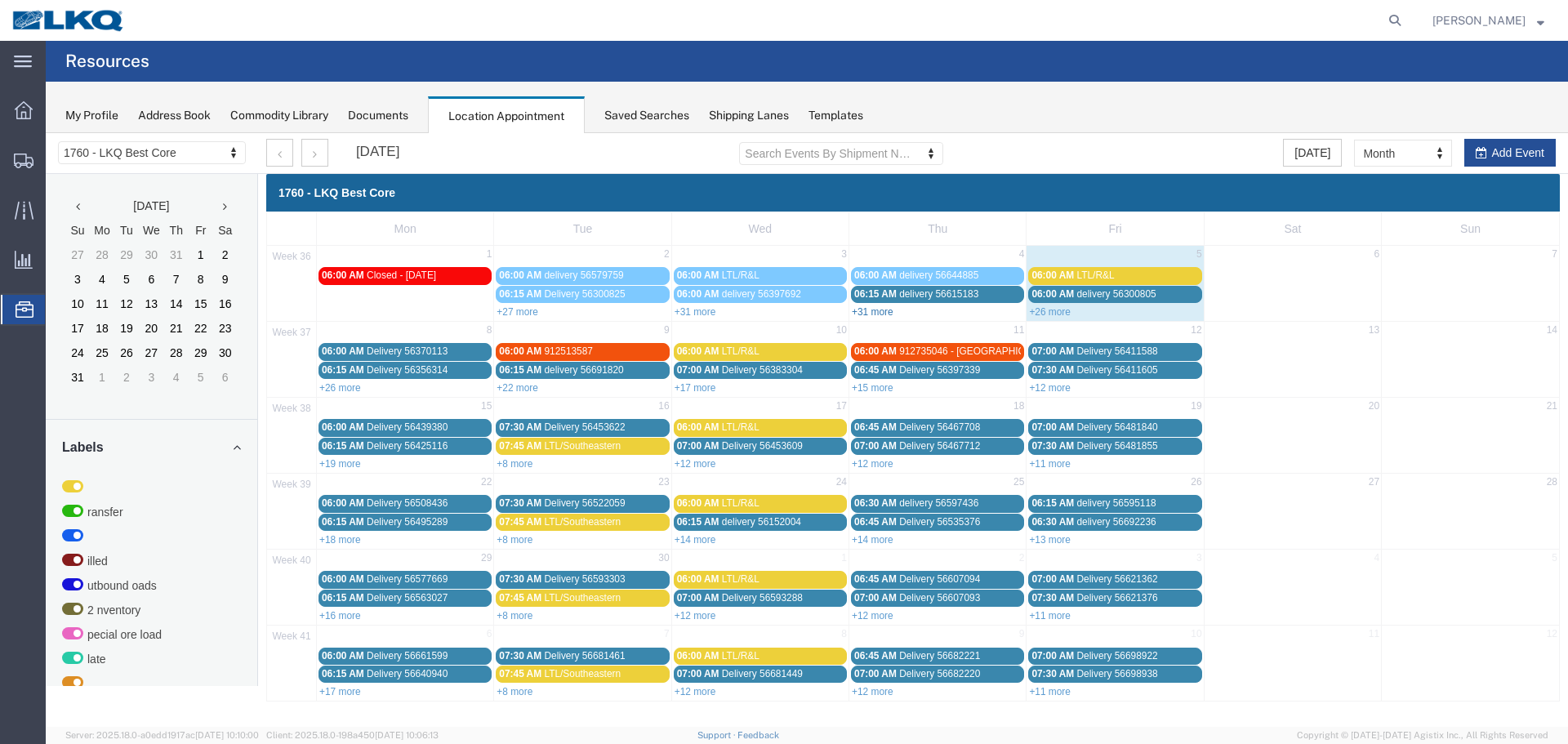
click at [884, 310] on link "+31 more" at bounding box center [872, 311] width 41 height 11
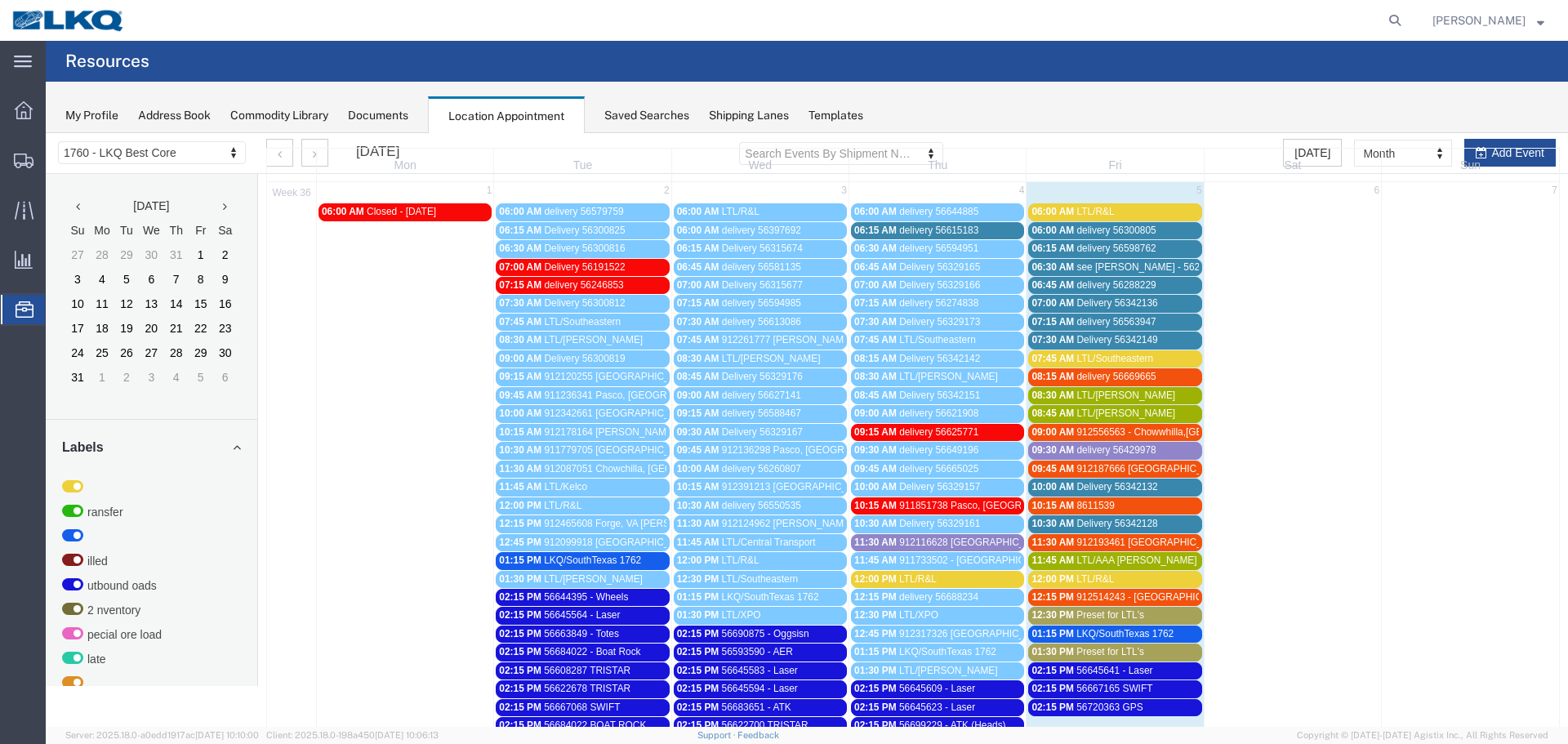
scroll to position [164, 0]
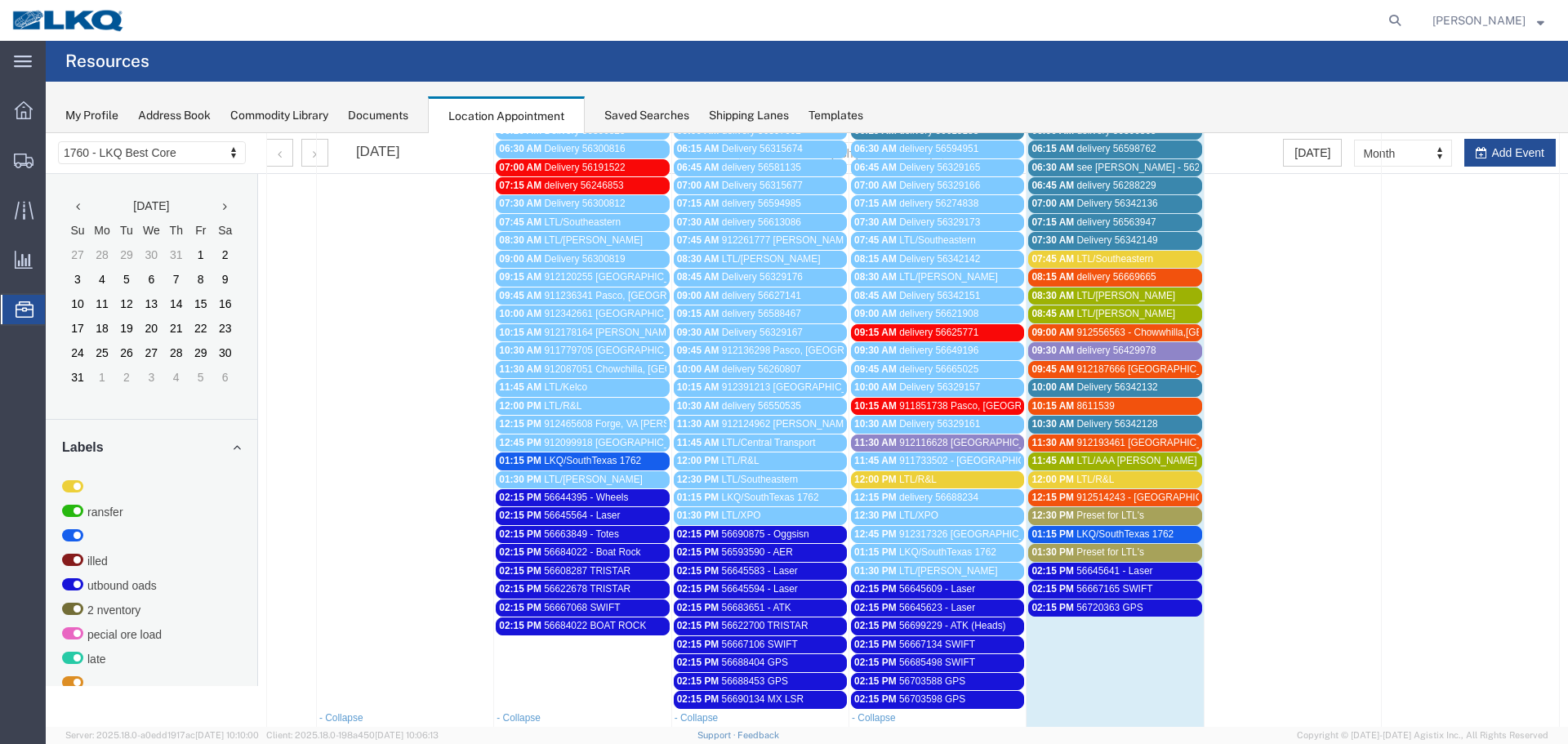
click at [949, 480] on div "12:00 PM LTL/R&L" at bounding box center [937, 479] width 166 height 12
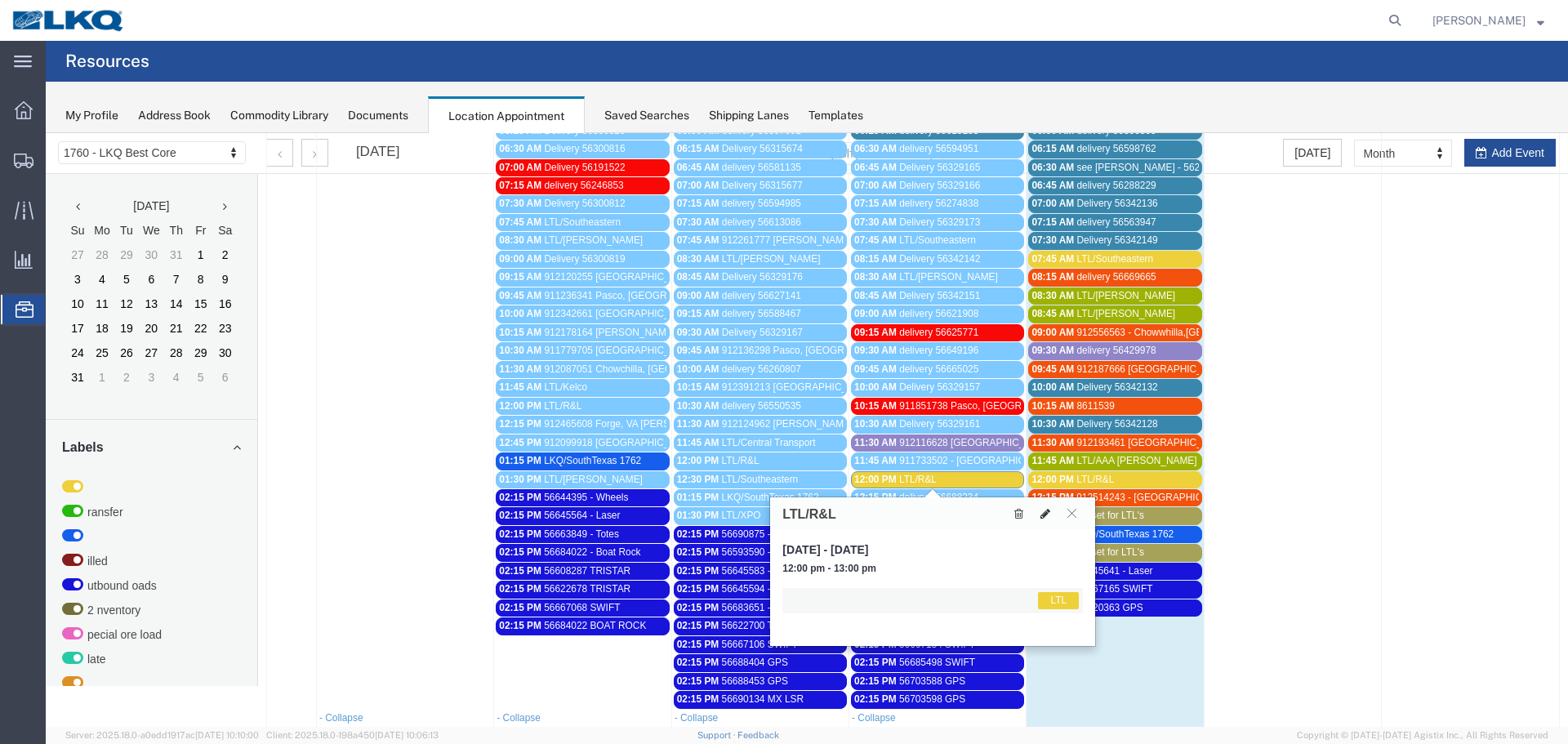
click at [1043, 508] on icon at bounding box center [1045, 513] width 10 height 11
select select "1"
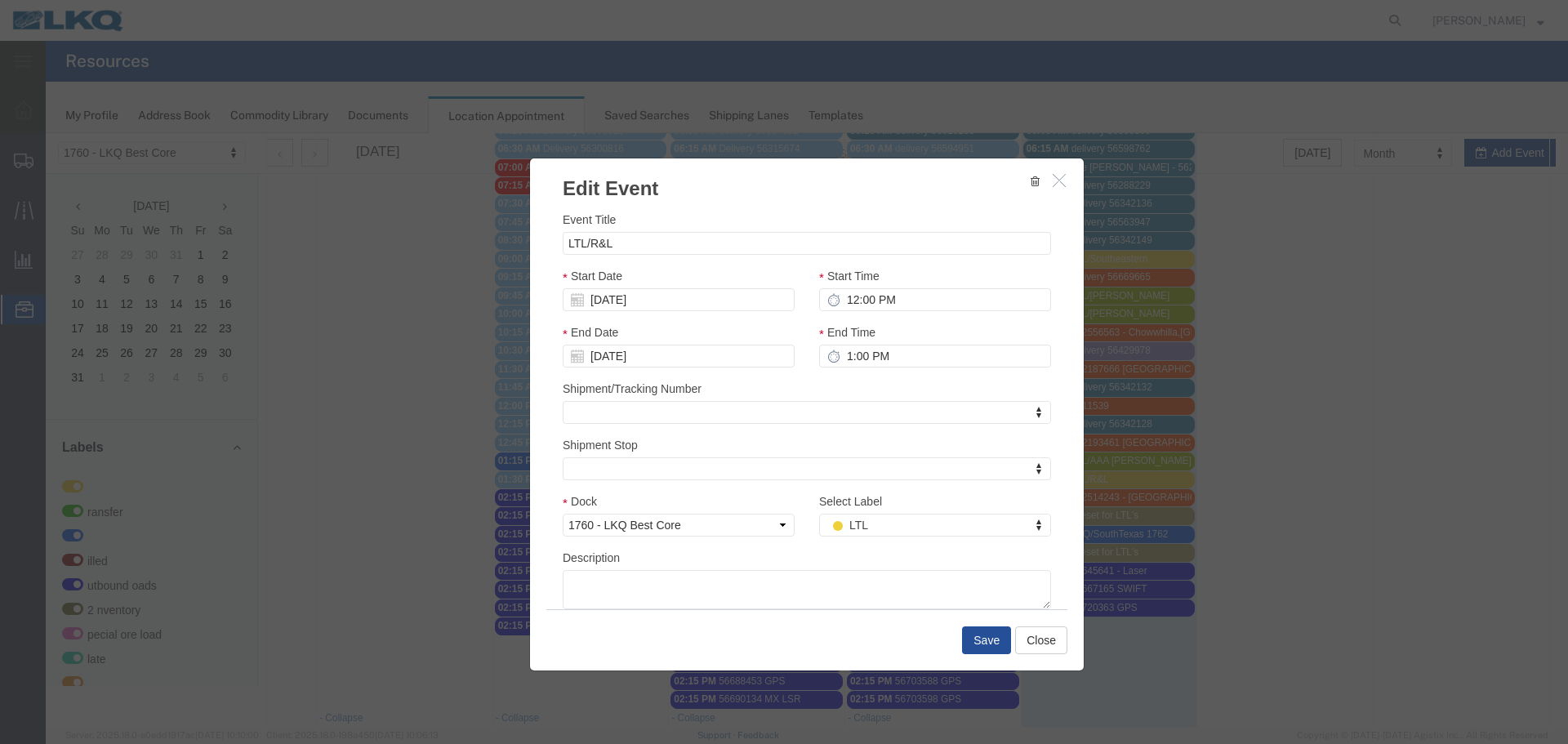
click at [923, 511] on div "Select Label LTL Select Label Select Label LTL Transfer LKQ Billed Outbound Loa…" at bounding box center [935, 514] width 232 height 44
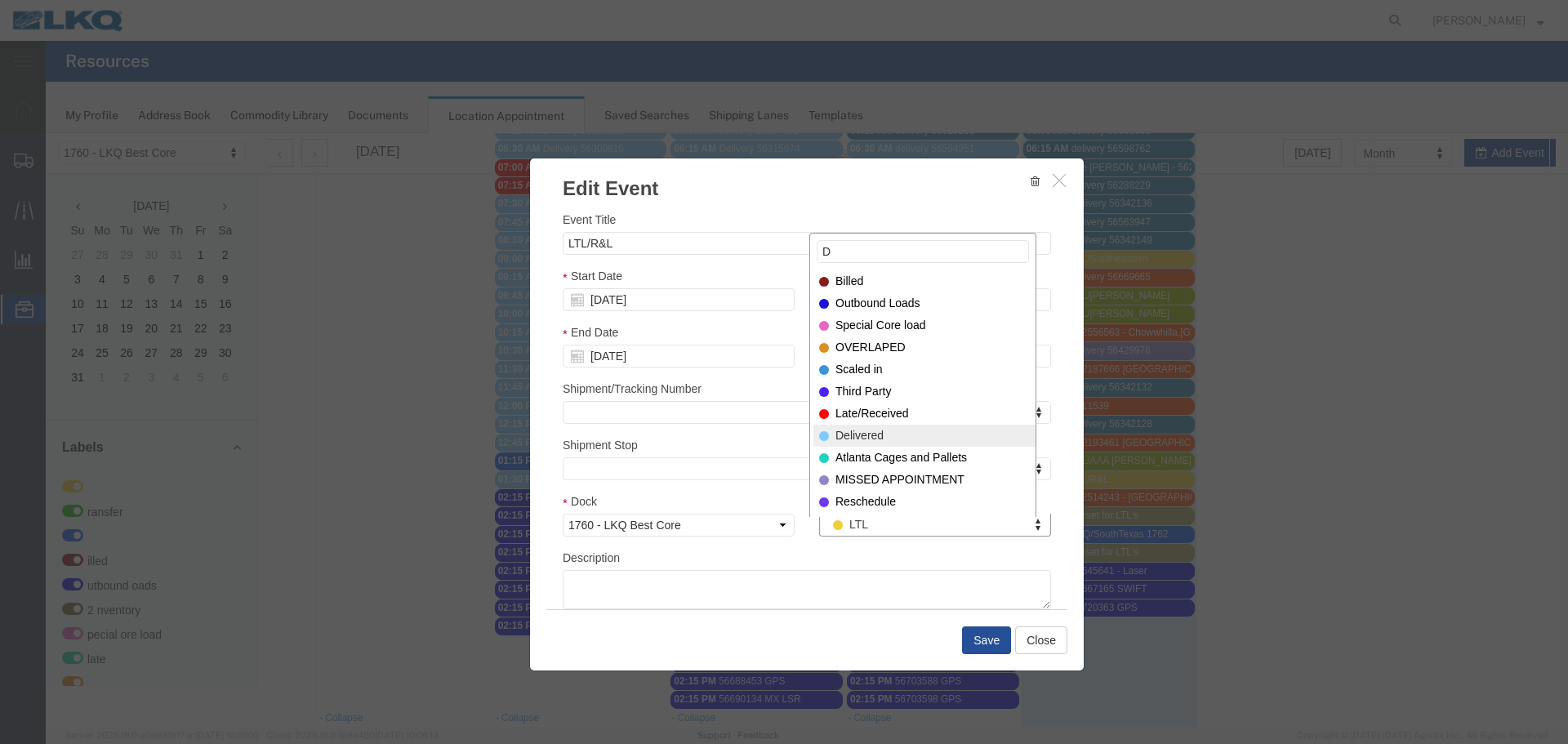
type input "D"
select select "40"
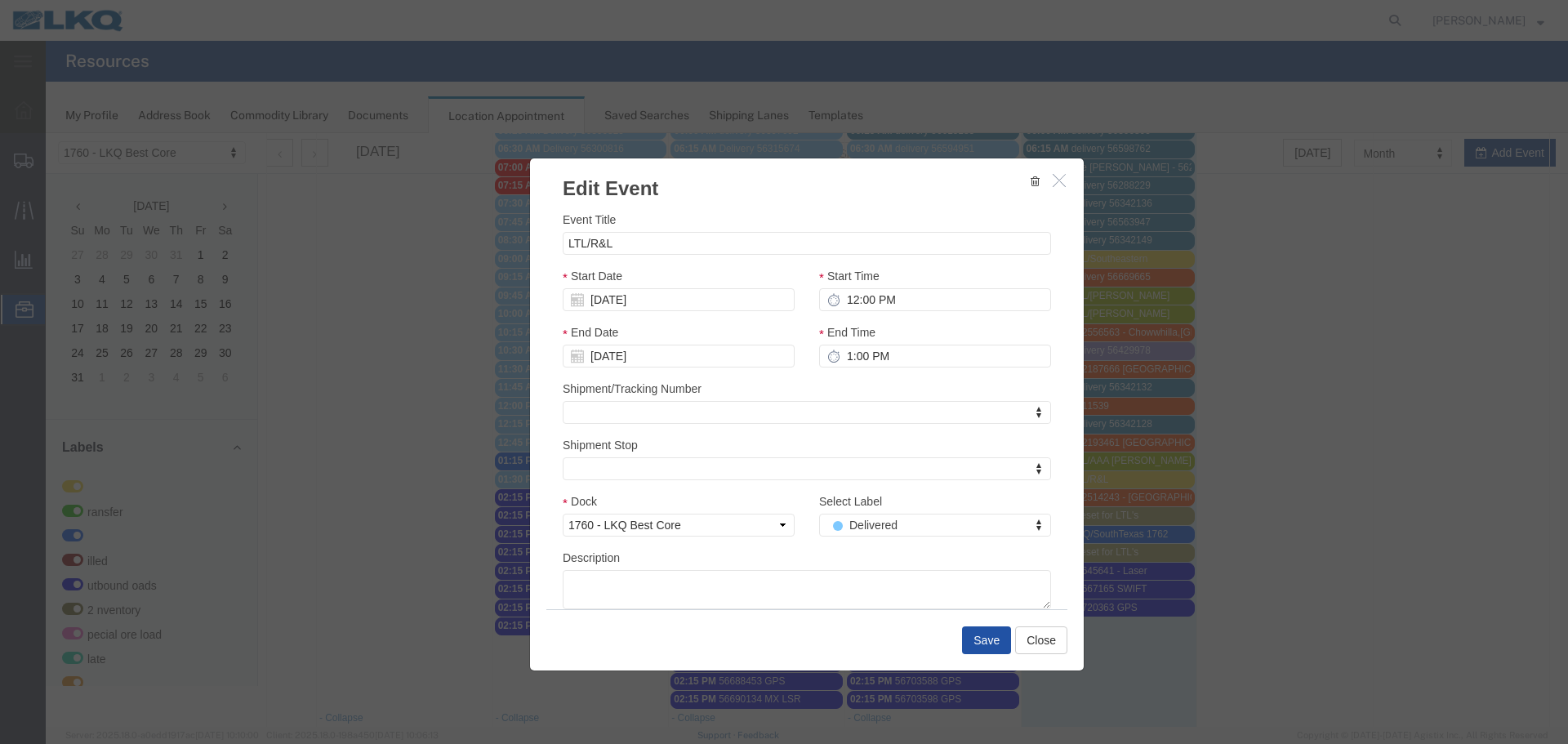
click at [962, 638] on button "Save" at bounding box center [987, 640] width 49 height 28
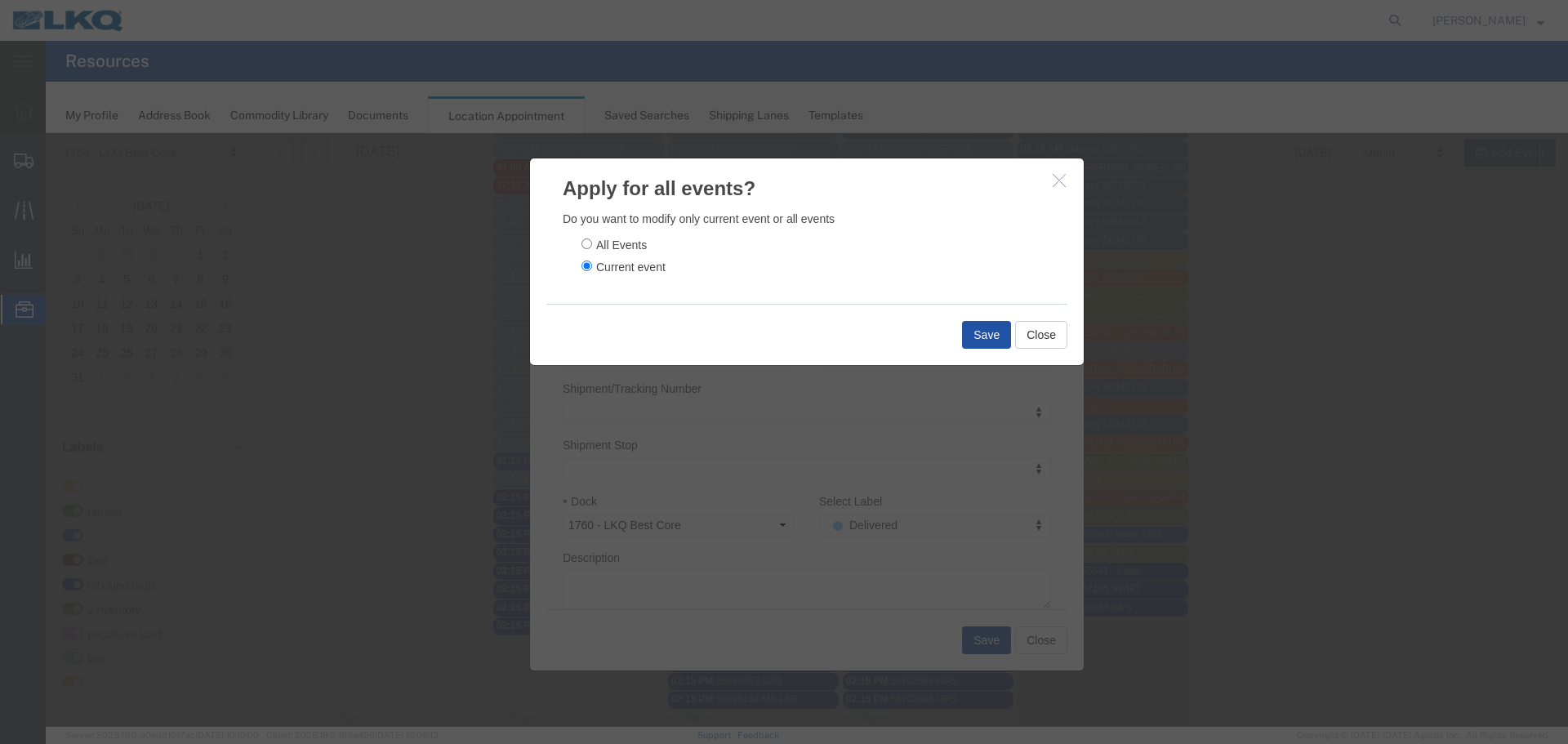
click at [971, 327] on button "Save" at bounding box center [987, 335] width 49 height 28
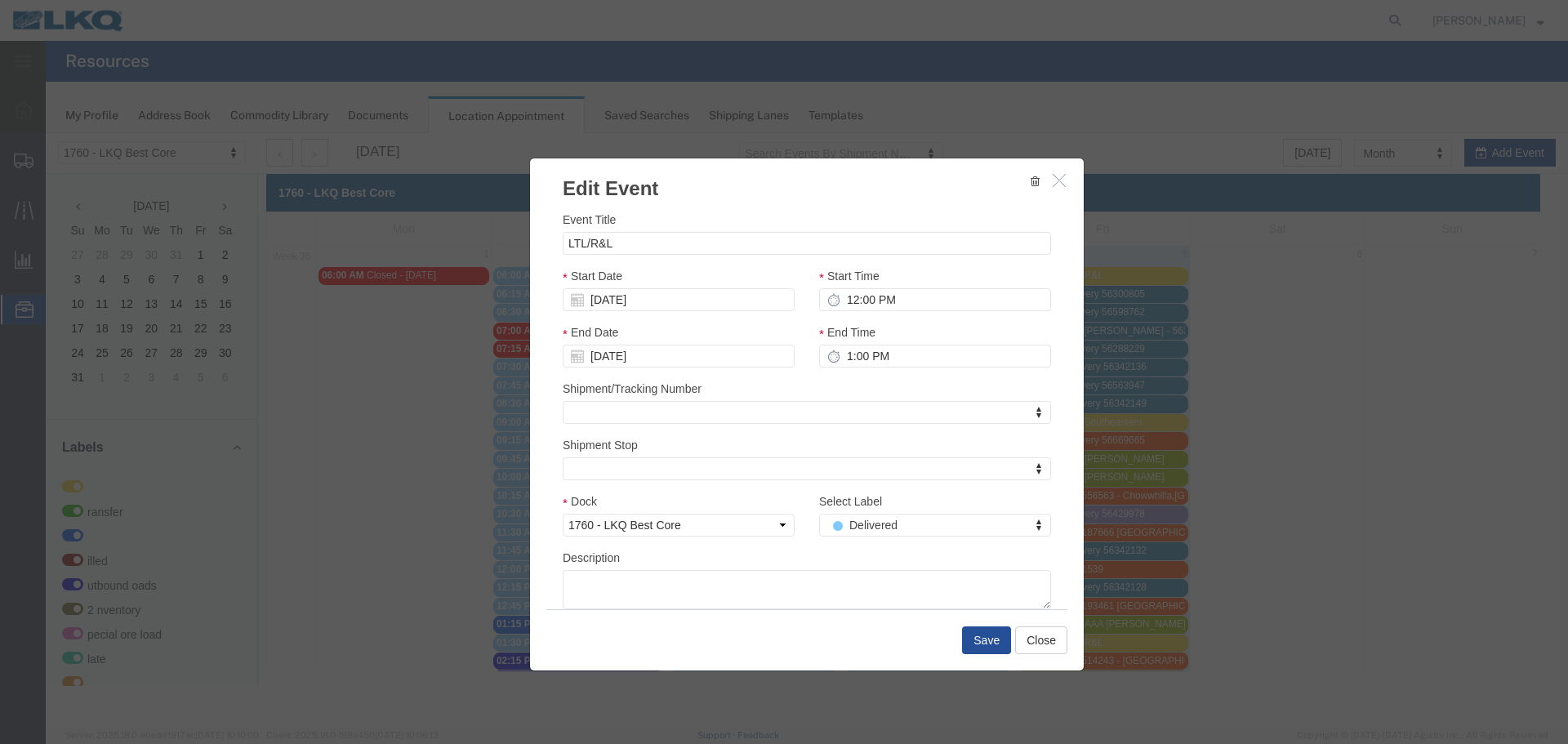
scroll to position [0, 0]
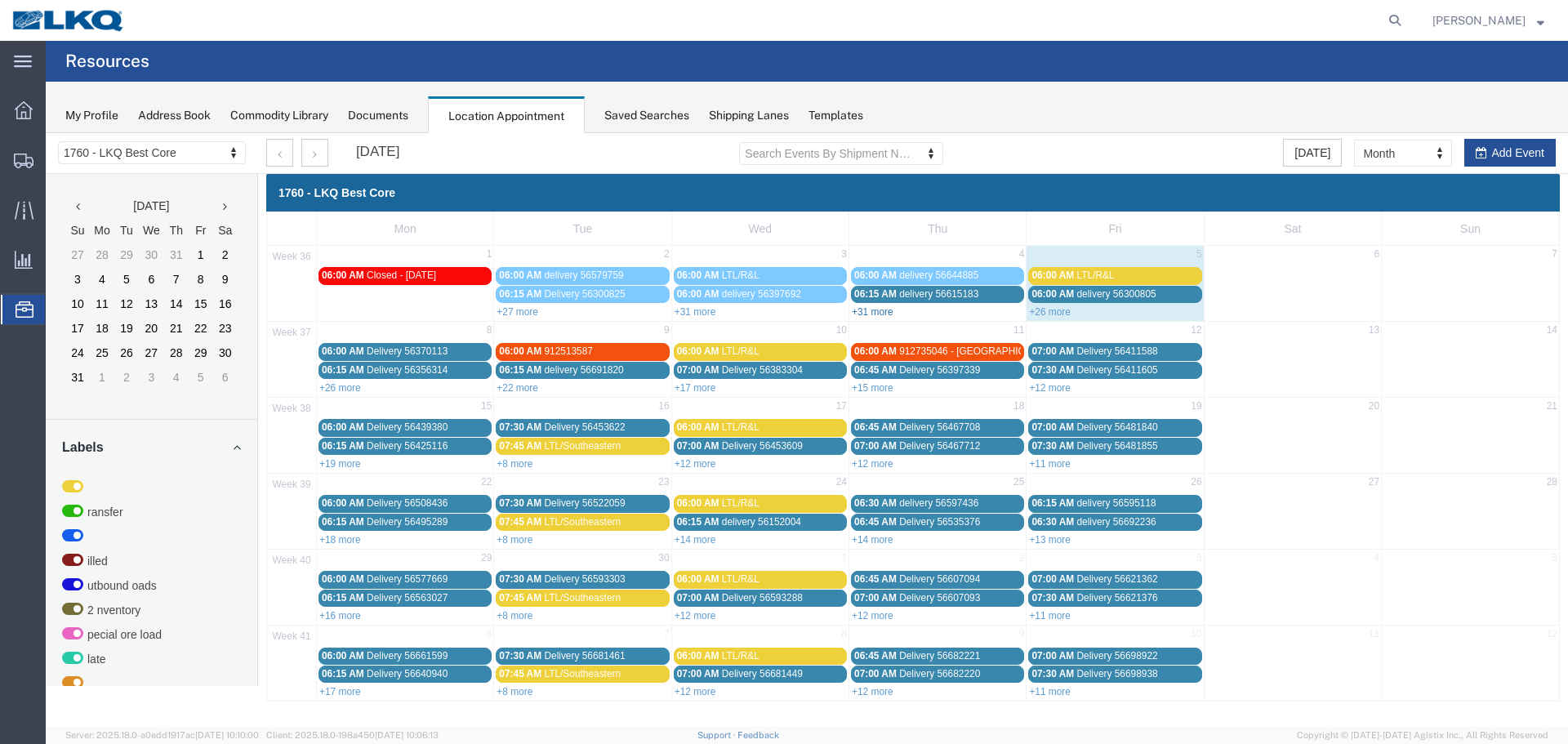
click at [879, 314] on link "+31 more" at bounding box center [872, 311] width 41 height 11
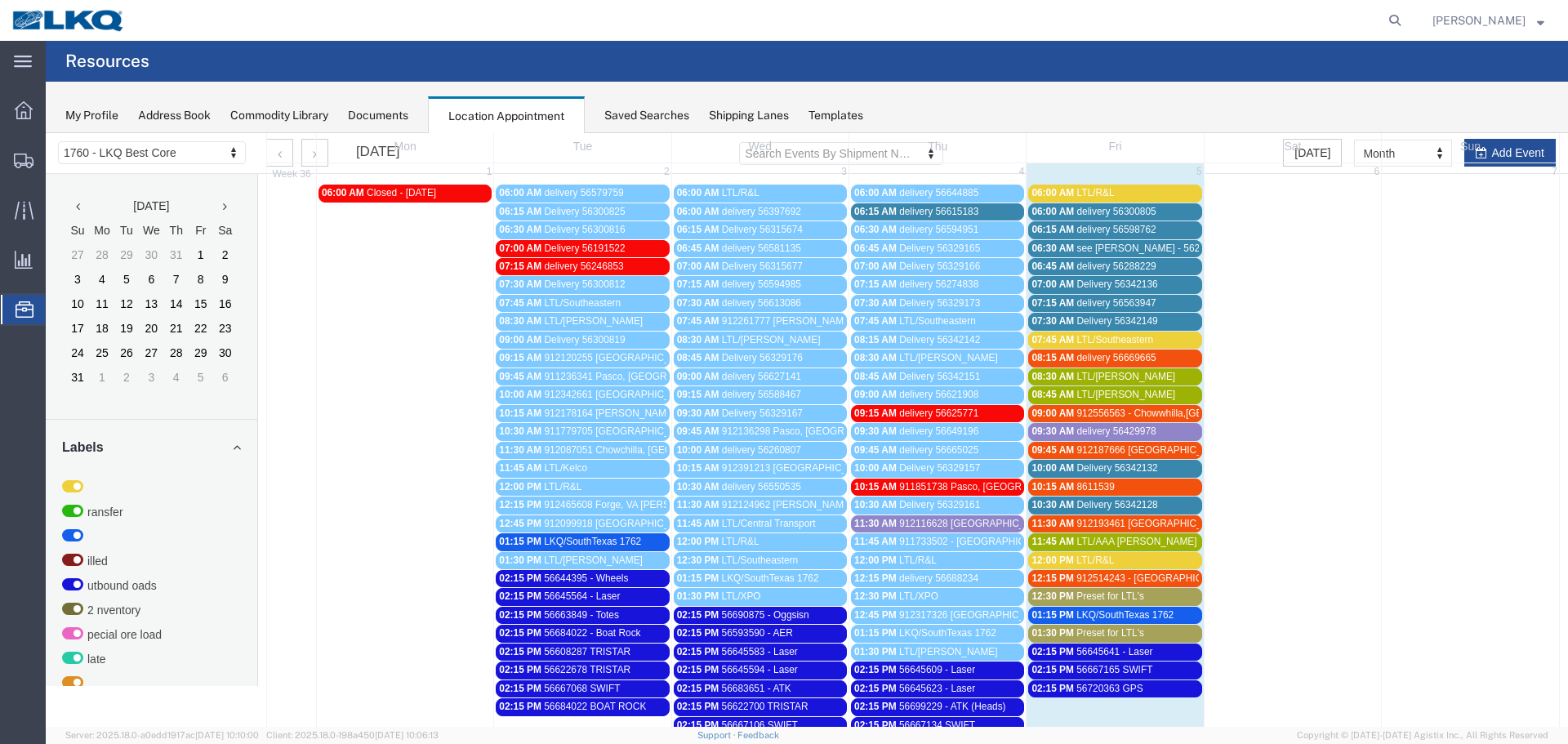
scroll to position [82, 0]
click at [907, 208] on span "delivery 56615183" at bounding box center [938, 212] width 79 height 11
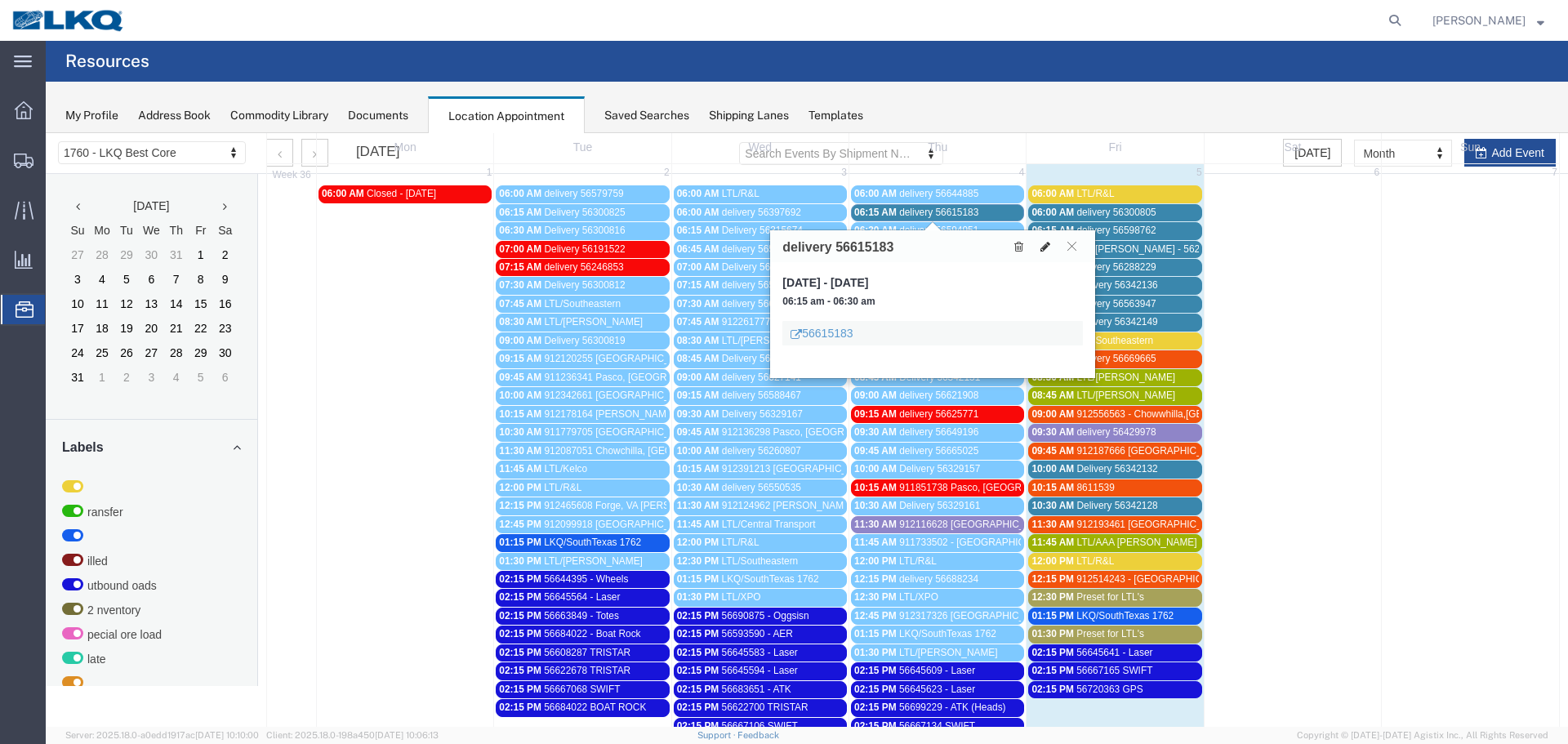
click at [1042, 248] on icon at bounding box center [1045, 246] width 10 height 11
select select "1"
select select
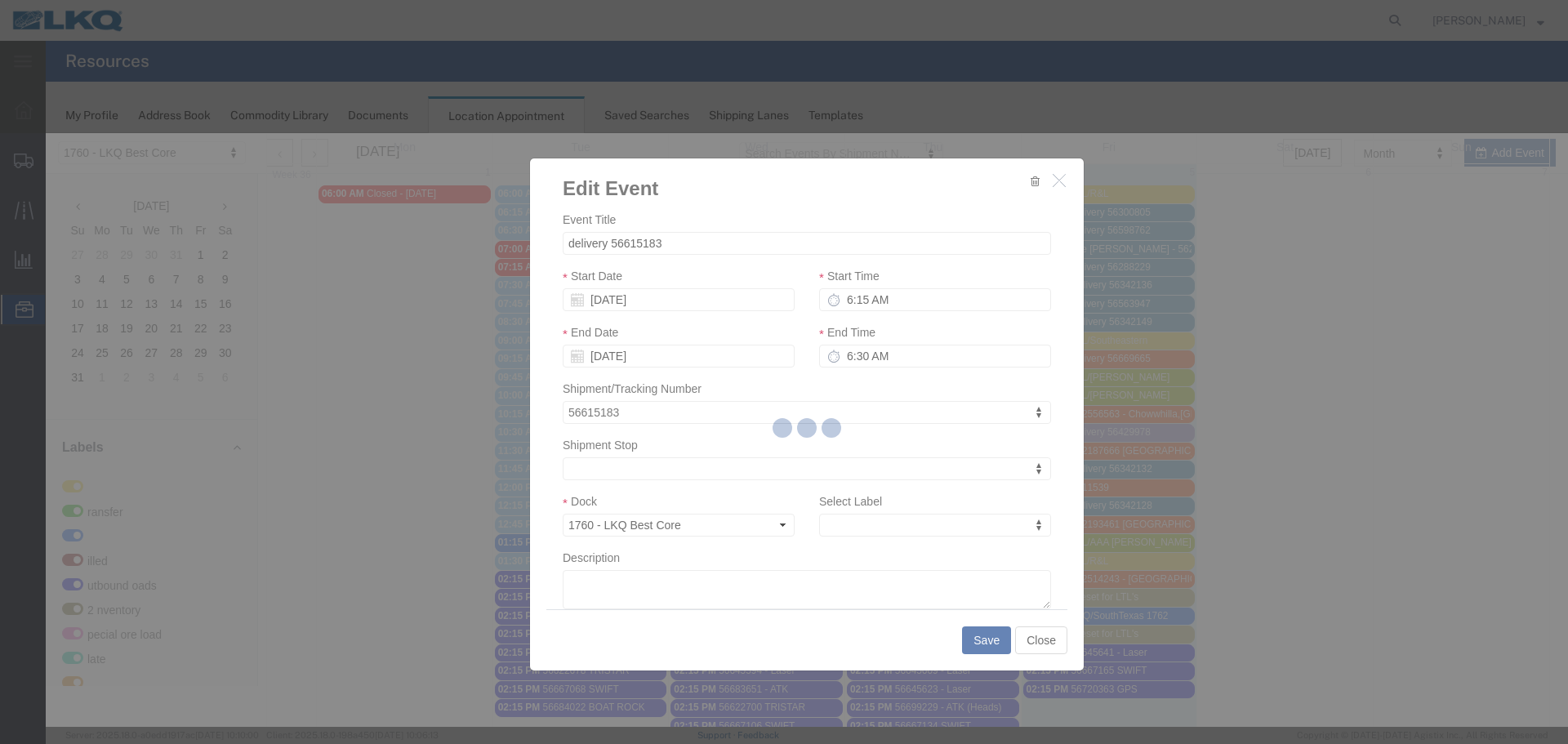
select select
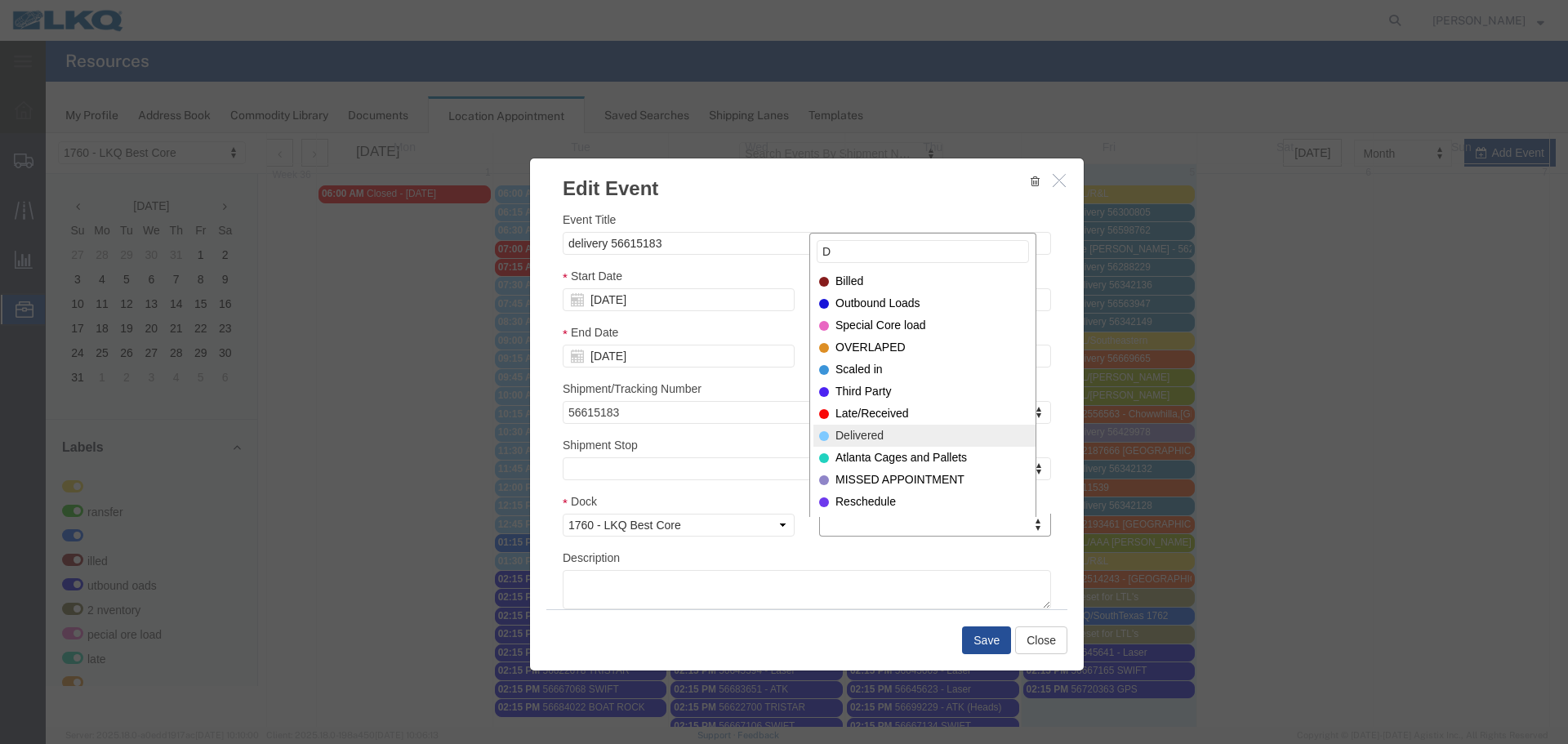
type input "D"
select select "40"
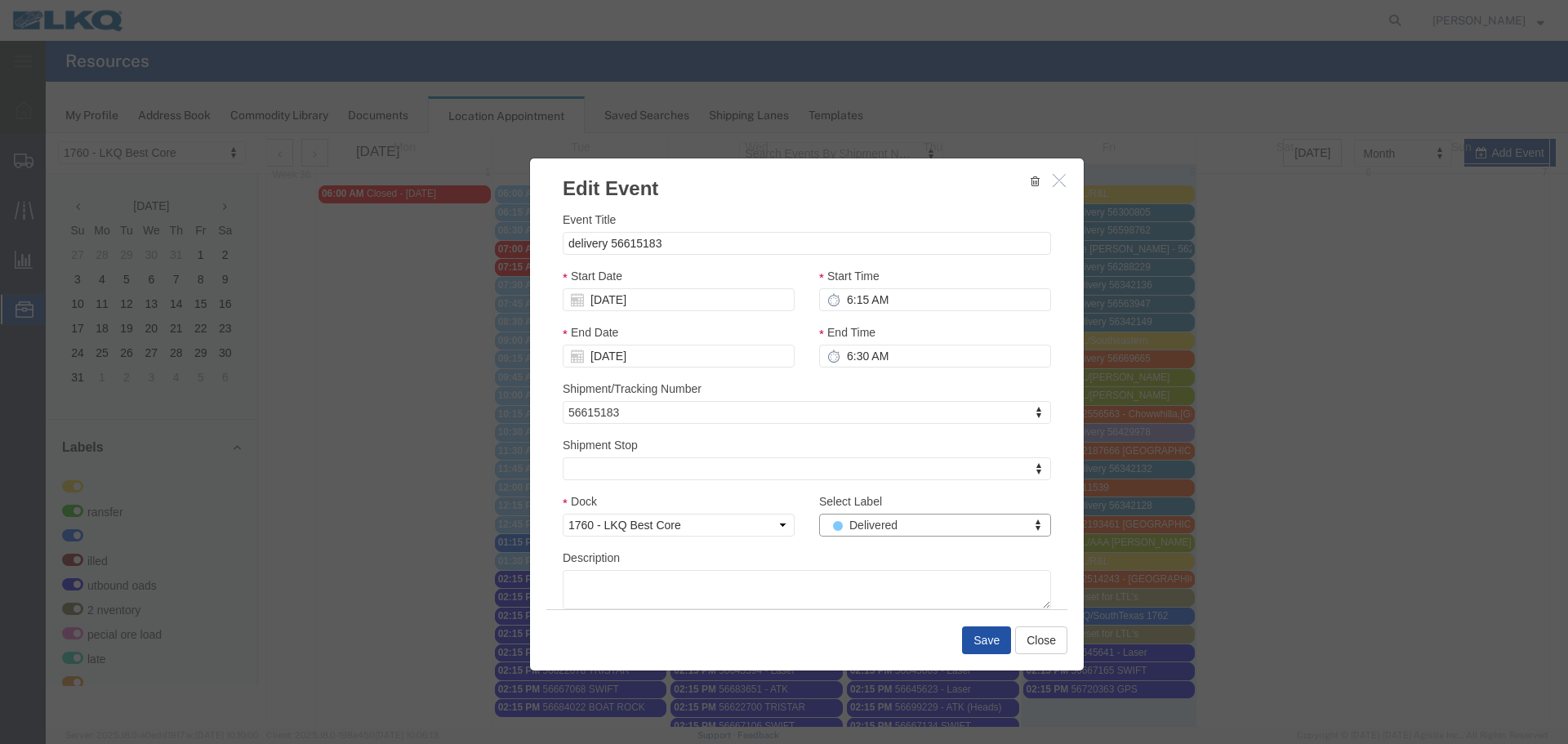
click at [983, 638] on button "Save" at bounding box center [987, 640] width 49 height 28
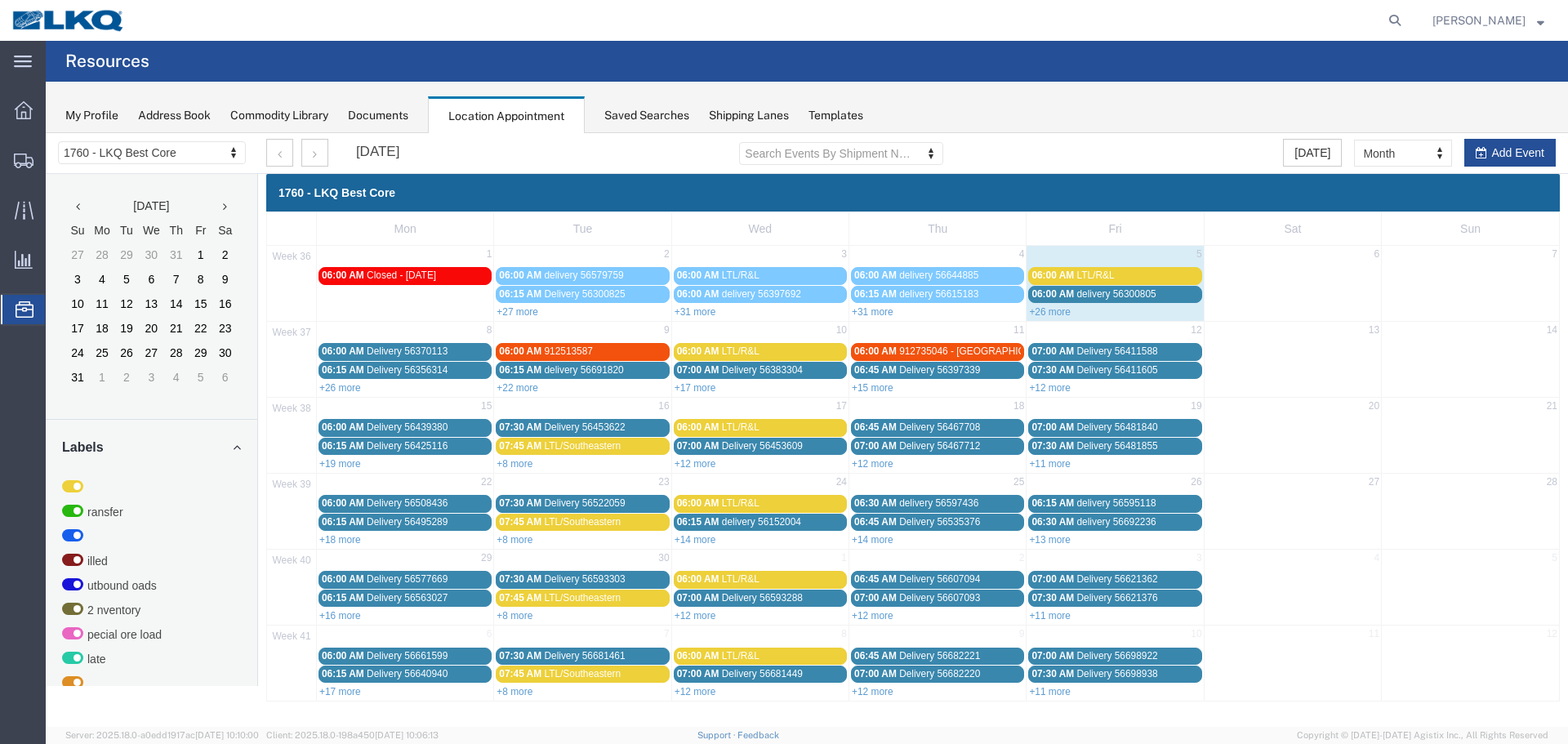
scroll to position [0, 0]
click at [1054, 310] on link "+26 more" at bounding box center [1049, 311] width 41 height 11
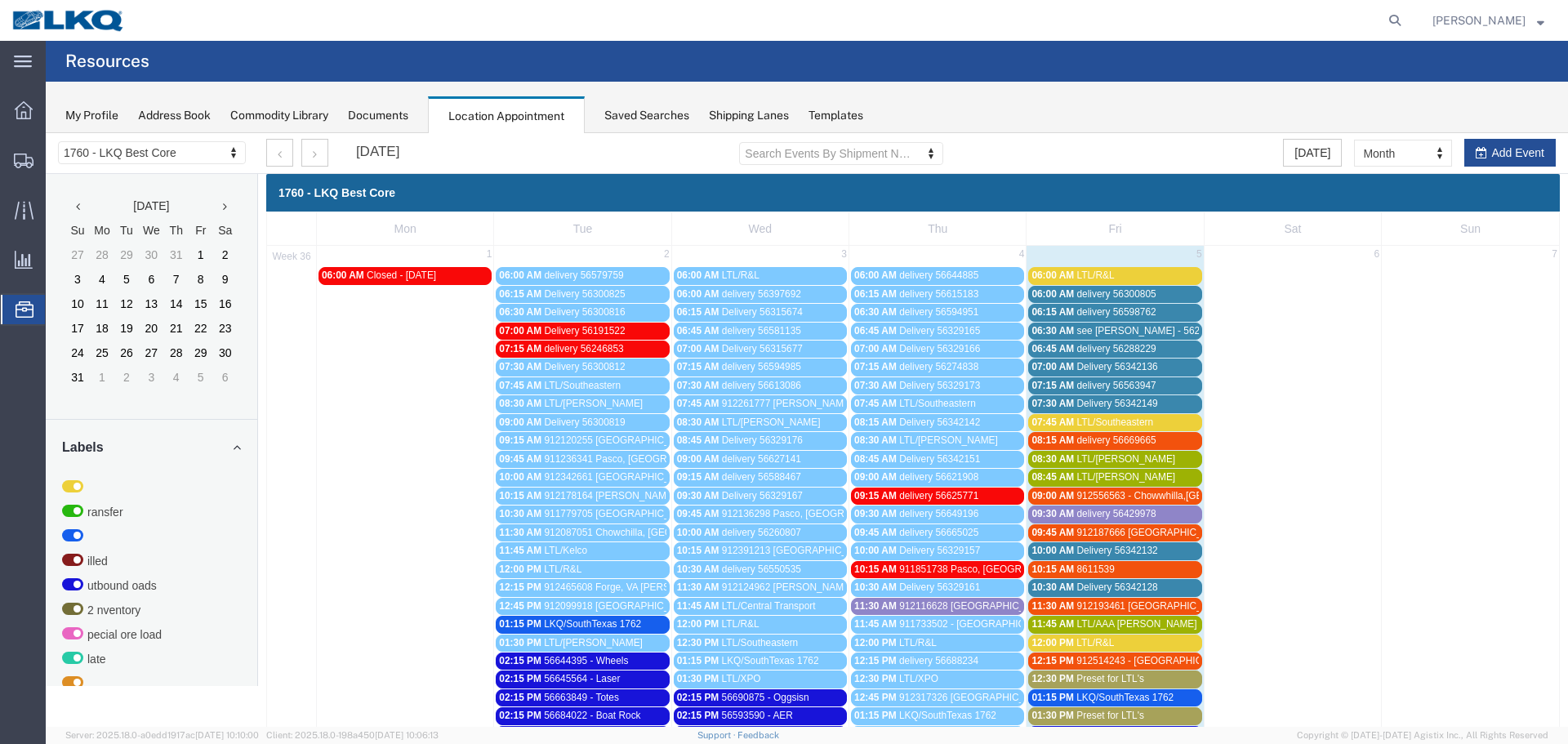
click at [1083, 272] on span "LTL/R&L" at bounding box center [1095, 274] width 38 height 11
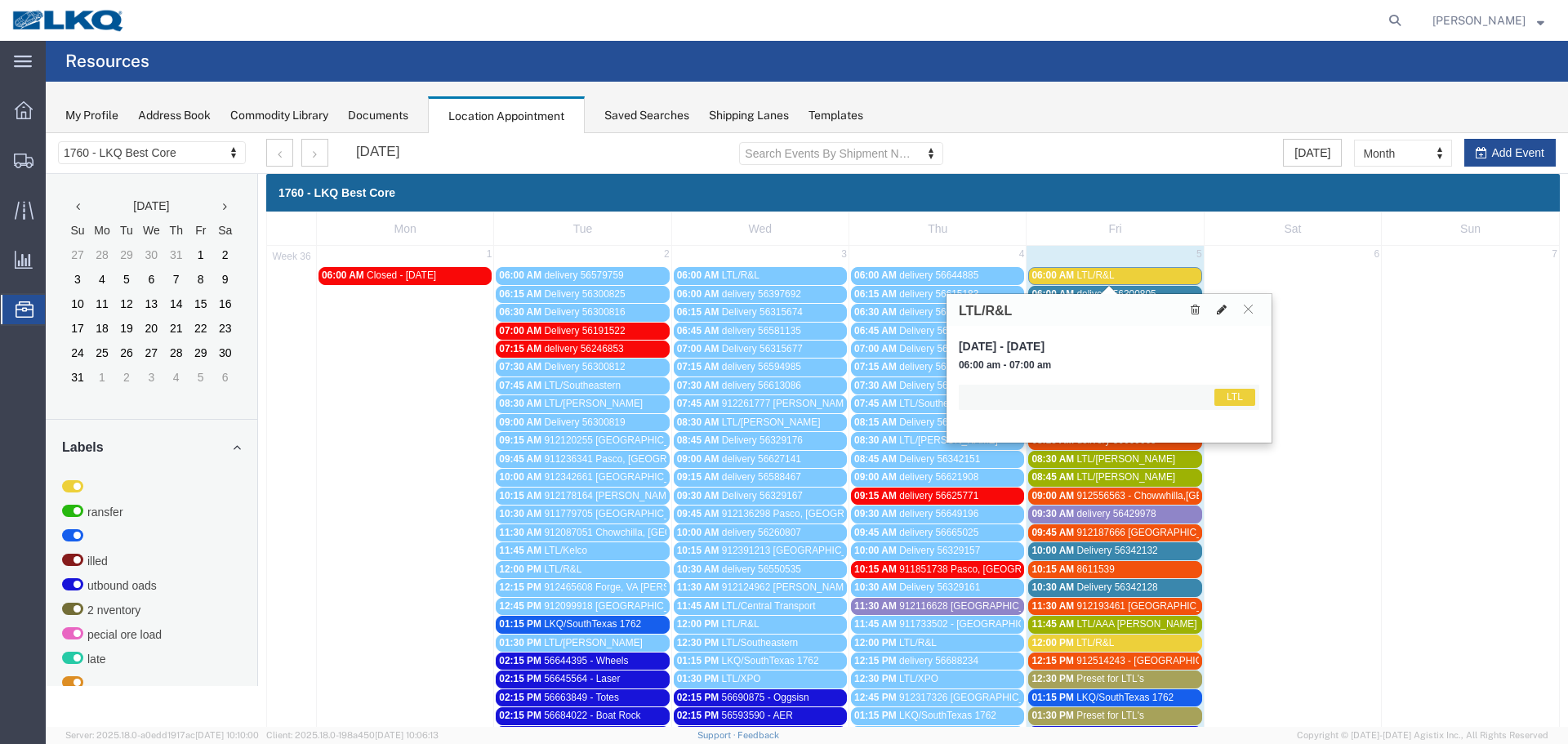
click at [1219, 309] on icon at bounding box center [1221, 309] width 10 height 11
select select "1"
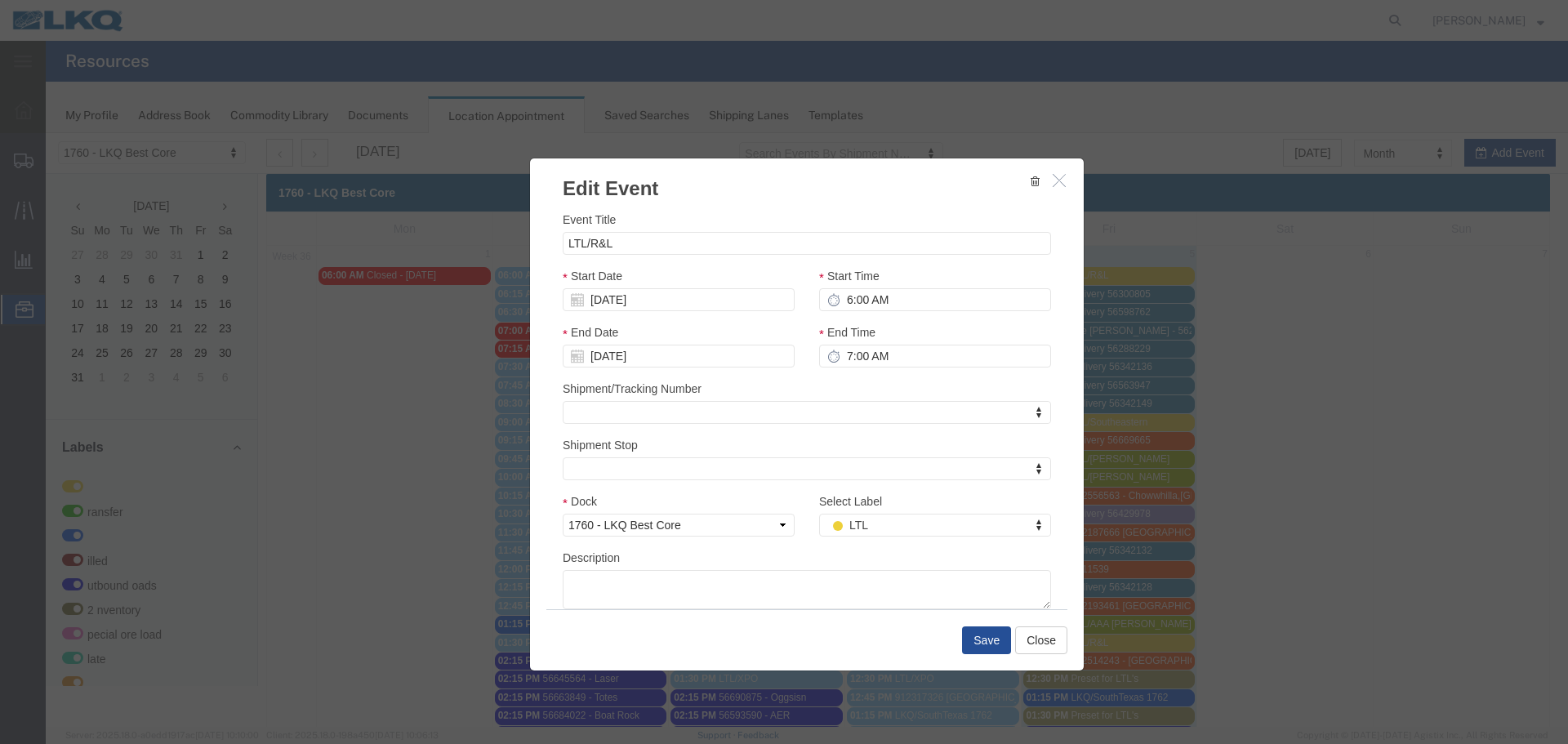
type input "D"
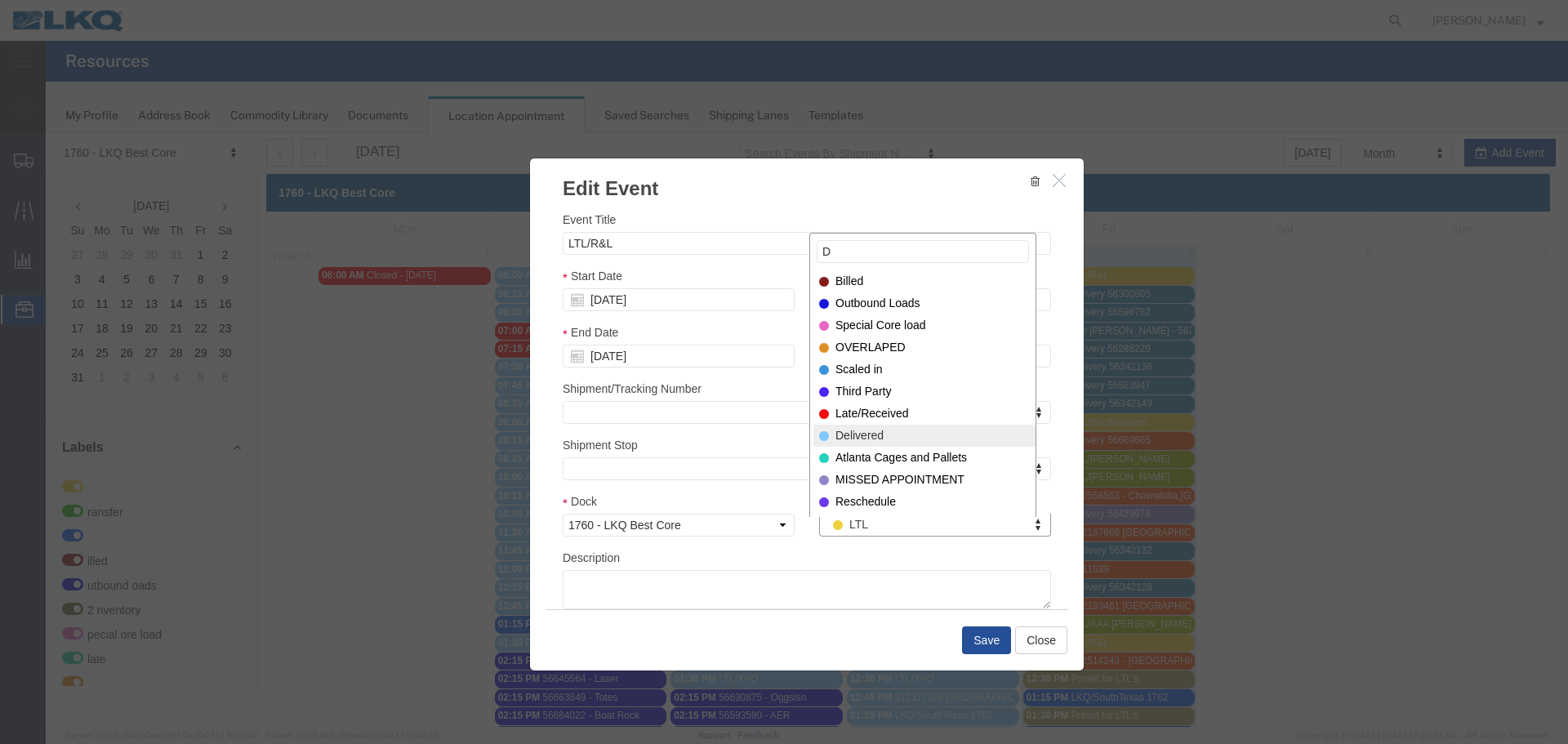
type input "D"
select select "40"
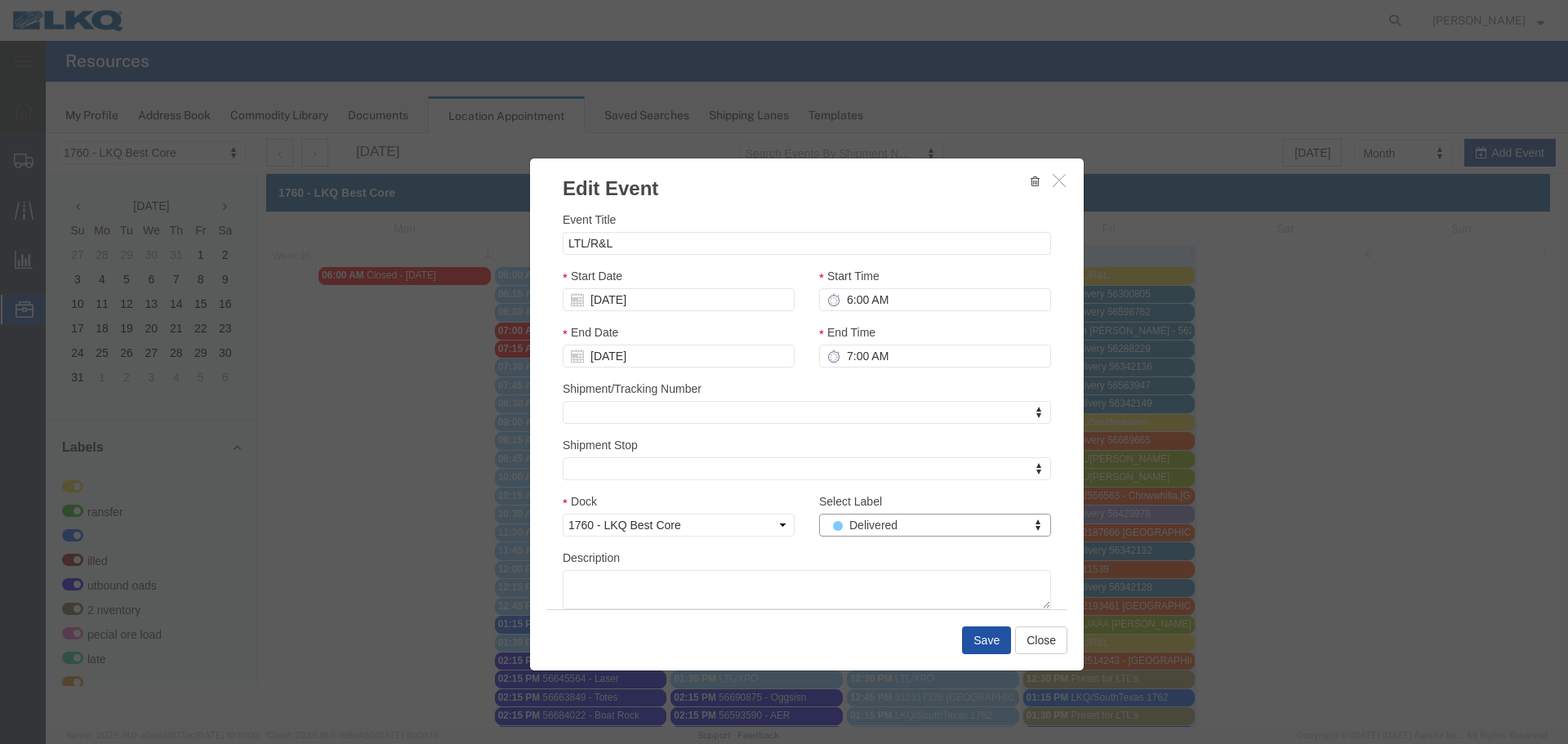
click at [992, 645] on button "Save" at bounding box center [987, 640] width 49 height 28
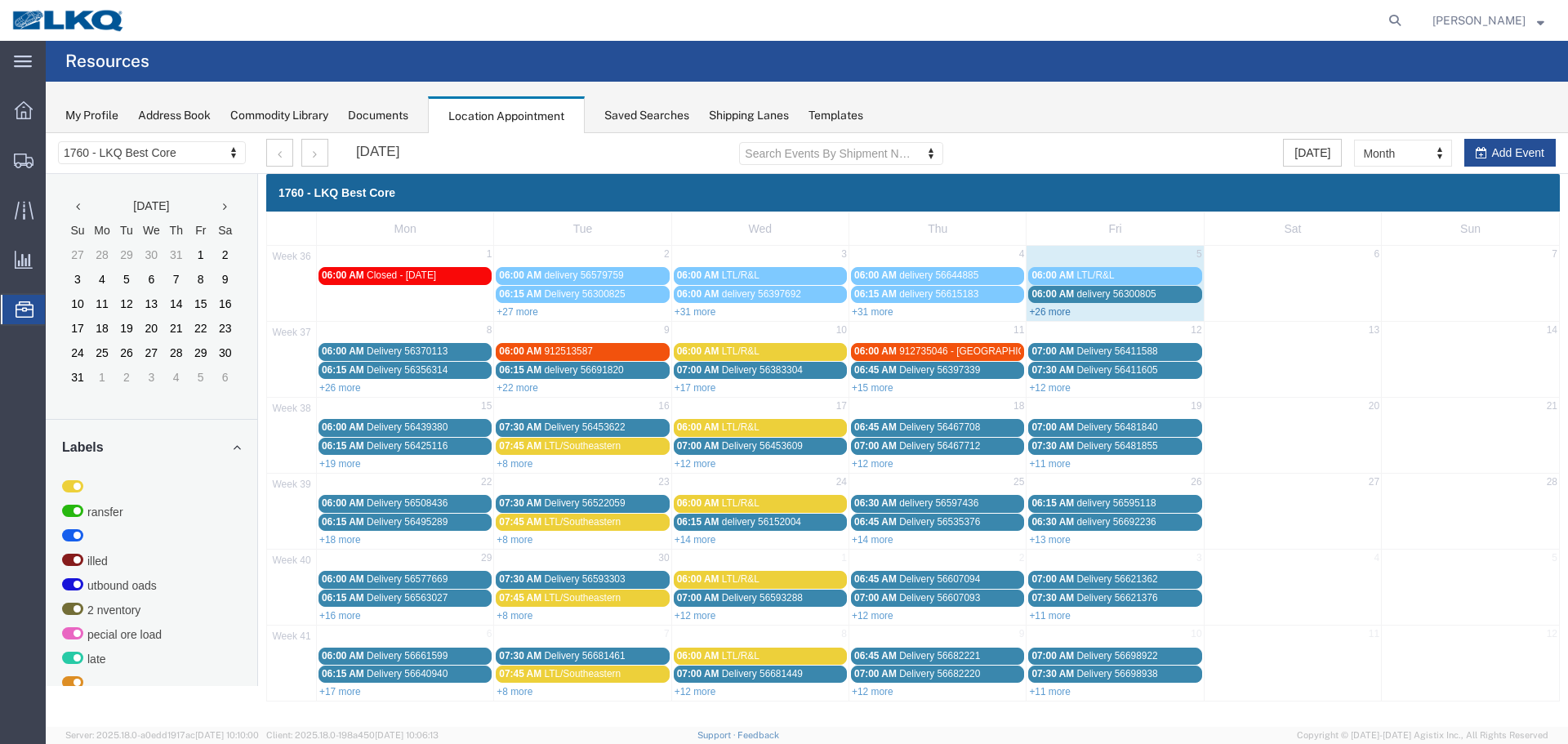
click at [1065, 315] on link "+26 more" at bounding box center [1049, 311] width 41 height 11
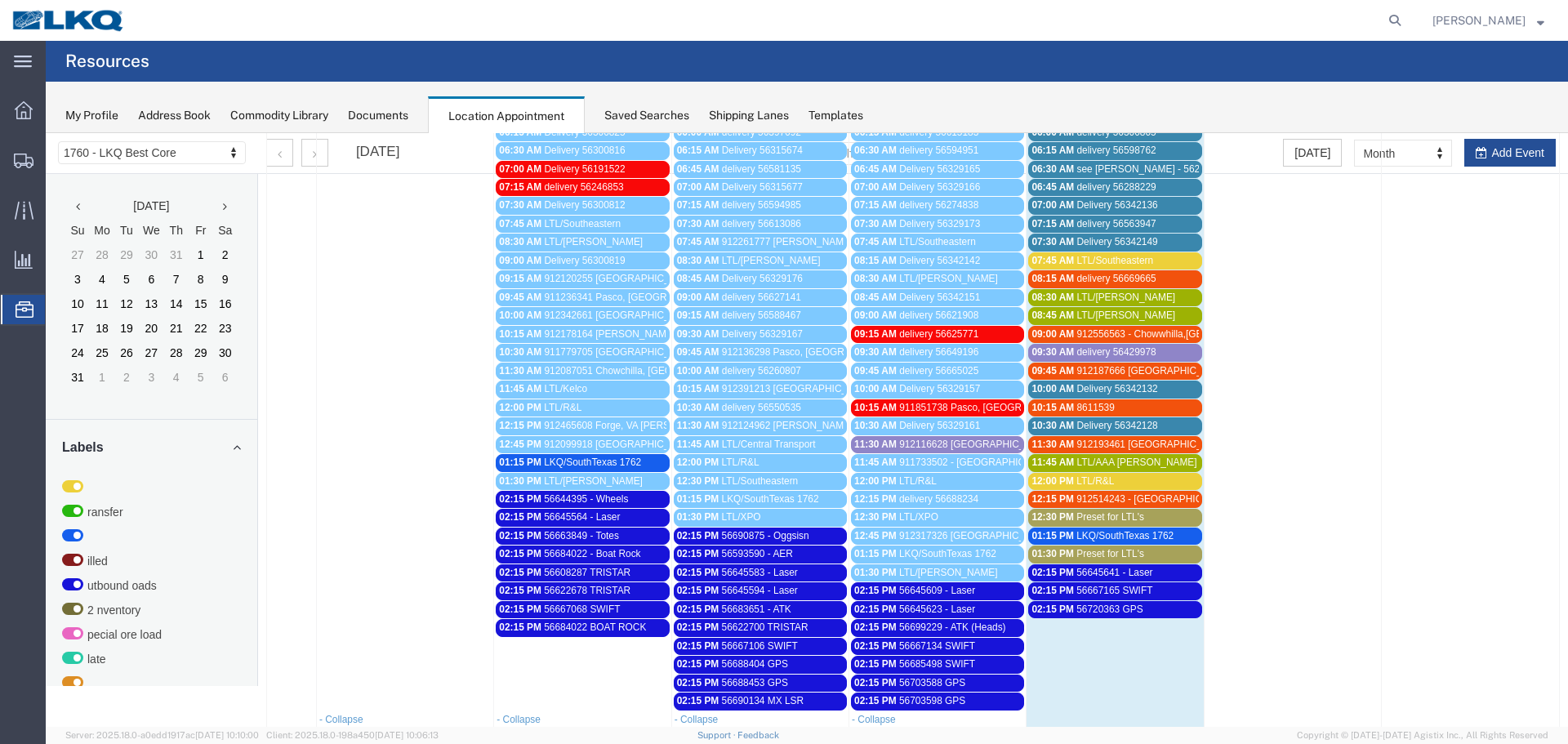
scroll to position [164, 0]
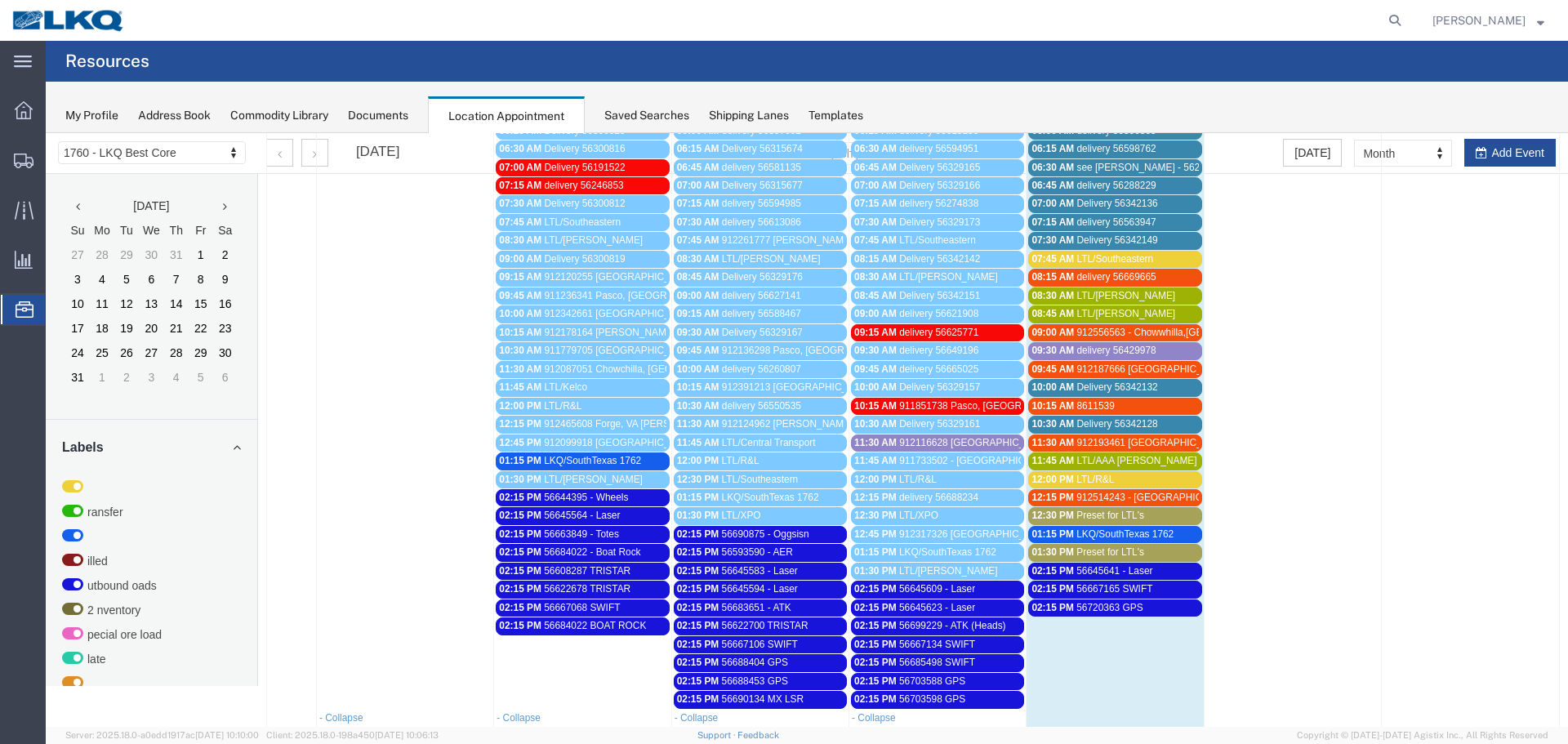
click at [1116, 259] on span "LTL/Southeastern" at bounding box center [1114, 259] width 77 height 11
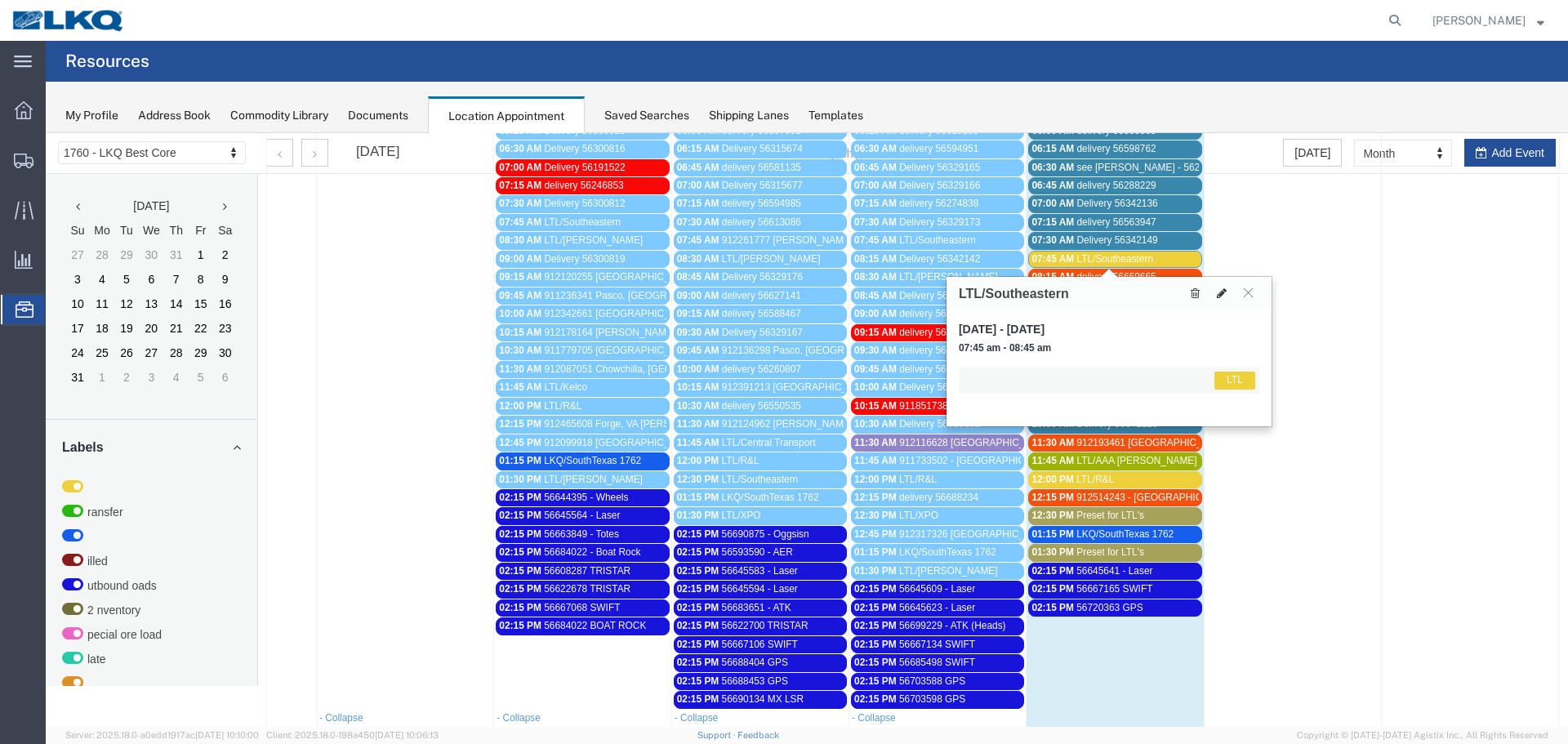
click at [1224, 295] on icon at bounding box center [1221, 293] width 10 height 11
select select "1"
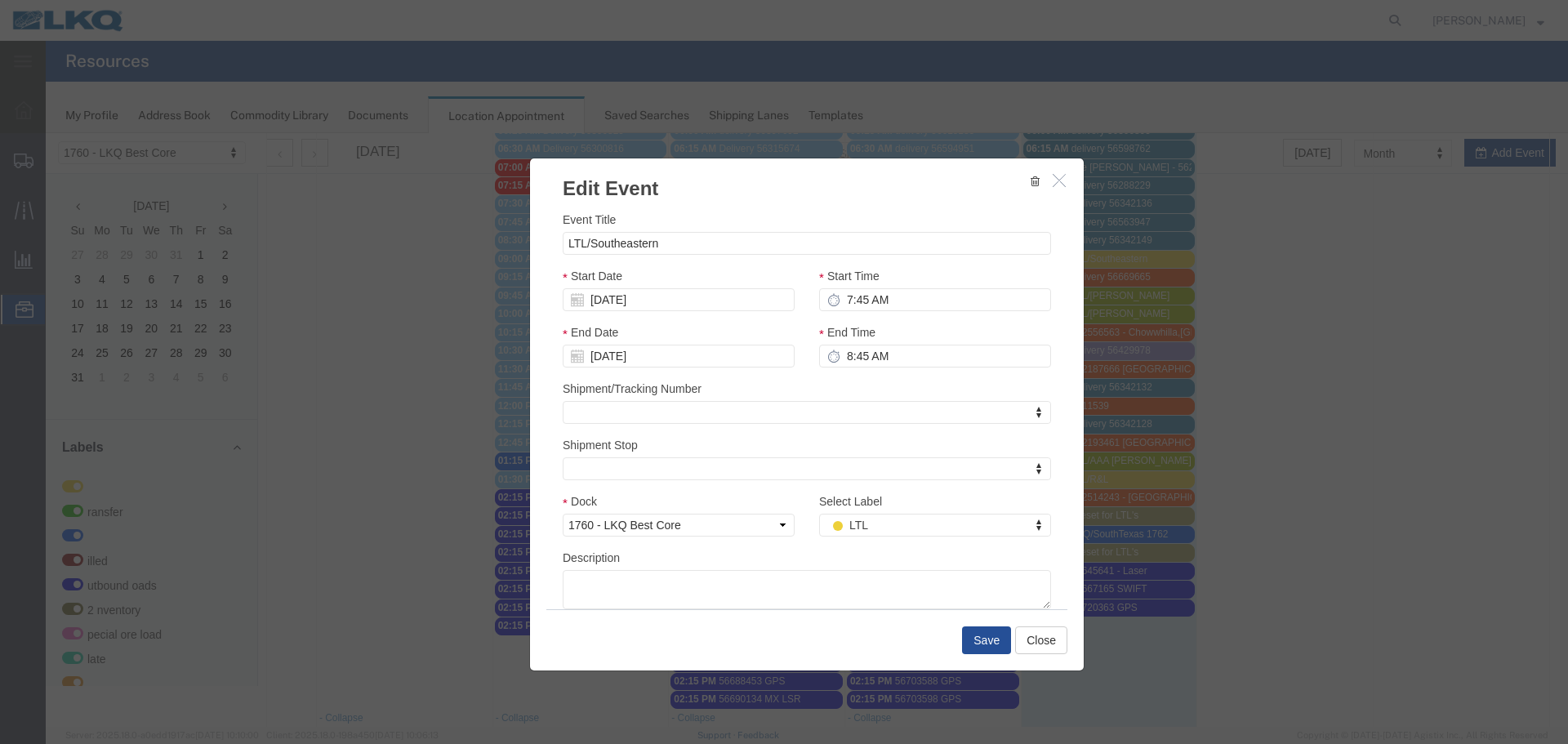
type input "D"
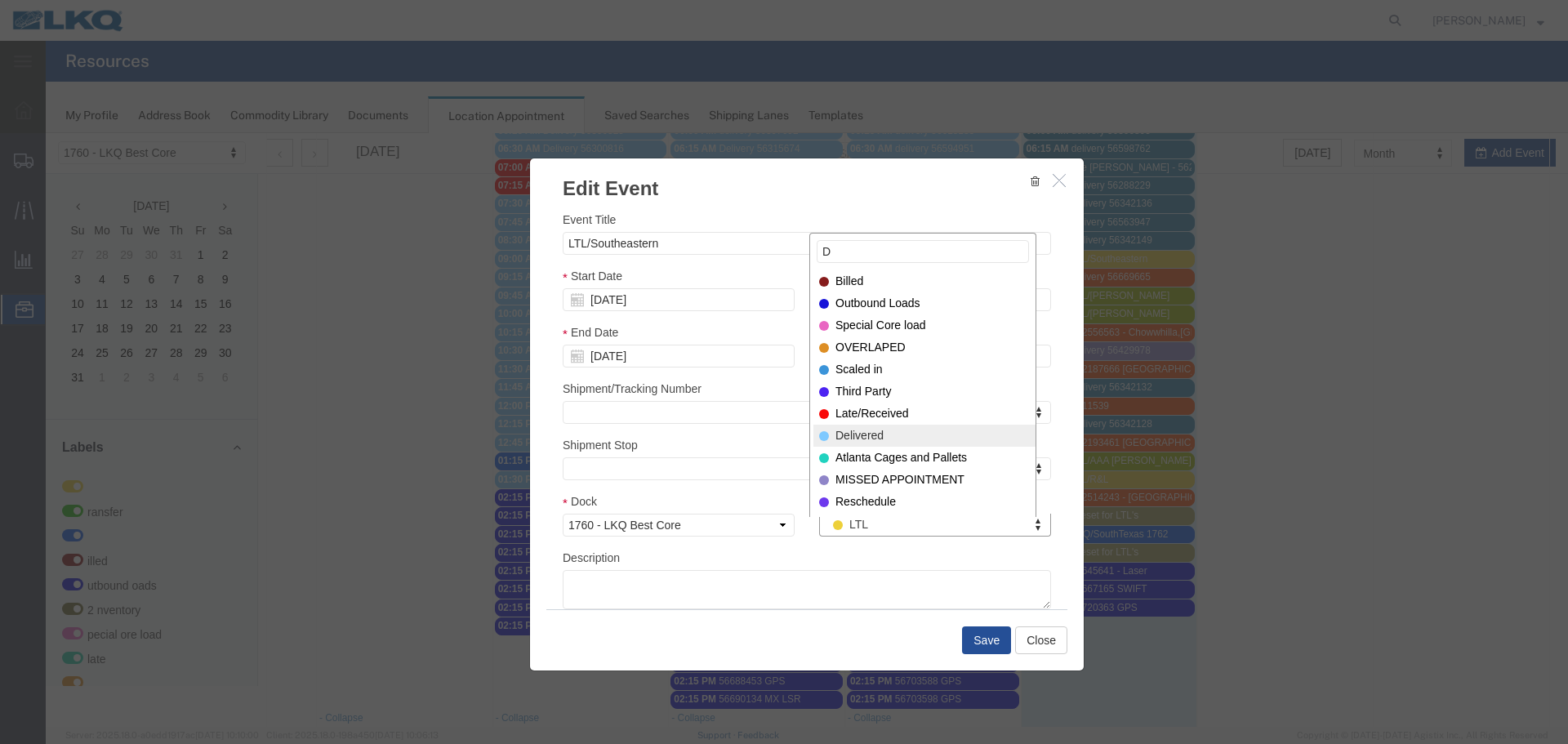
type input "D"
select select "40"
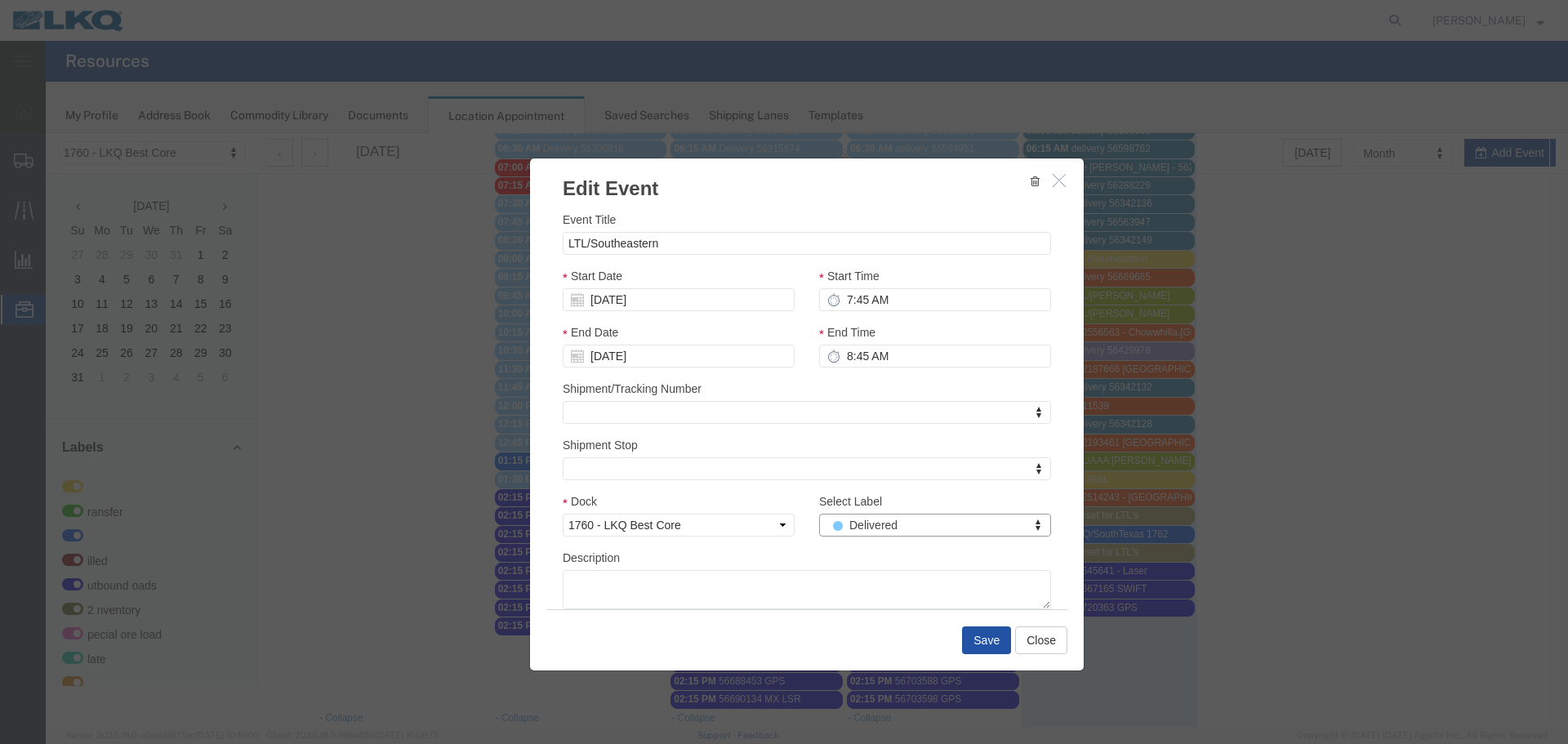
click at [993, 643] on button "Save" at bounding box center [987, 640] width 49 height 28
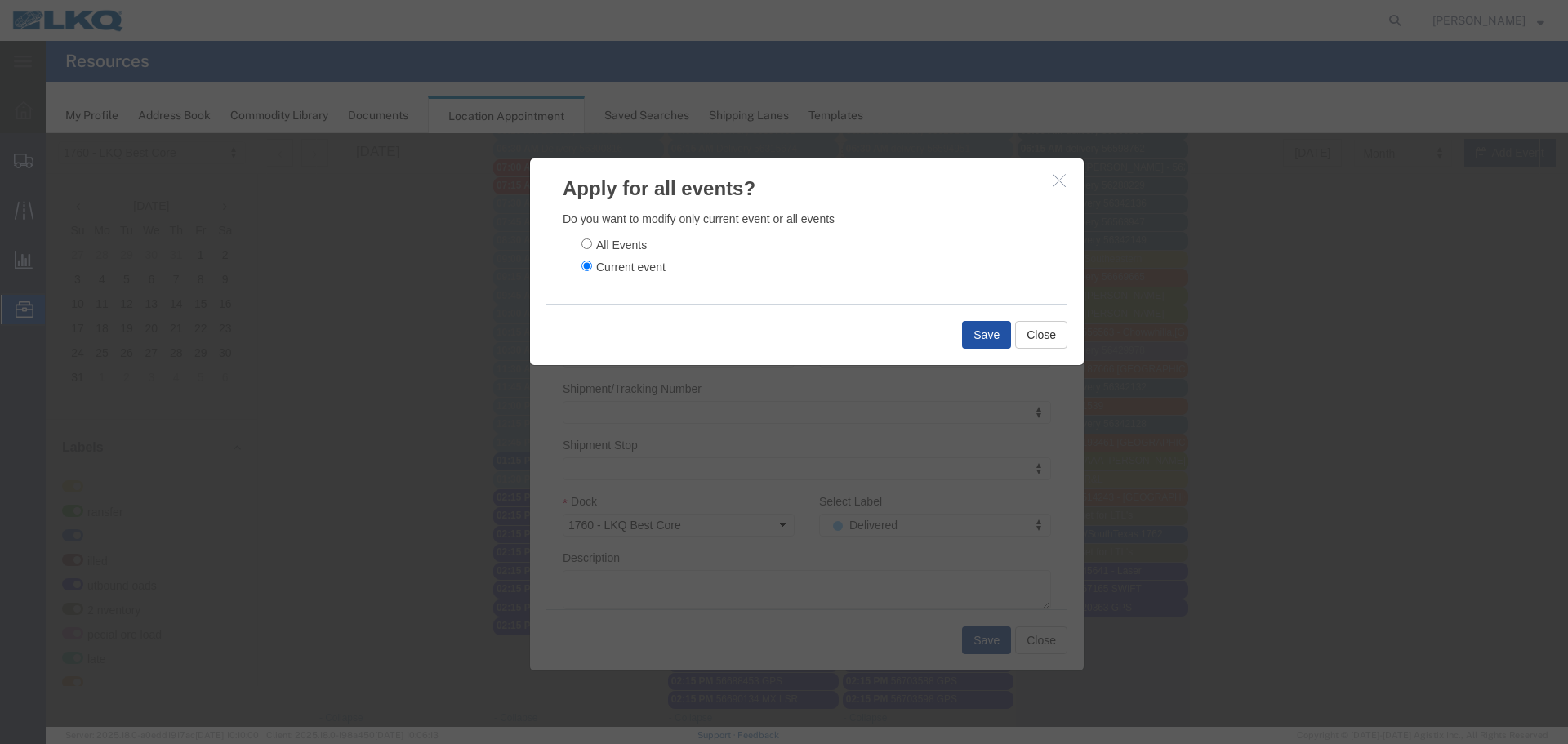
click at [977, 334] on button "Save" at bounding box center [987, 335] width 49 height 28
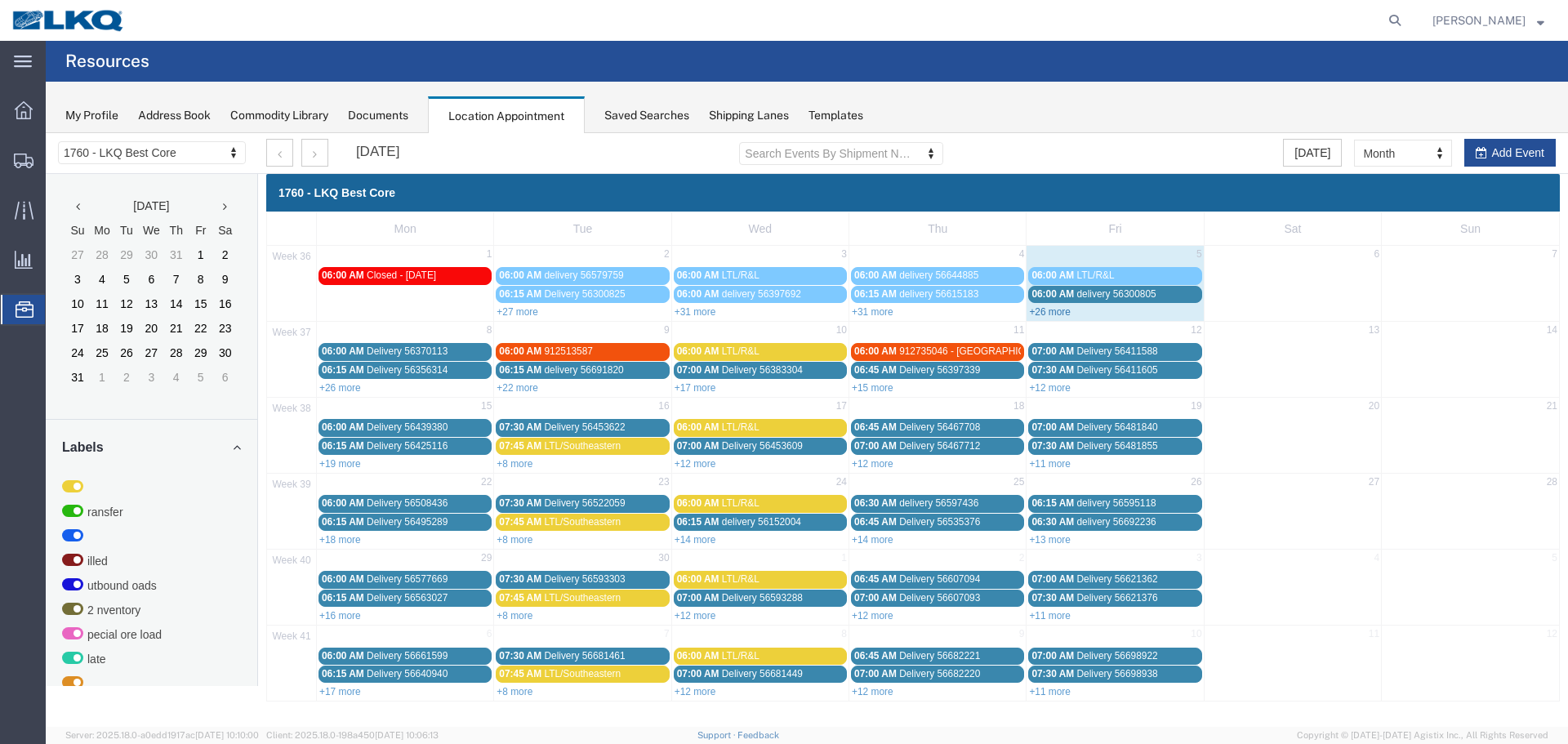
click at [1058, 308] on link "+26 more" at bounding box center [1049, 311] width 41 height 11
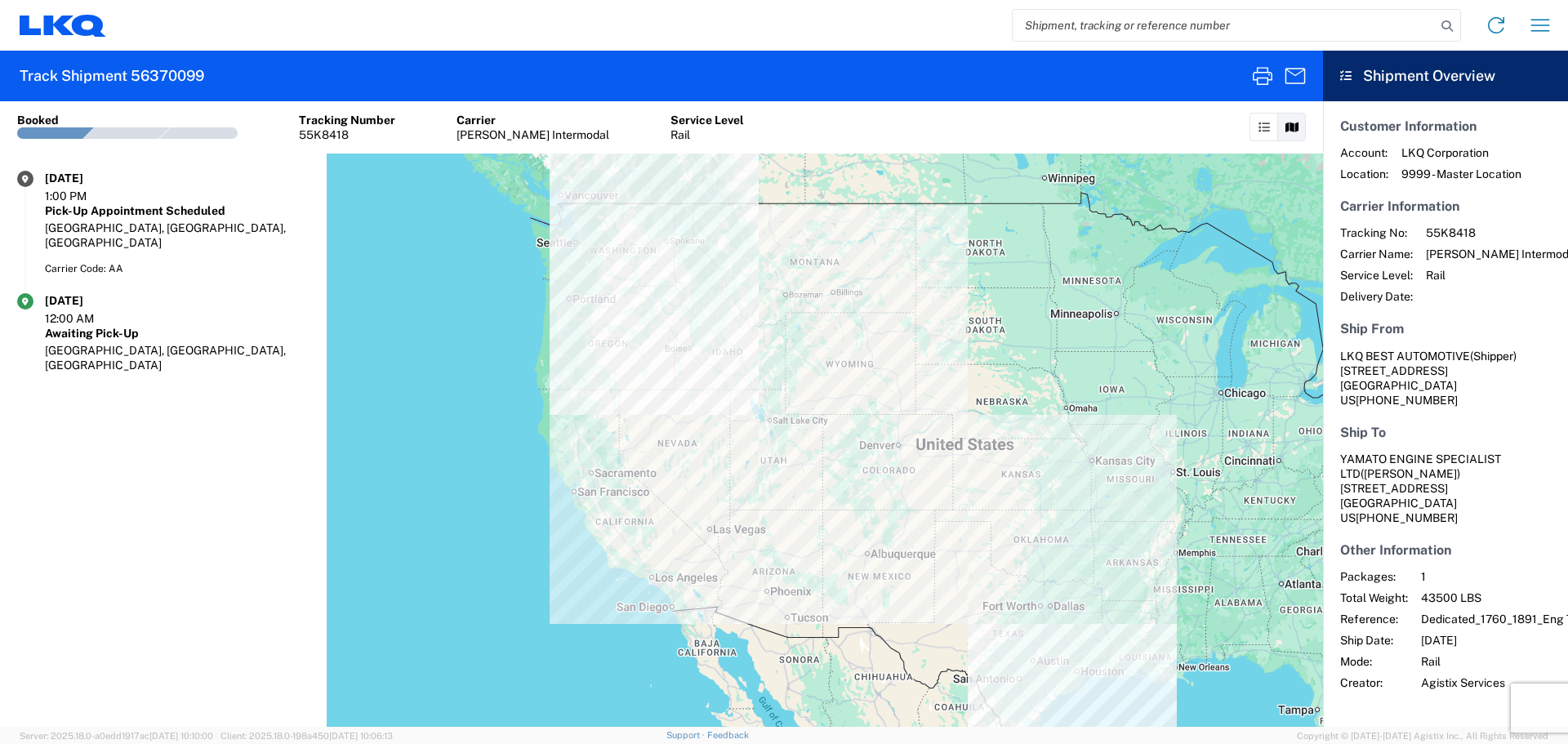
click at [1059, 23] on input "search" at bounding box center [1223, 25] width 423 height 31
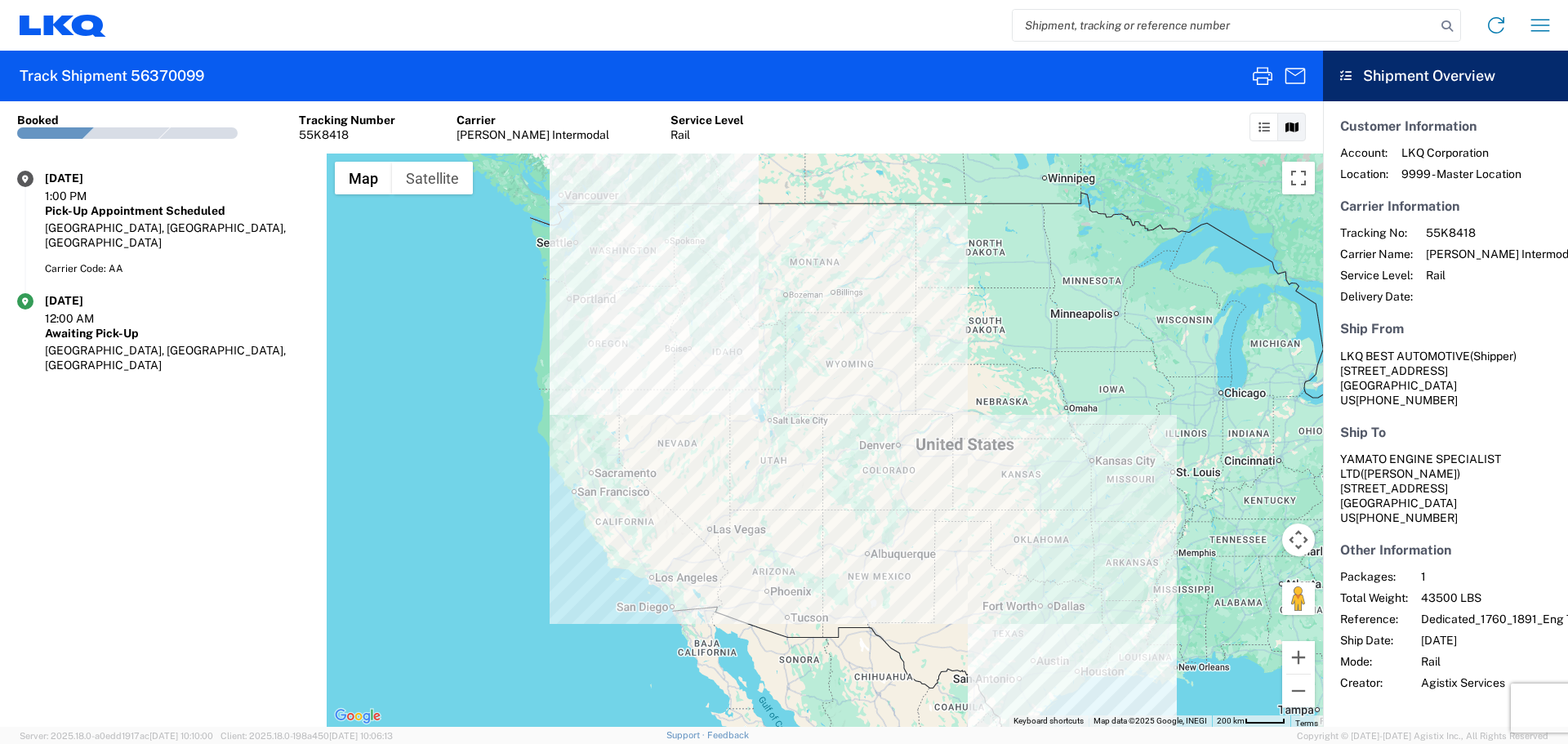
paste input "56645641"
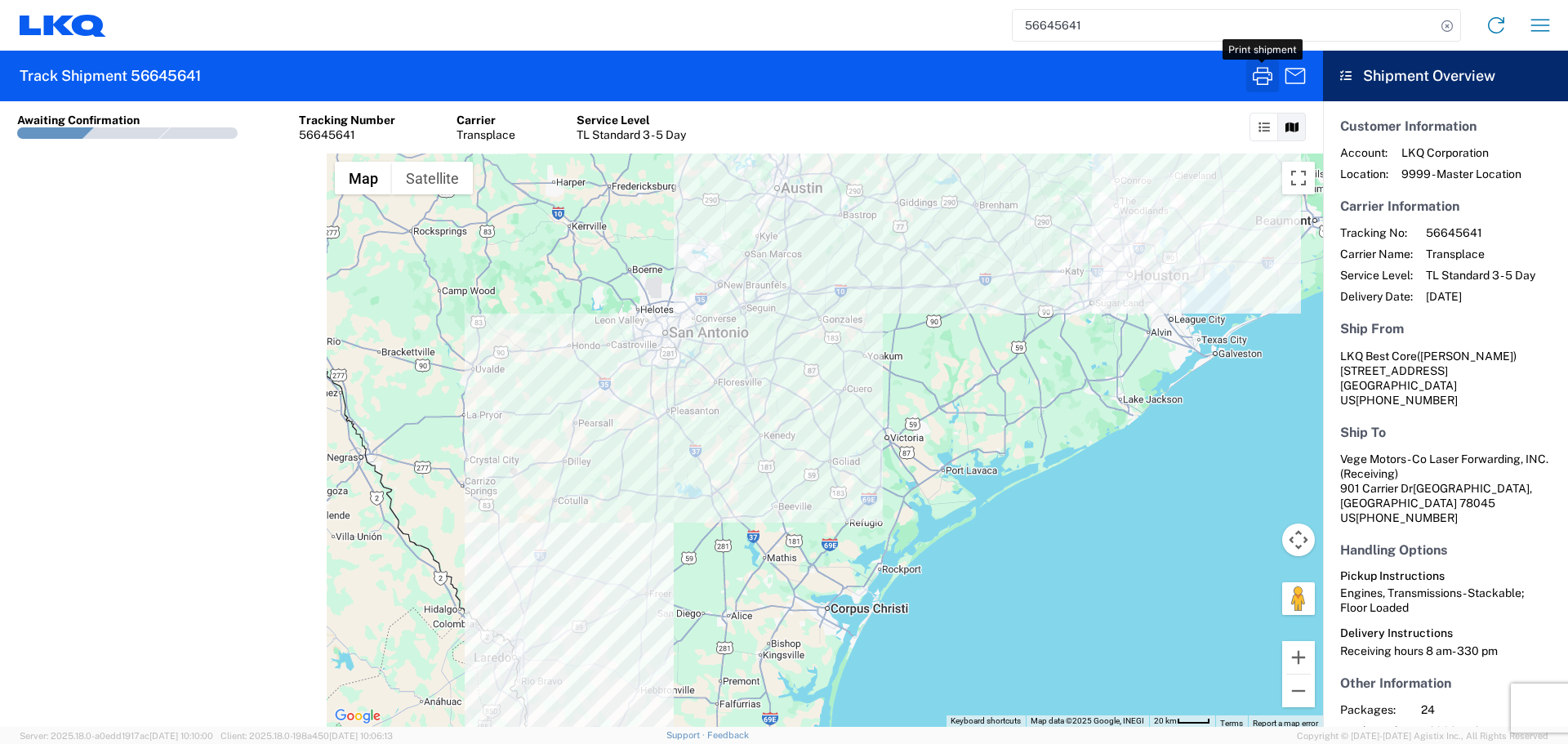
click at [1265, 83] on icon "button" at bounding box center [1262, 76] width 26 height 26
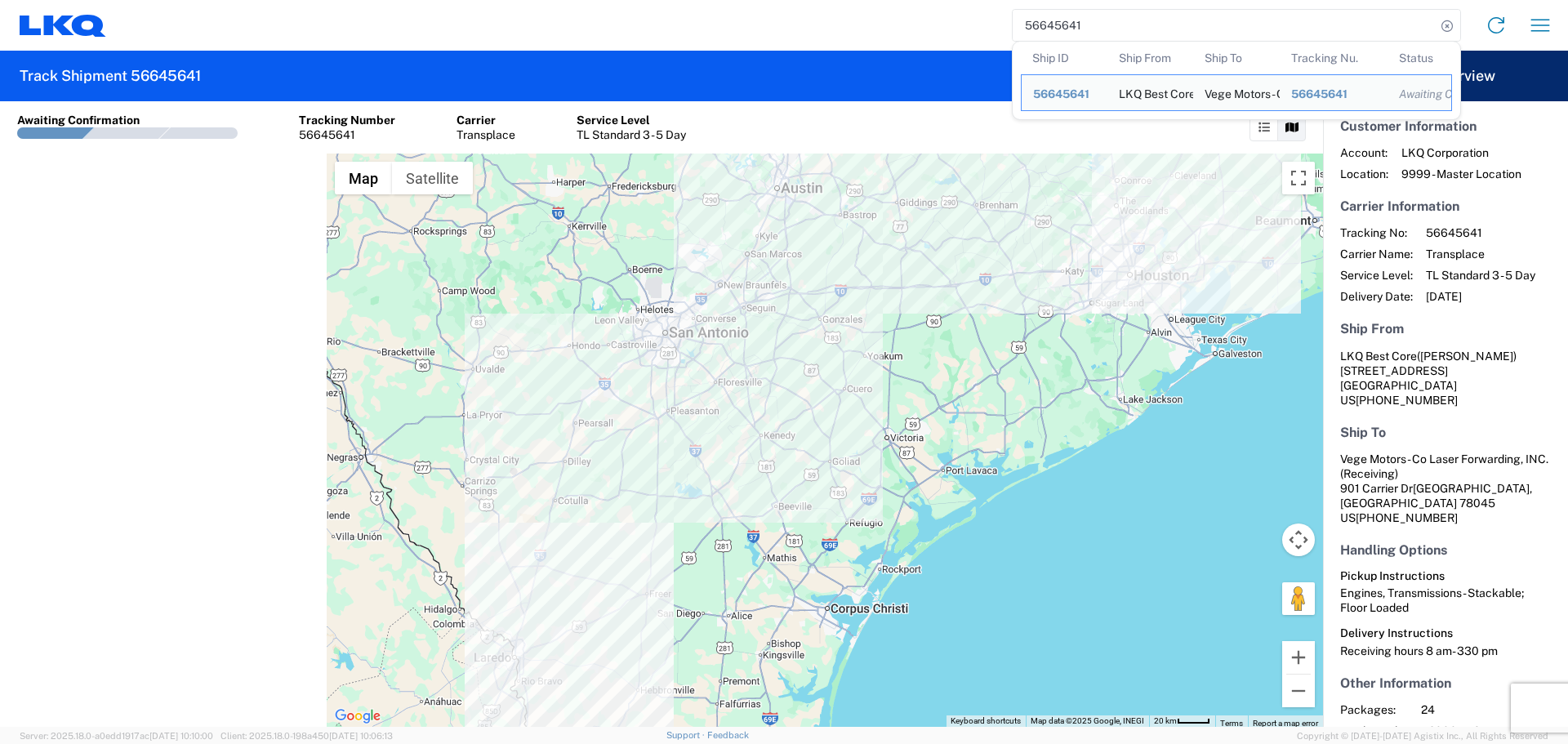
click at [1033, 25] on input "56645641" at bounding box center [1223, 25] width 423 height 31
paste input "67165"
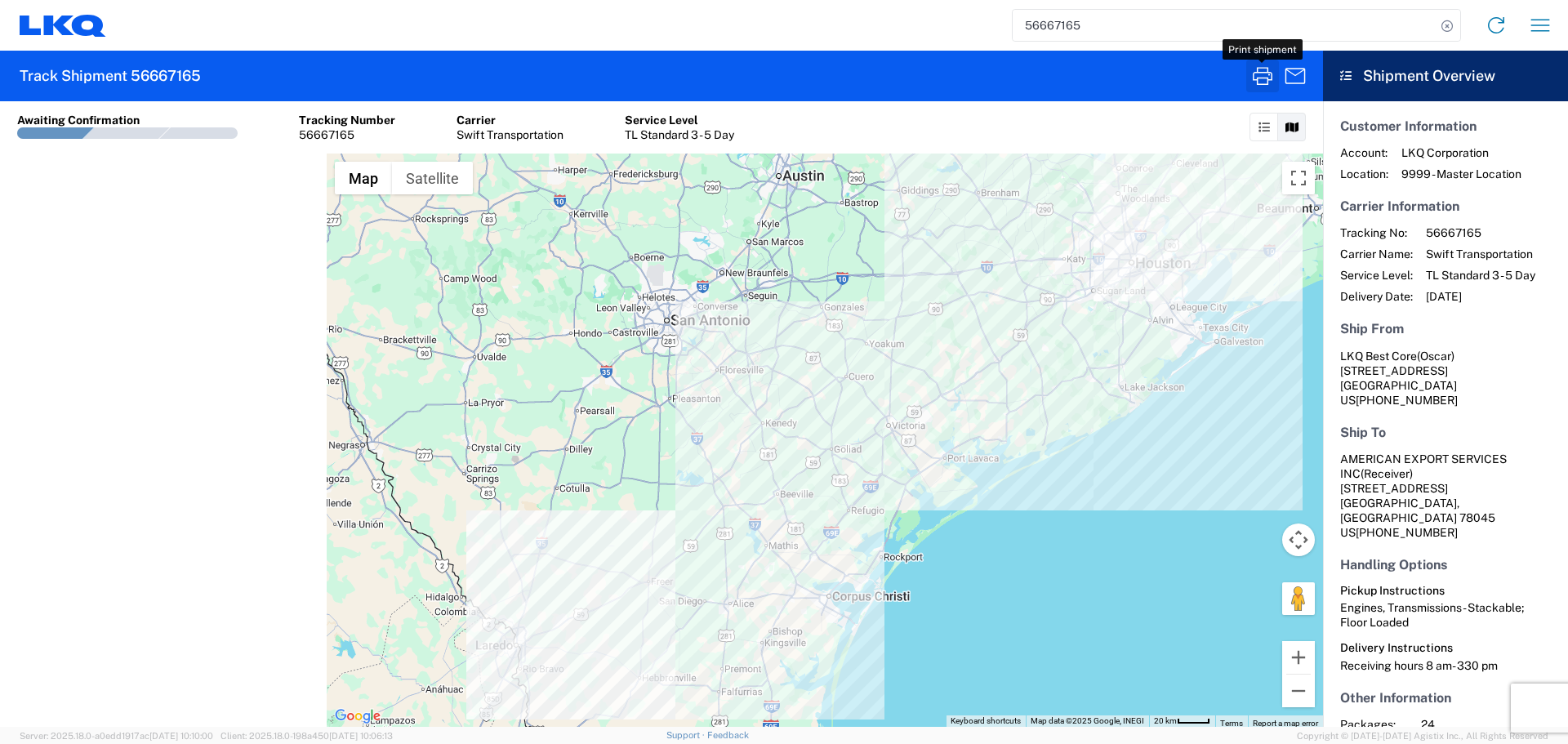
click at [1263, 72] on icon "button" at bounding box center [1262, 76] width 26 height 26
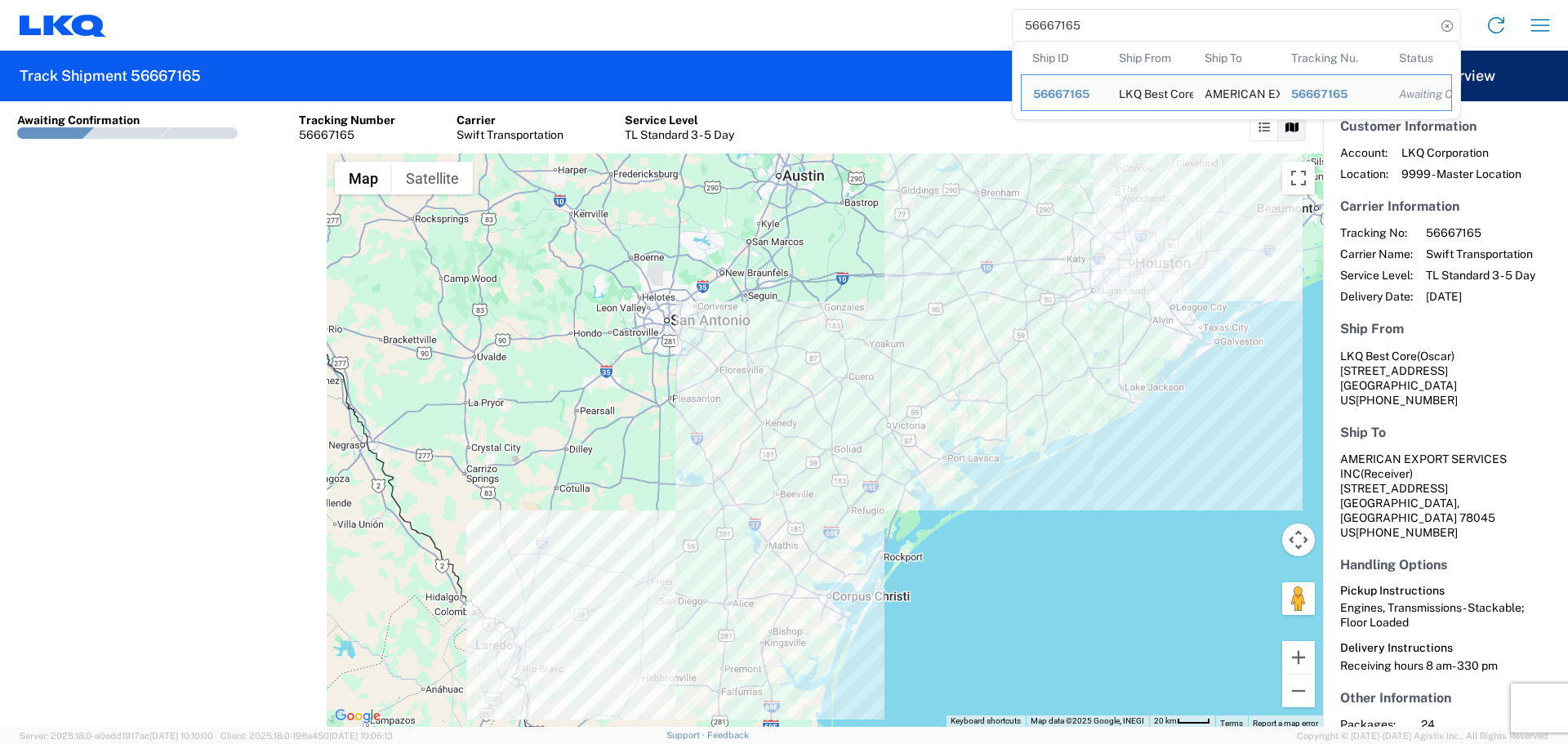
click at [1048, 25] on input "56667165" at bounding box center [1223, 25] width 423 height 31
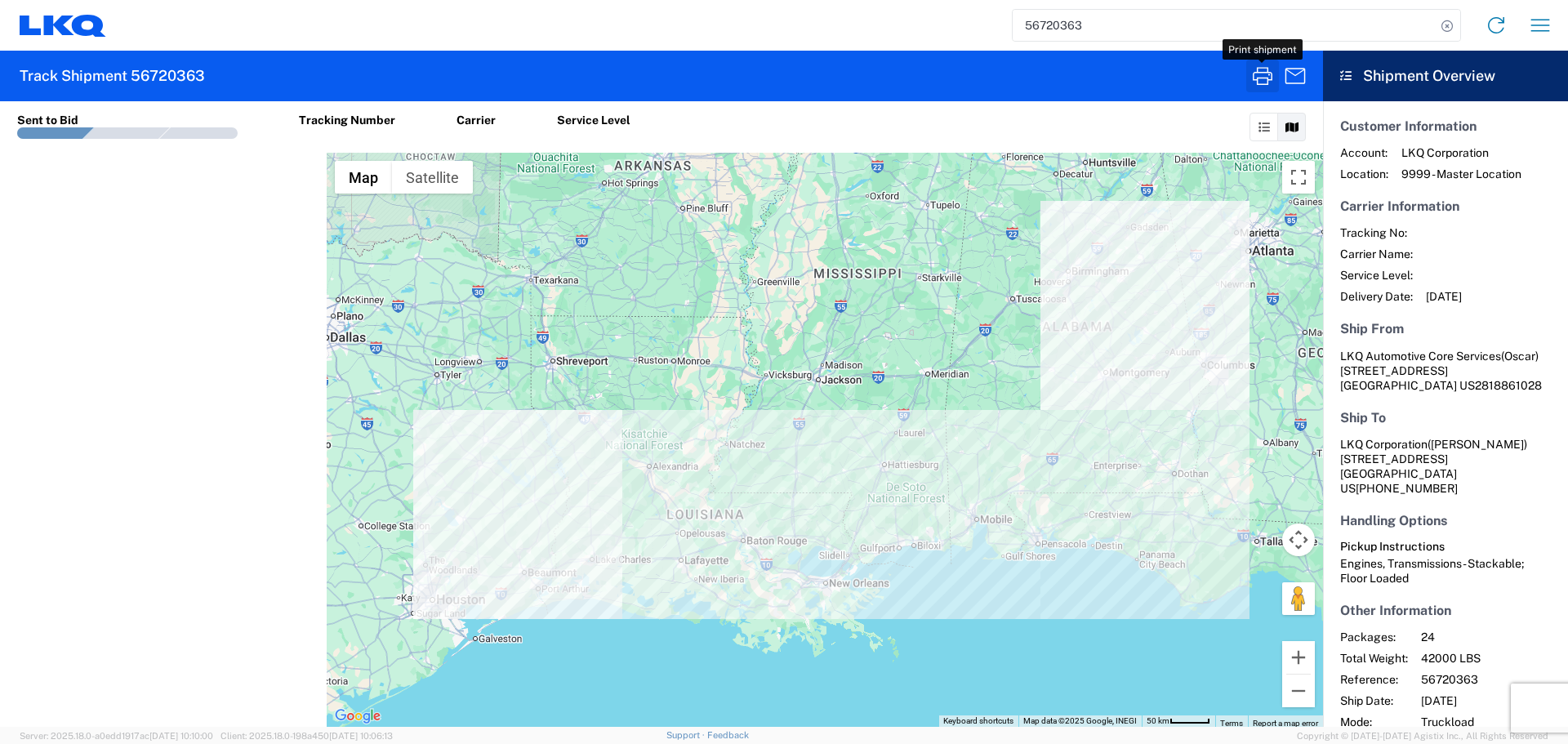
click at [1264, 78] on icon "button" at bounding box center [1262, 76] width 19 height 18
click at [1057, 17] on input "56720363" at bounding box center [1223, 25] width 423 height 31
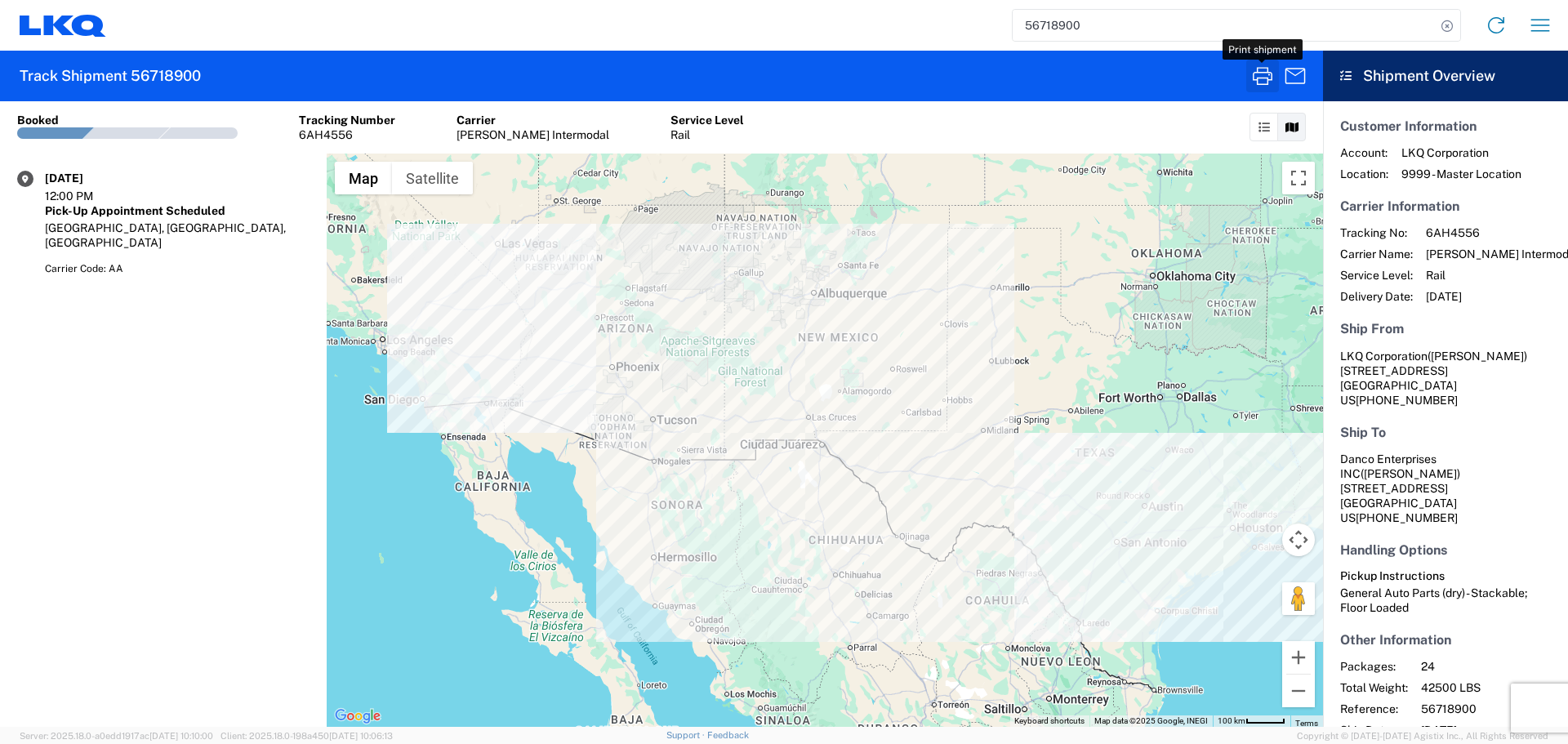
click at [1265, 80] on icon "button" at bounding box center [1262, 76] width 26 height 26
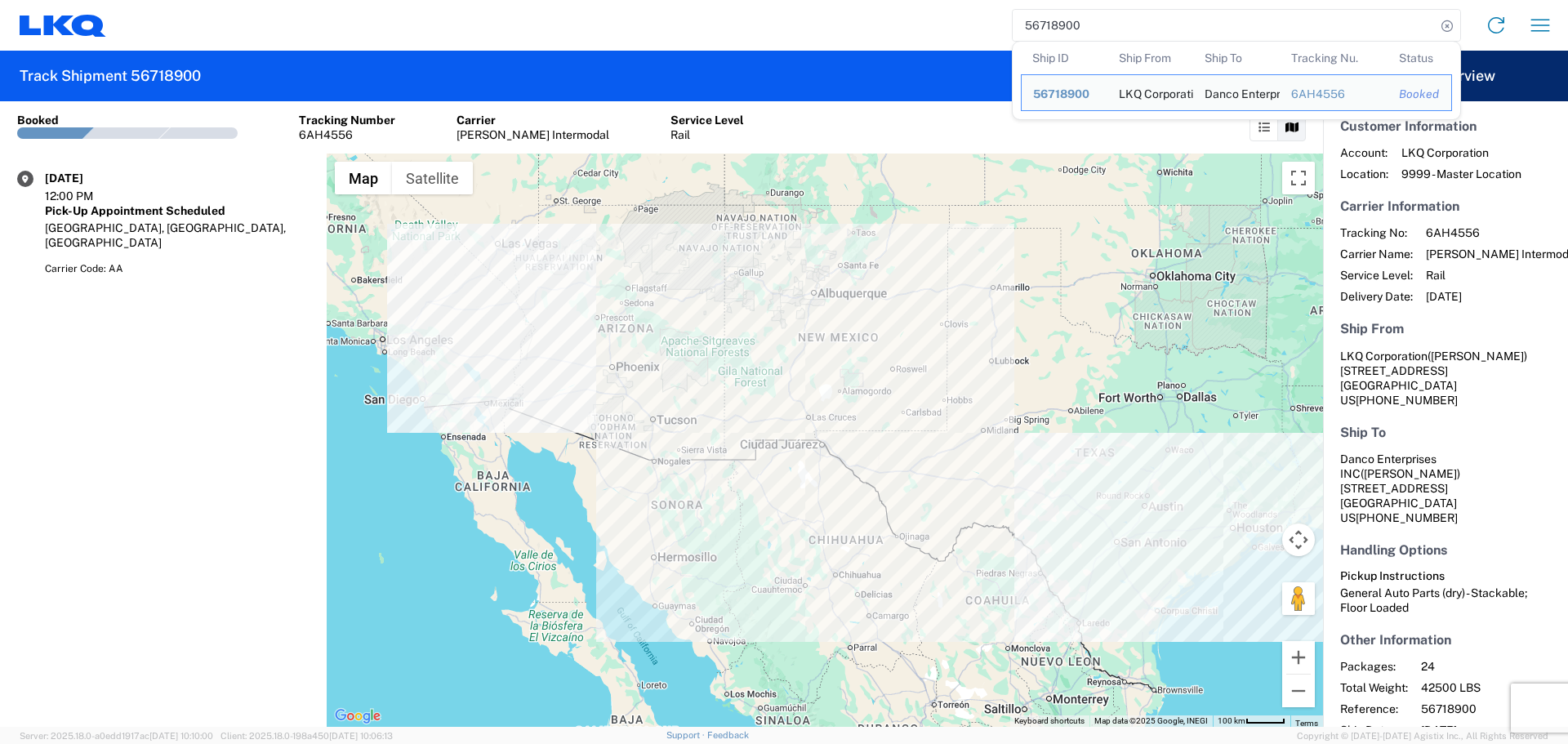
click at [1055, 26] on input "56718900" at bounding box center [1223, 25] width 423 height 31
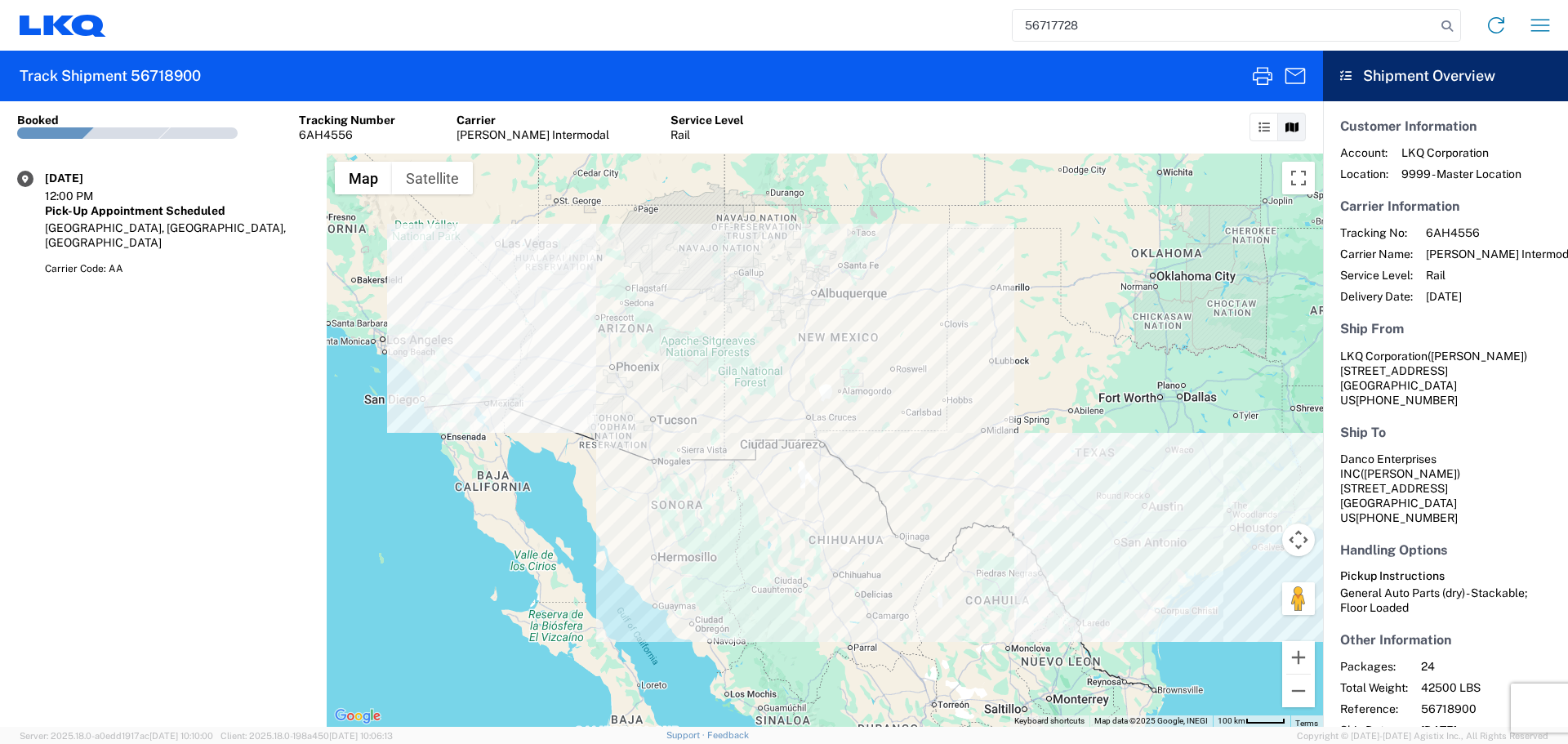
type input "56717728"
click at [1260, 85] on icon "button" at bounding box center [1262, 76] width 26 height 26
